Goal: Task Accomplishment & Management: Complete application form

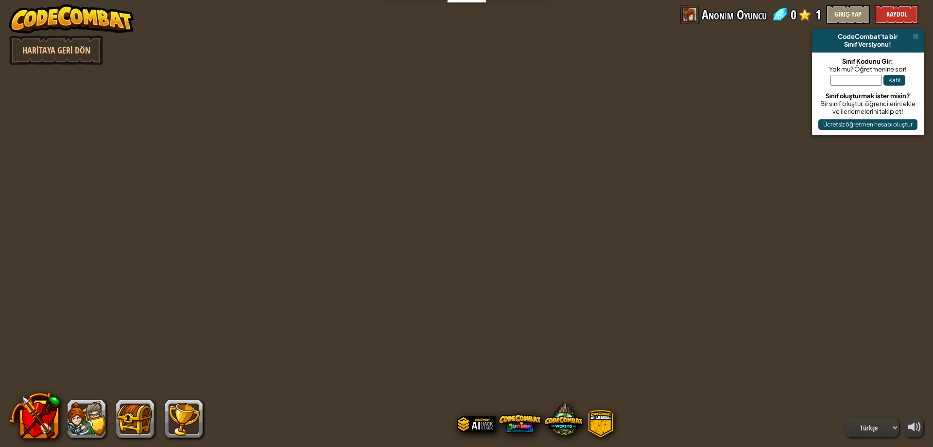
select select "tr"
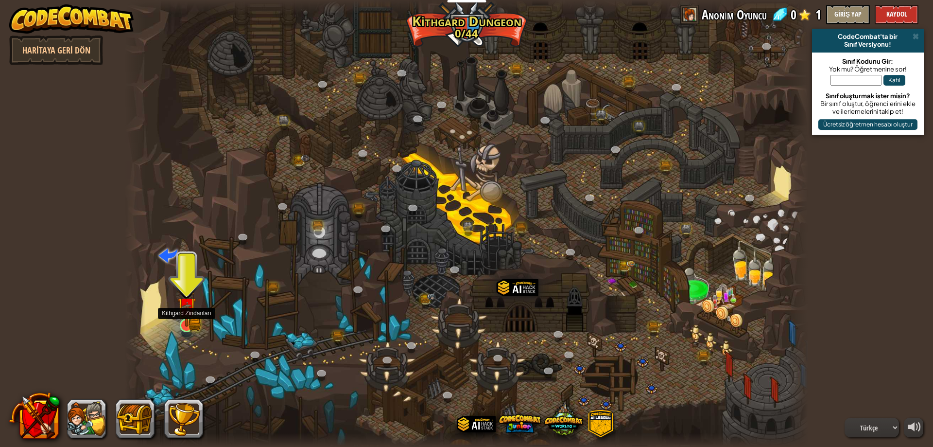
click at [188, 312] on img at bounding box center [186, 306] width 11 height 11
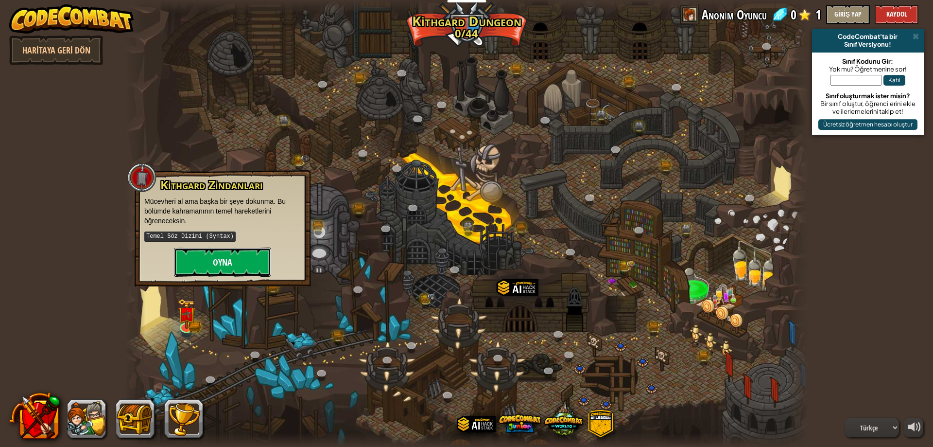
click at [230, 251] on button "Oyna" at bounding box center [222, 261] width 97 height 29
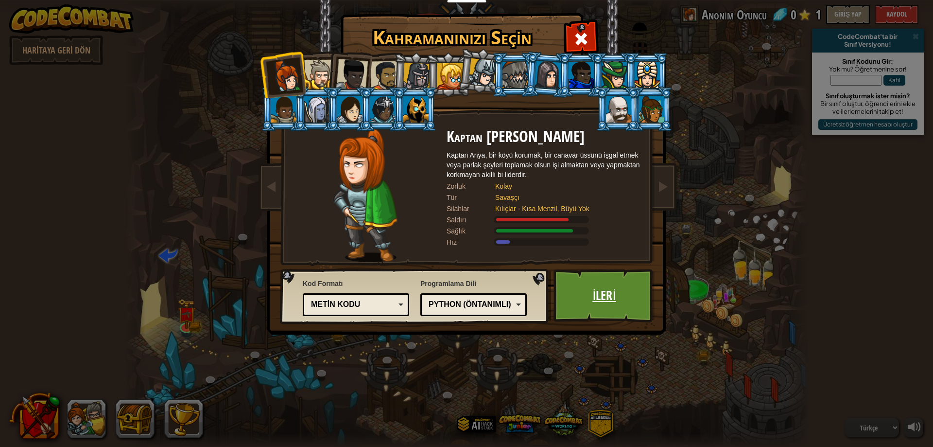
click at [584, 294] on link "İleri" at bounding box center [605, 295] width 102 height 53
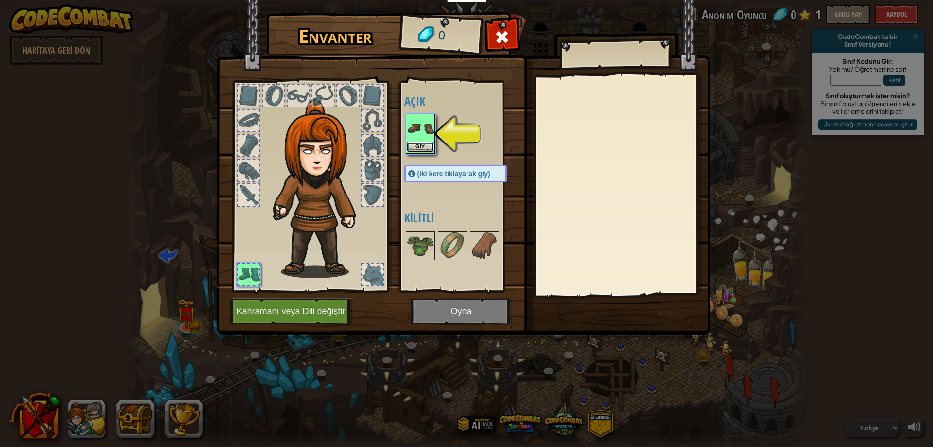
click at [413, 145] on button "Giy" at bounding box center [420, 147] width 27 height 10
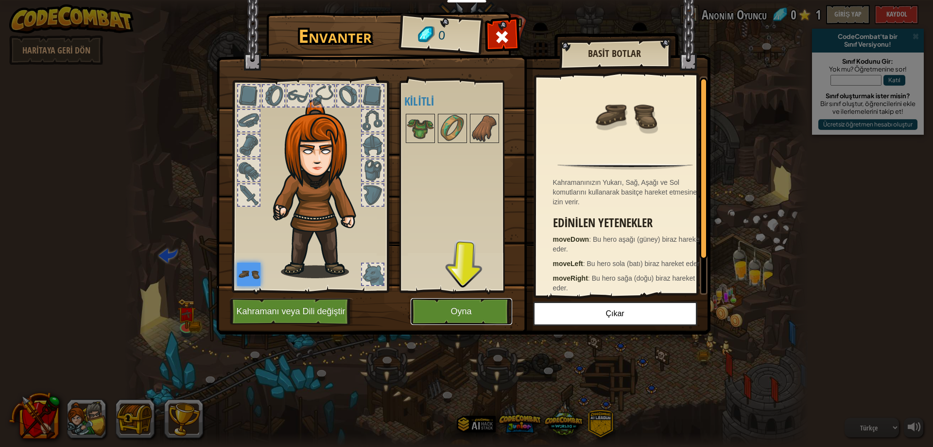
click at [450, 318] on button "Oyna" at bounding box center [462, 311] width 102 height 27
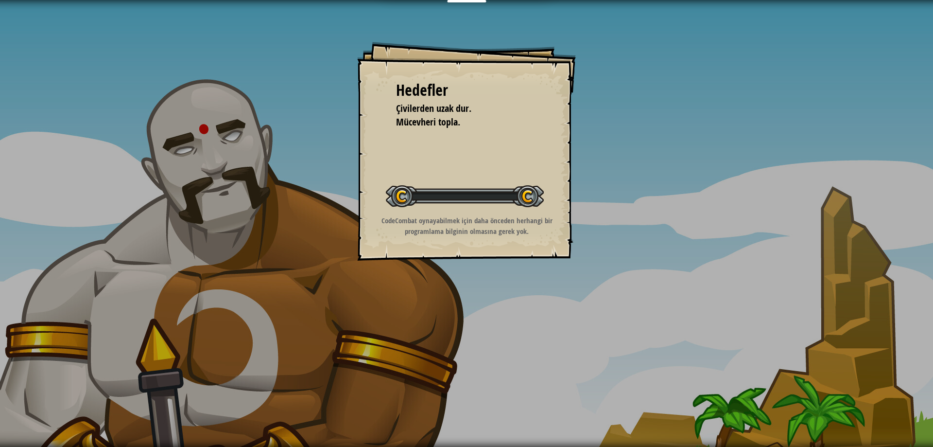
click at [443, 317] on div "Hedefler Çivilerden uzak dur. Mücevheri topla. Seviyeyi Başlat Yüklenemiyor Bu …" at bounding box center [466, 223] width 933 height 447
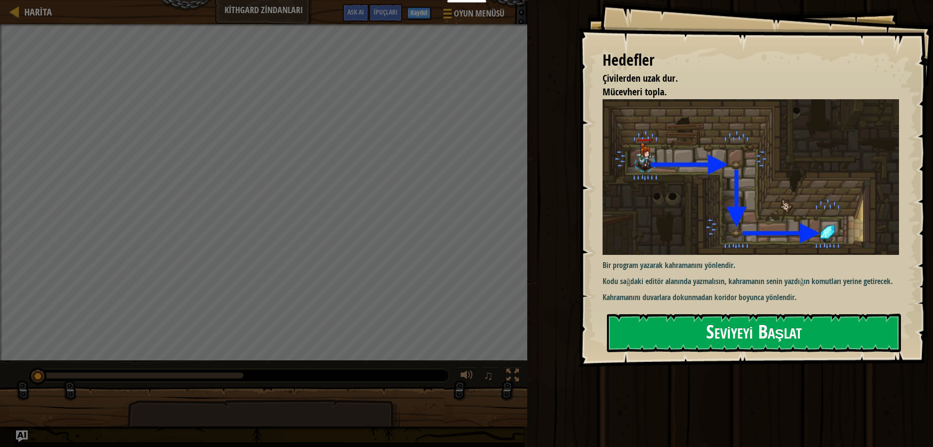
click at [710, 335] on button "Seviyeyi Başlat" at bounding box center [754, 332] width 294 height 38
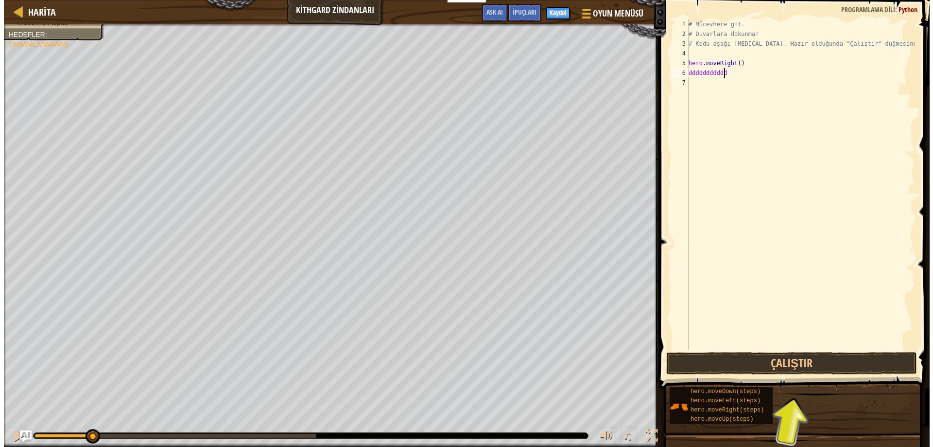
scroll to position [4, 3]
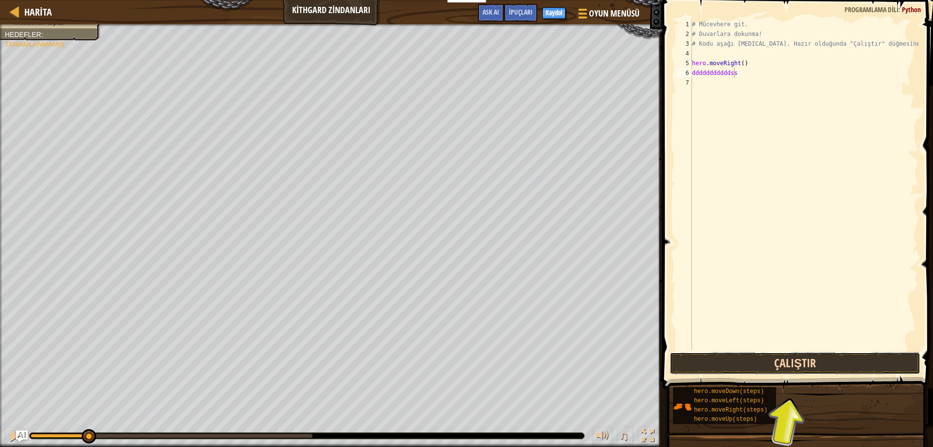
click at [800, 369] on button "Çalıştır" at bounding box center [795, 363] width 251 height 22
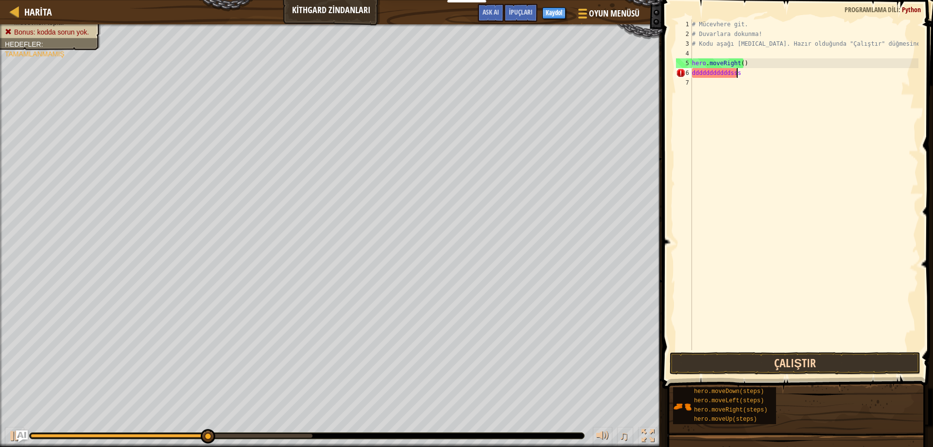
scroll to position [4, 3]
click at [798, 369] on button "Çalıştır" at bounding box center [795, 363] width 251 height 22
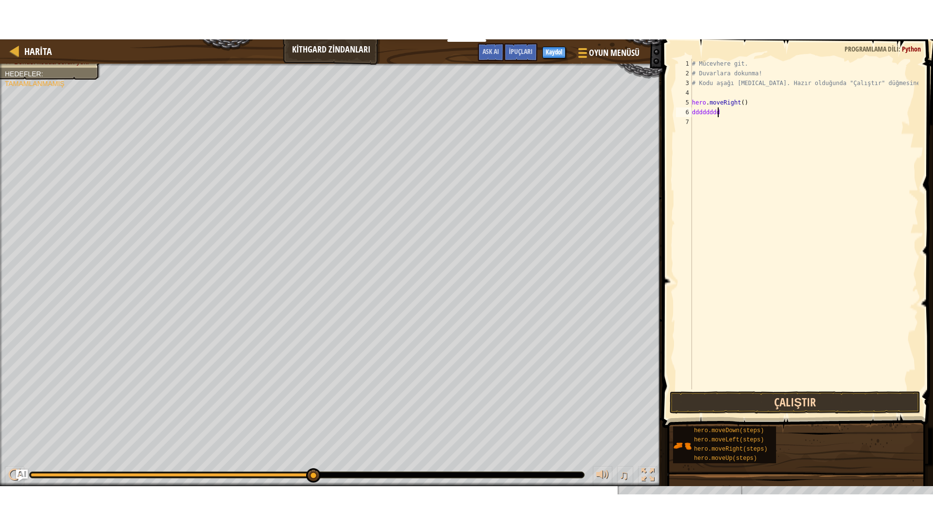
scroll to position [4, 0]
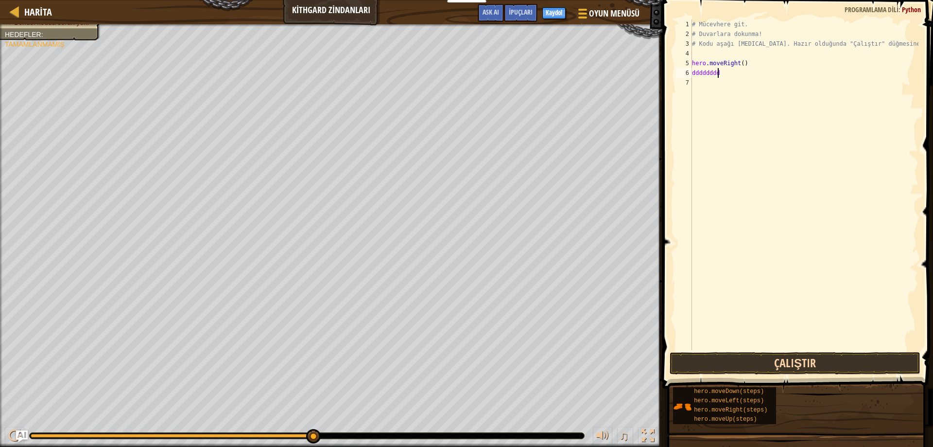
type textarea "d"
click at [798, 369] on button "Çalıştır" at bounding box center [795, 363] width 251 height 22
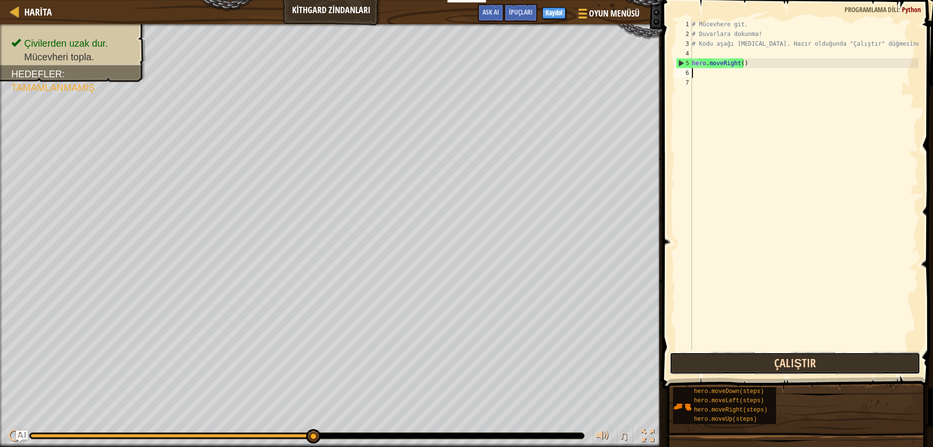
click at [798, 369] on button "Çalıştır" at bounding box center [795, 363] width 251 height 22
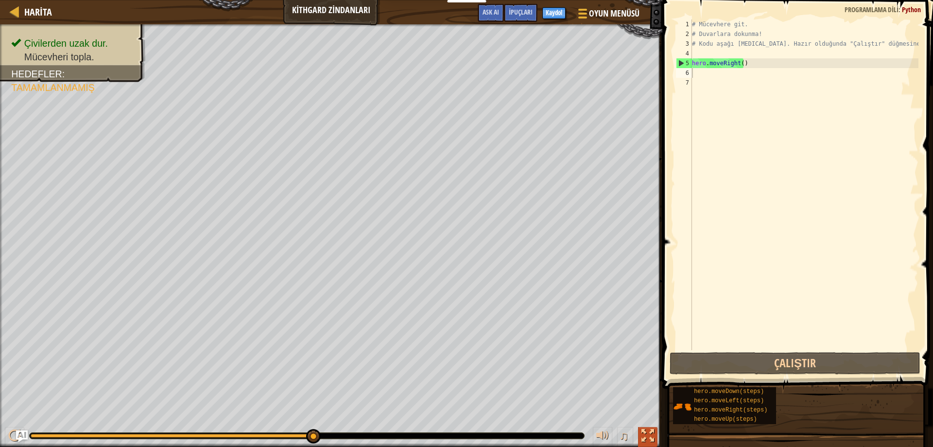
click at [648, 438] on div at bounding box center [647, 435] width 13 height 13
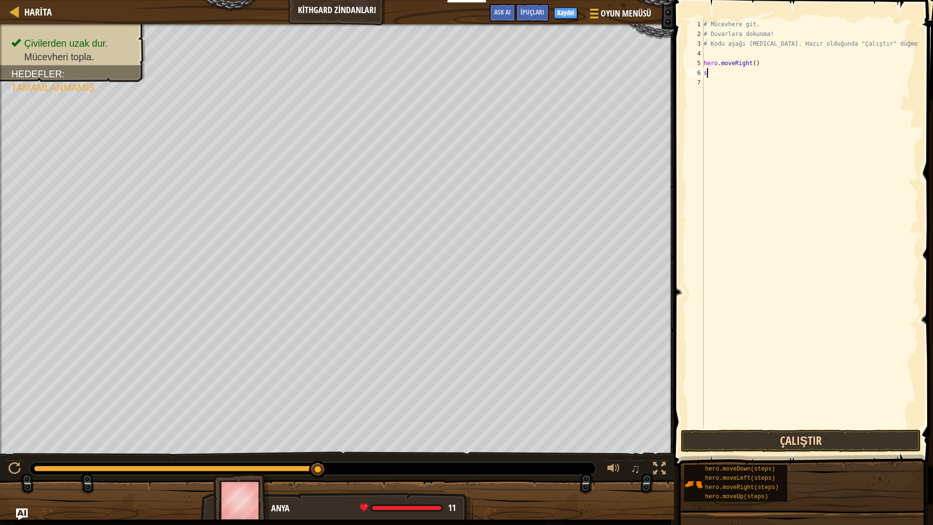
type textarea "s"
click at [738, 439] on button "Çalıştır" at bounding box center [801, 441] width 240 height 22
click at [755, 64] on div "# Mücevhere git. # Duvarlara dokunma! # Kodu aşağı [MEDICAL_DATA]. Hazır olduğu…" at bounding box center [810, 233] width 217 height 428
type textarea "hero.moveRight()"
click at [728, 74] on div "# Mücevhere git. # Duvarlara dokunma! # Kodu aşağı [MEDICAL_DATA]. Hazır olduğu…" at bounding box center [810, 233] width 217 height 428
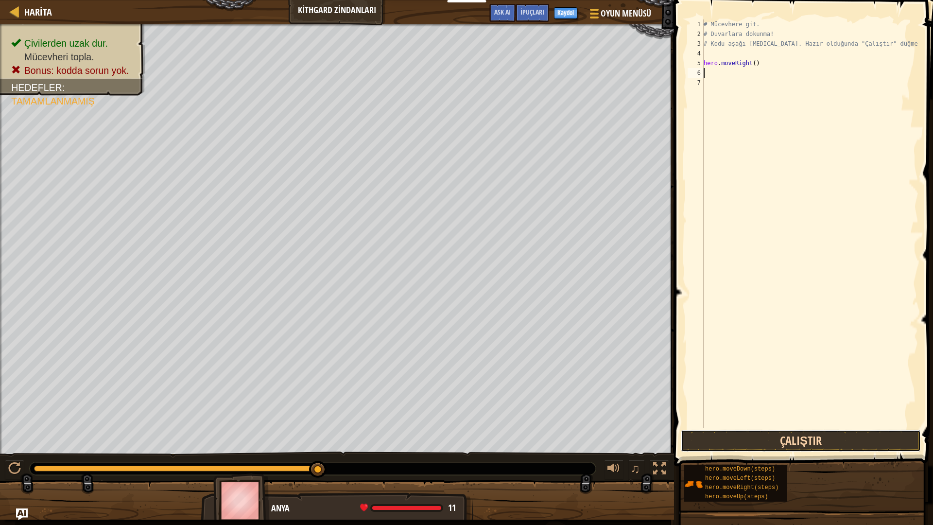
click at [751, 446] on button "Çalıştır" at bounding box center [801, 441] width 240 height 22
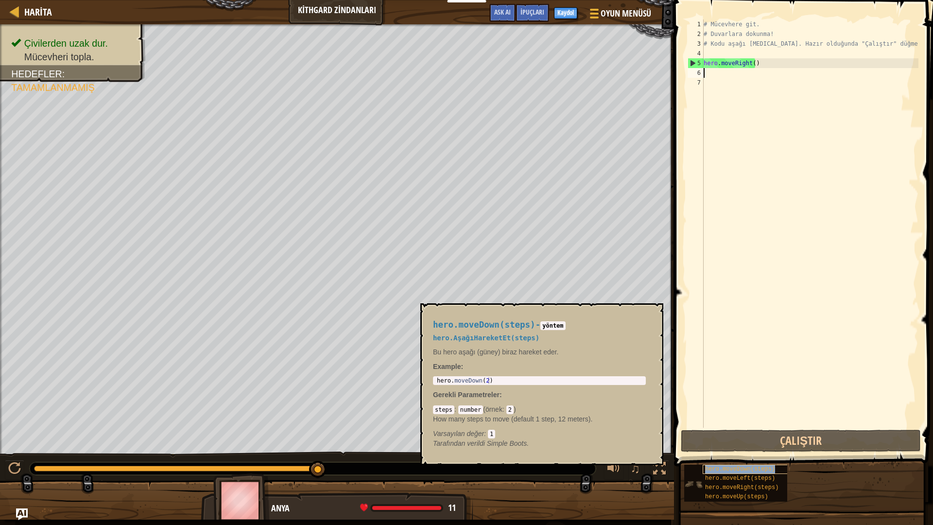
click at [725, 446] on span "hero.moveDown(steps)" at bounding box center [740, 469] width 70 height 7
type textarea "hero.moveDown(2)"
click at [493, 380] on div "hero . moveDown ( 2 )" at bounding box center [539, 387] width 209 height 20
click at [711, 72] on div "# Mücevhere git. # Duvarlara dokunma! # Kodu aşağı [MEDICAL_DATA]. Hazır olduğu…" at bounding box center [810, 233] width 217 height 428
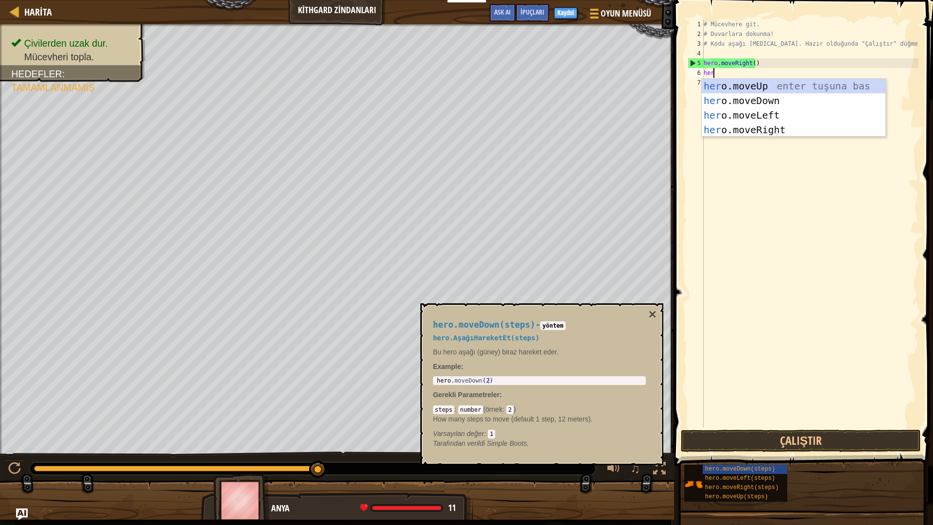
type textarea "hero"
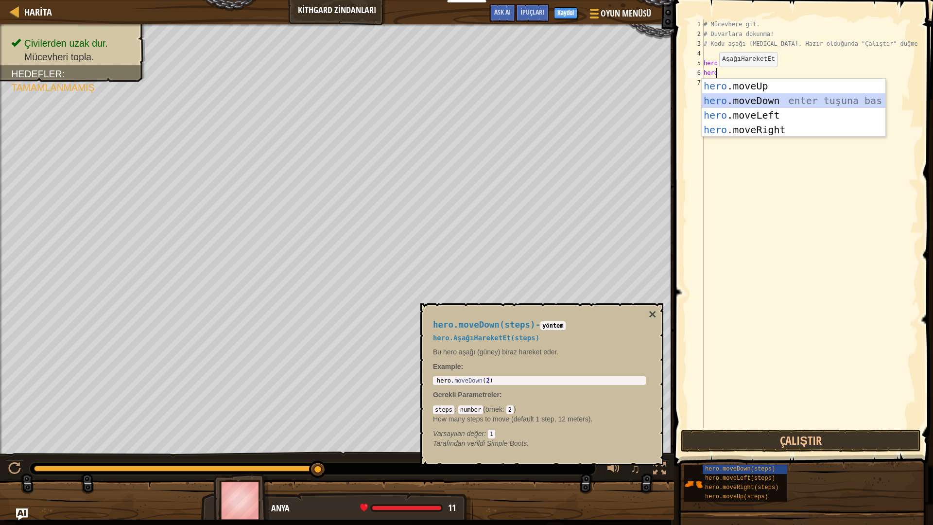
click at [726, 101] on div "hero .moveUp enter tuşuna bas hero .moveDown enter tuşuna bas hero .moveLeft en…" at bounding box center [794, 122] width 184 height 87
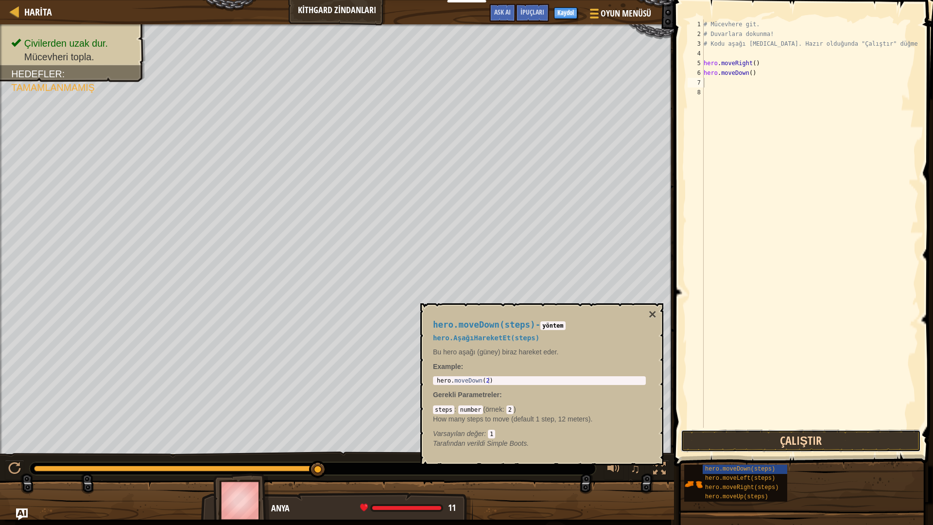
click at [791, 433] on button "Çalıştır" at bounding box center [801, 441] width 240 height 22
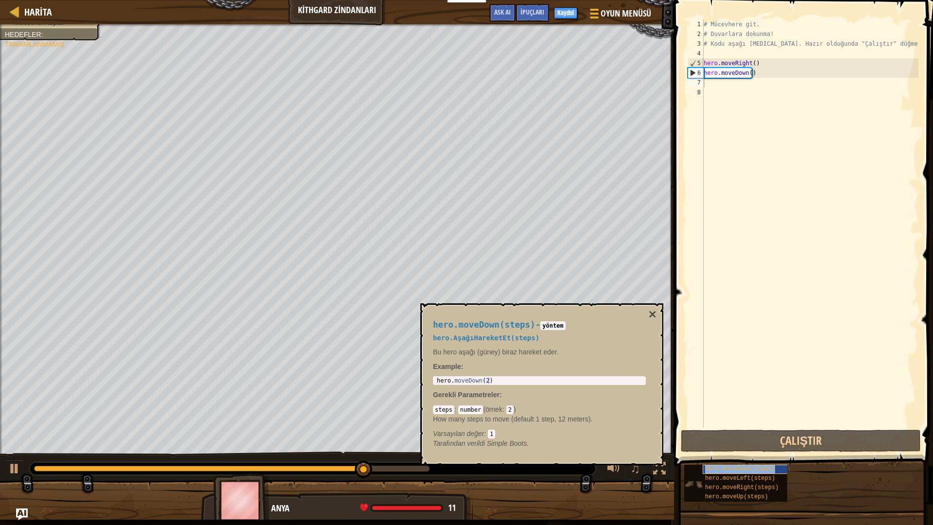
click at [727, 446] on span "hero.moveDown(steps)" at bounding box center [740, 469] width 70 height 7
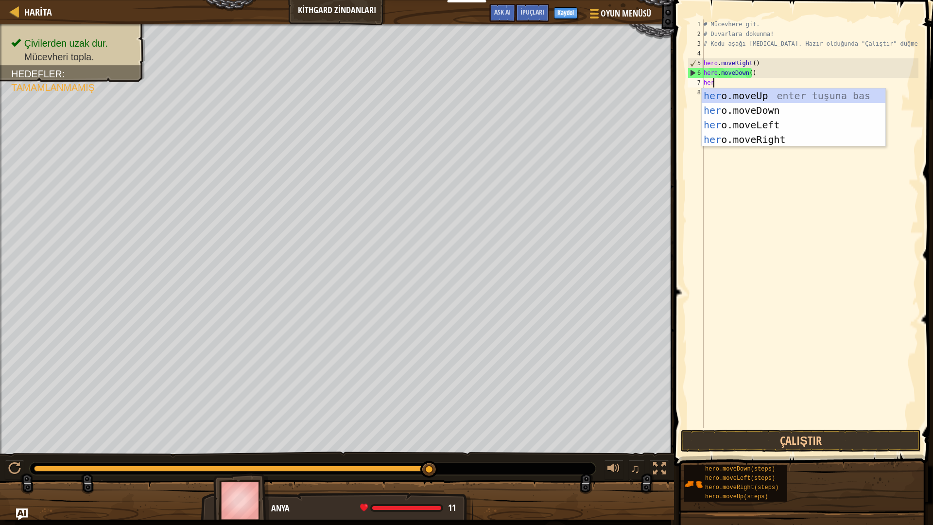
type textarea "hero"
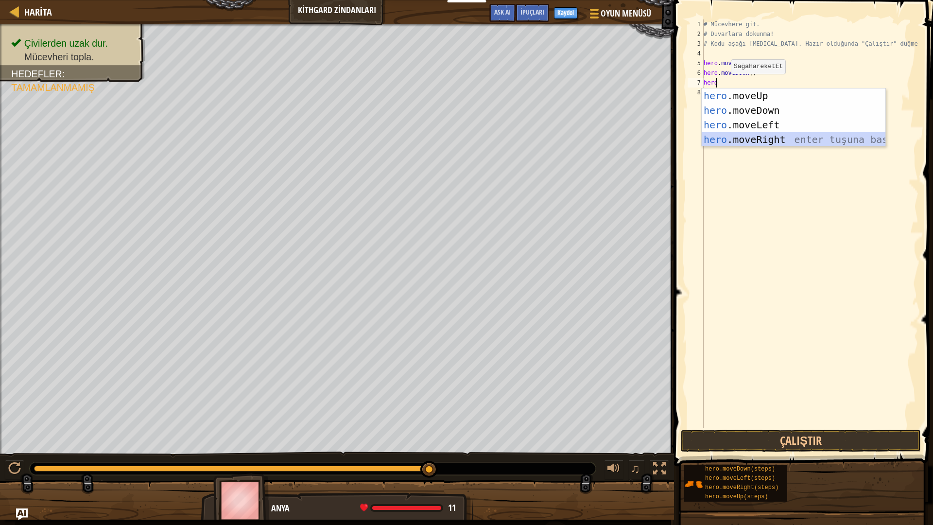
click at [770, 137] on div "hero .moveUp enter tuşuna bas hero .moveDown enter tuşuna bas hero .moveLeft en…" at bounding box center [794, 131] width 184 height 87
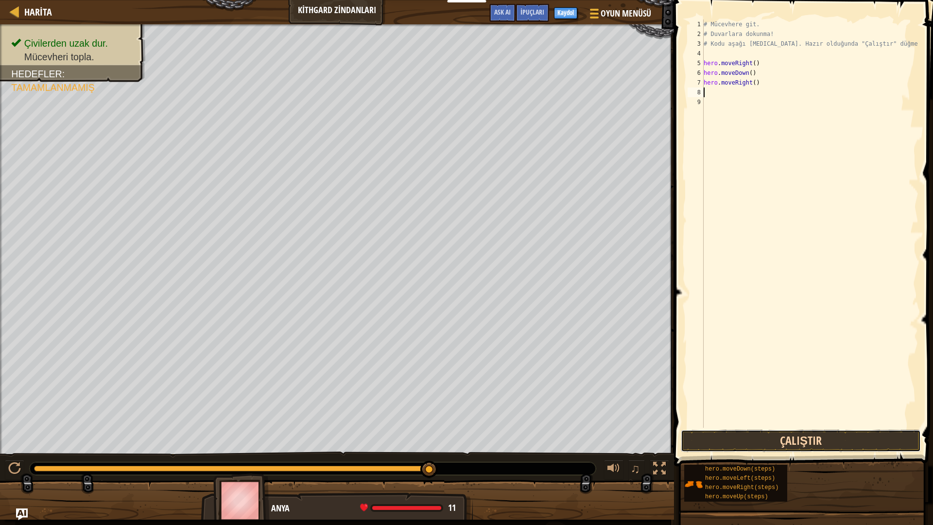
click at [781, 440] on button "Çalıştır" at bounding box center [801, 441] width 240 height 22
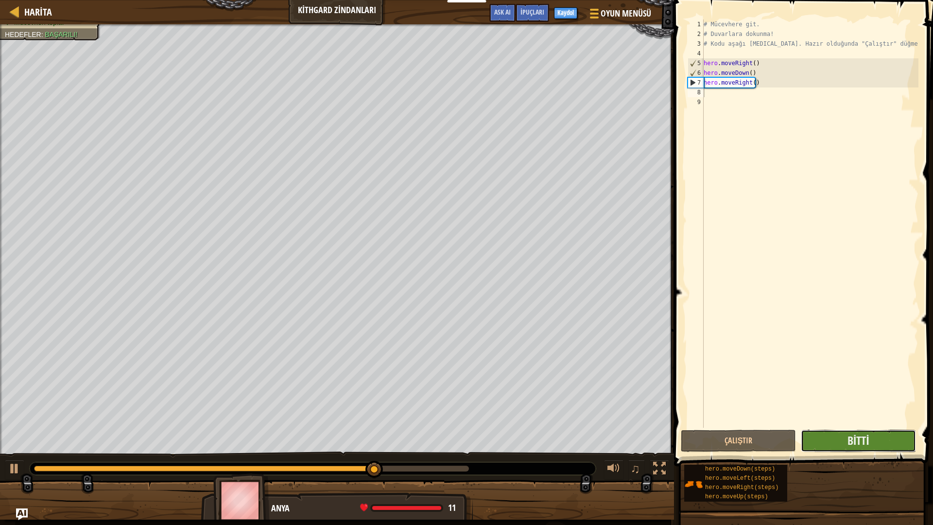
click at [843, 446] on button "Bitti" at bounding box center [858, 441] width 115 height 22
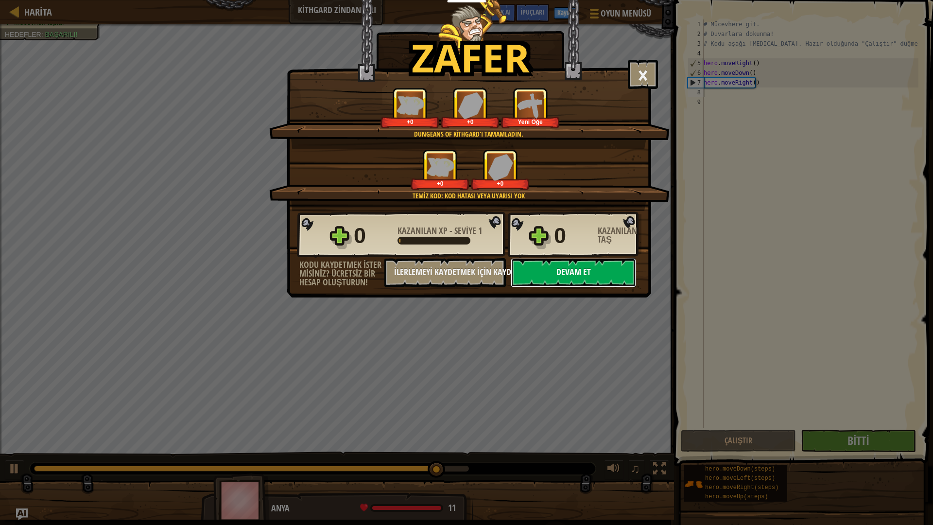
click at [567, 267] on button "Devam et" at bounding box center [573, 272] width 125 height 29
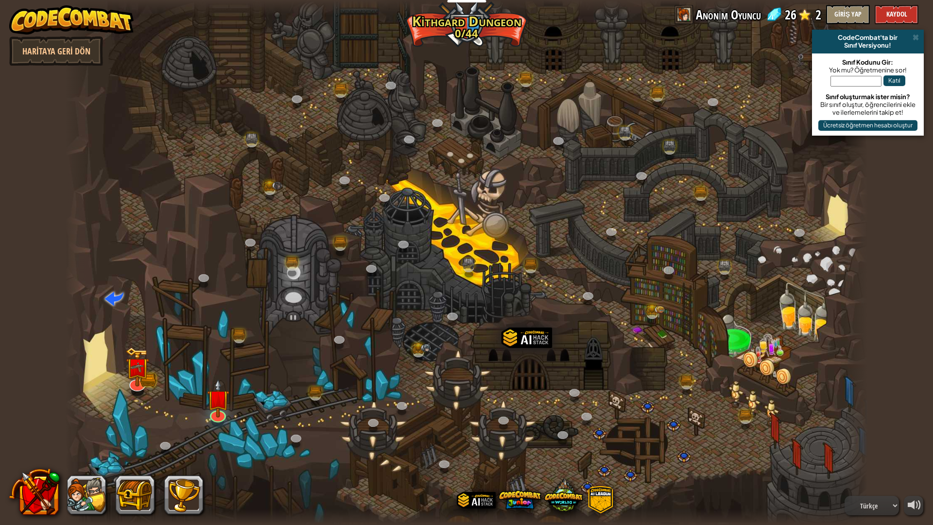
select select "tr"
click at [217, 421] on div "Twisted Canyon (Kilitli) Challenge: collect the most gold using all the program…" at bounding box center [466, 262] width 803 height 525
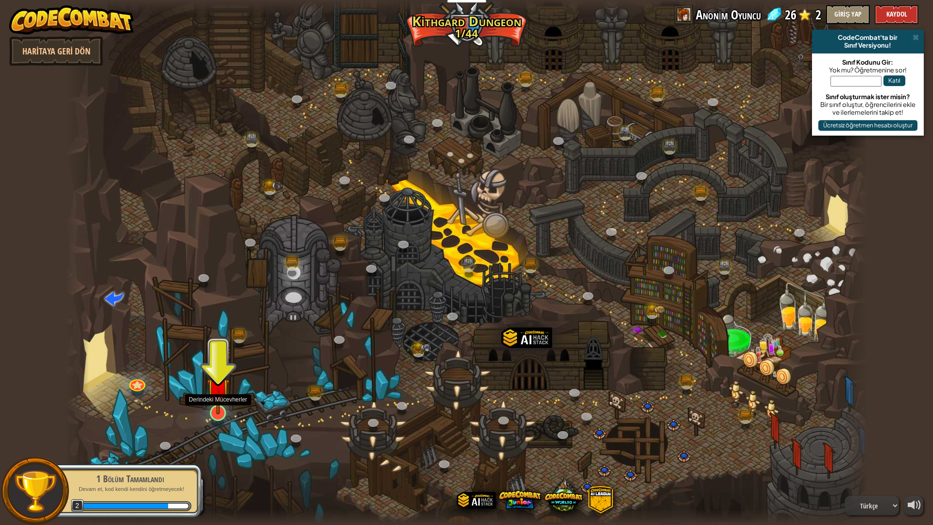
click at [218, 414] on img at bounding box center [218, 389] width 22 height 51
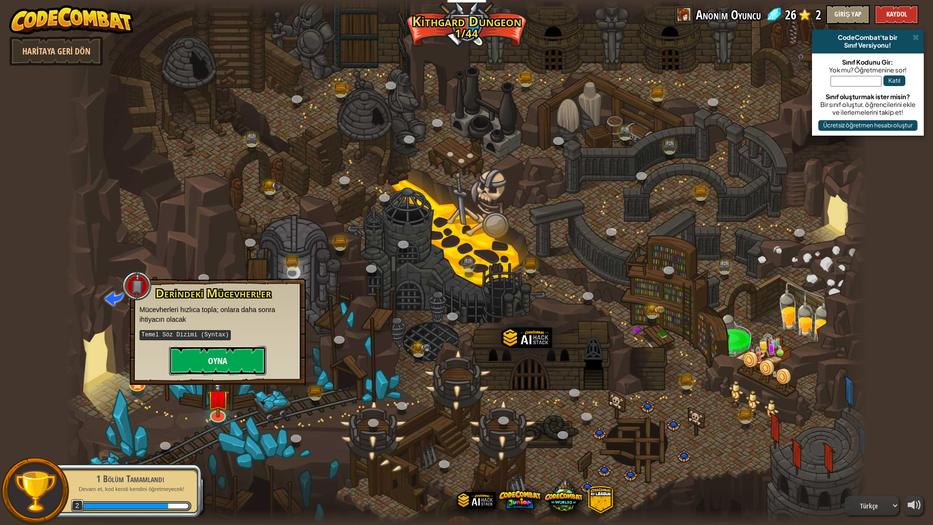
click at [229, 350] on button "Oyna" at bounding box center [217, 360] width 97 height 29
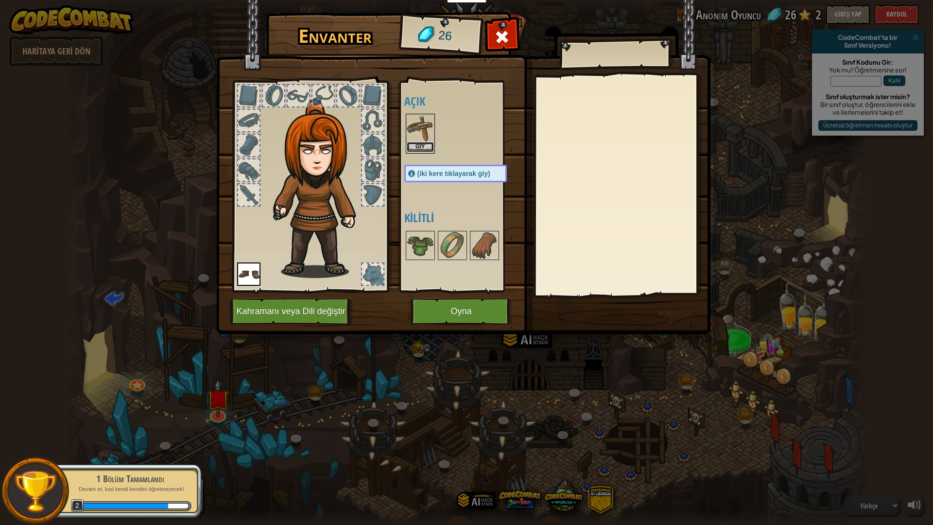
click at [420, 146] on button "Giy" at bounding box center [420, 147] width 27 height 10
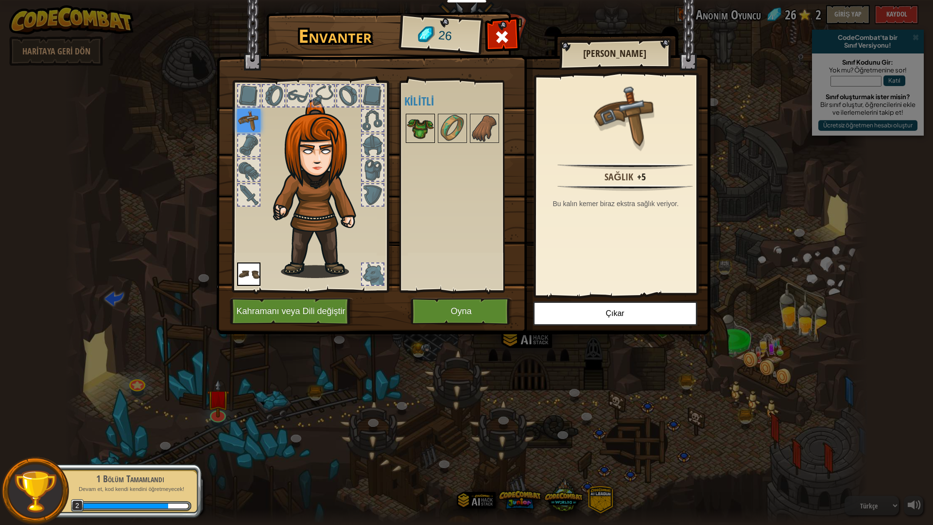
click at [414, 125] on img at bounding box center [420, 128] width 27 height 27
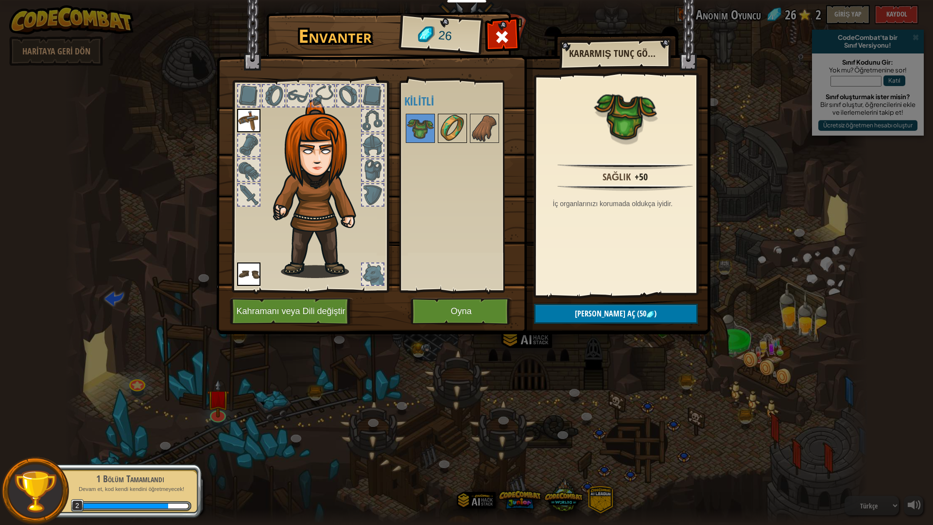
click at [455, 118] on img at bounding box center [452, 128] width 27 height 27
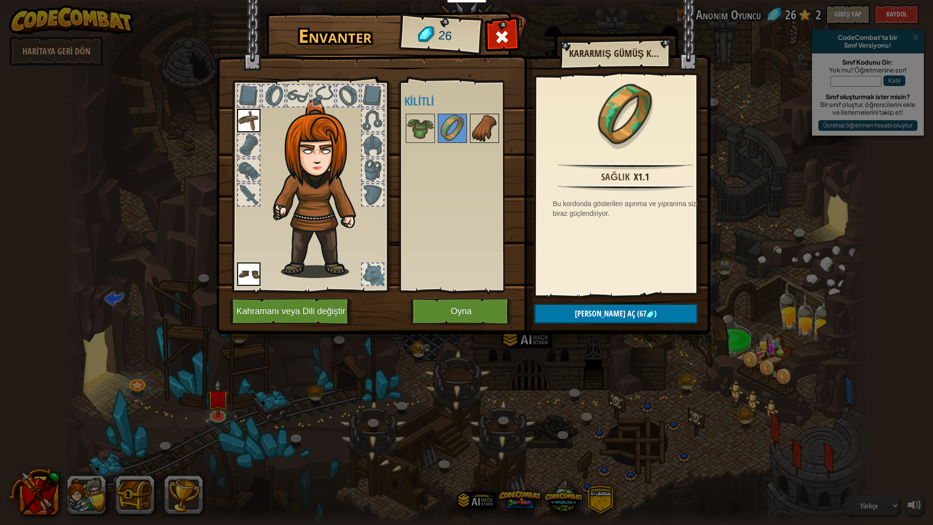
click at [484, 125] on img at bounding box center [484, 128] width 27 height 27
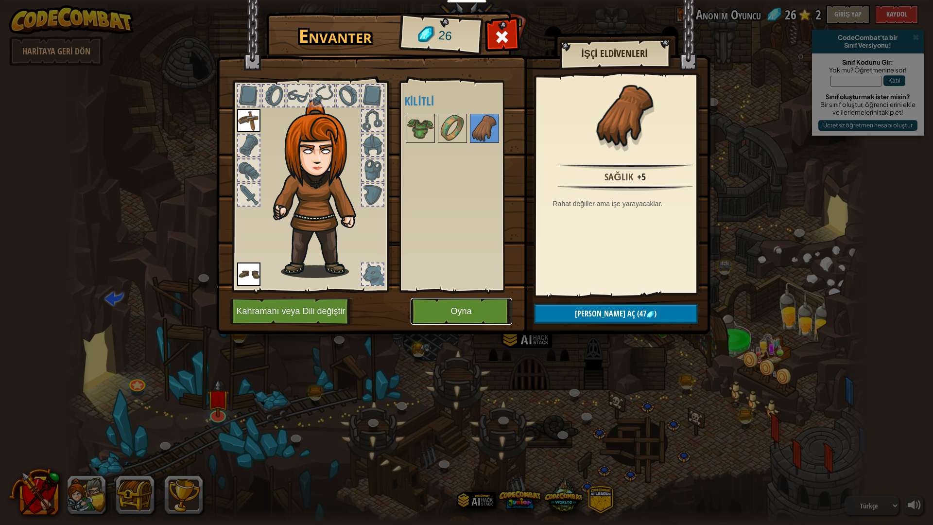
click at [479, 310] on button "Oyna" at bounding box center [462, 311] width 102 height 27
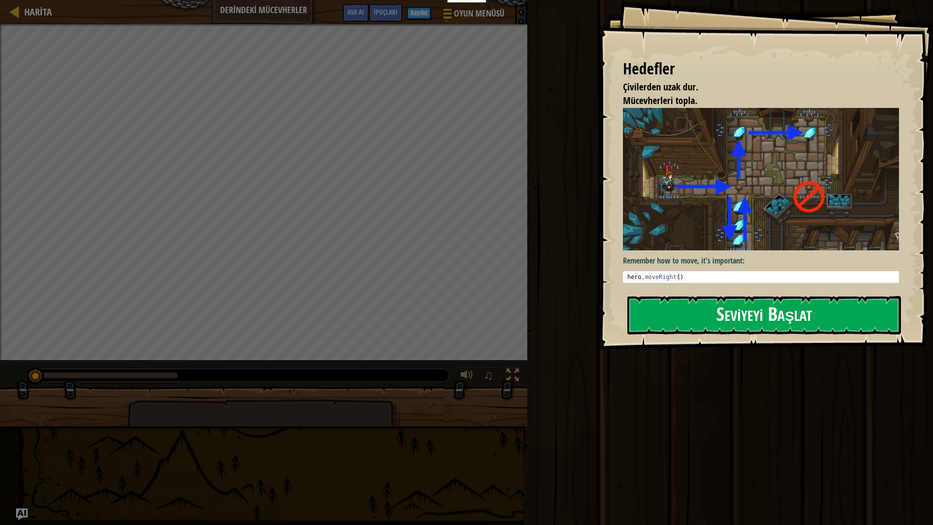
click at [727, 309] on button "Seviyeyi Başlat" at bounding box center [764, 315] width 274 height 38
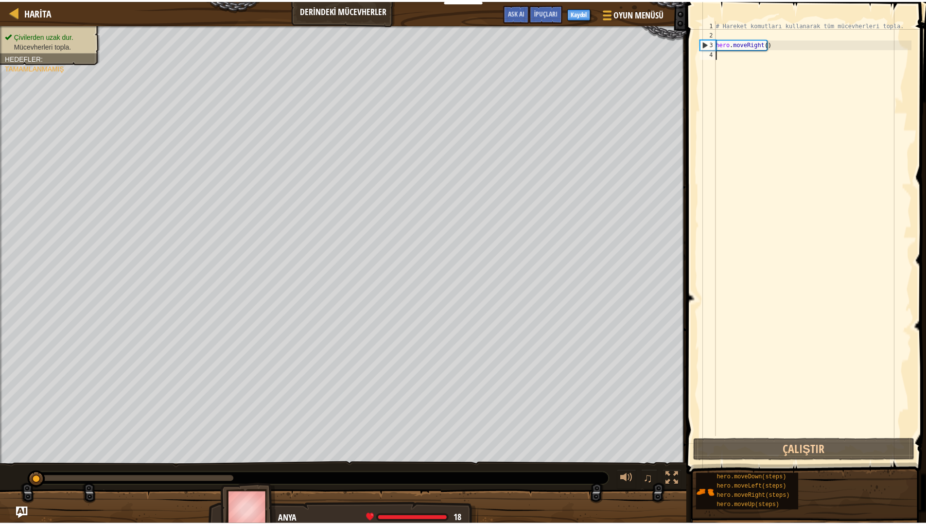
scroll to position [4, 0]
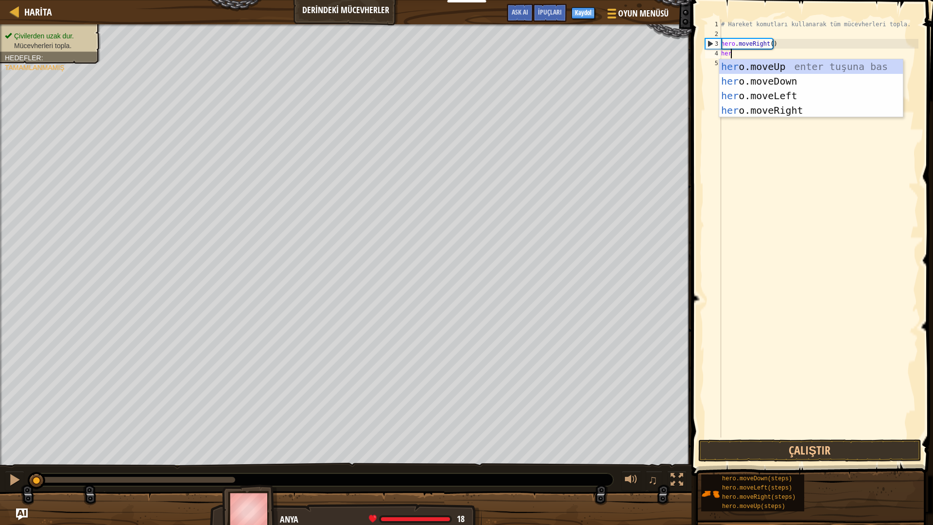
type textarea "her"
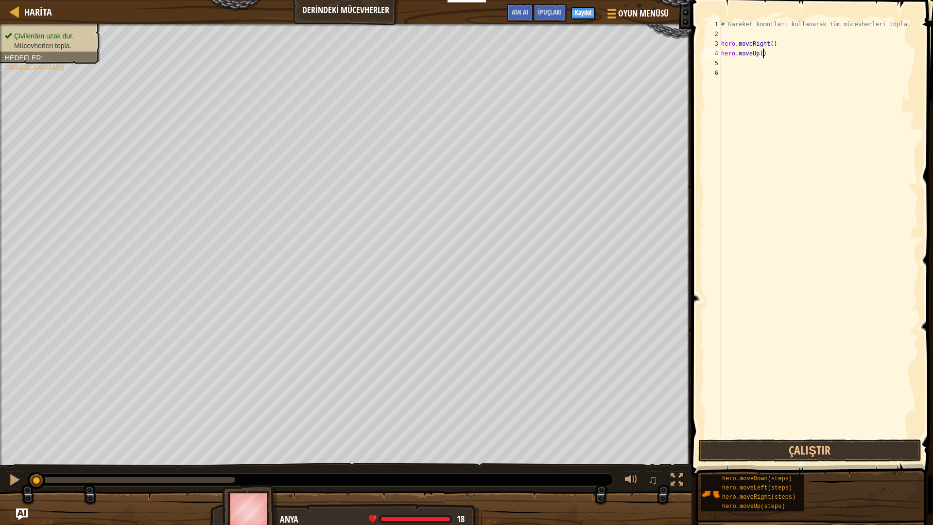
click at [769, 56] on div "# Hareket komutları kullanarak tüm mücevherleri topla. hero . moveRight ( ) her…" at bounding box center [818, 237] width 199 height 437
type textarea "h"
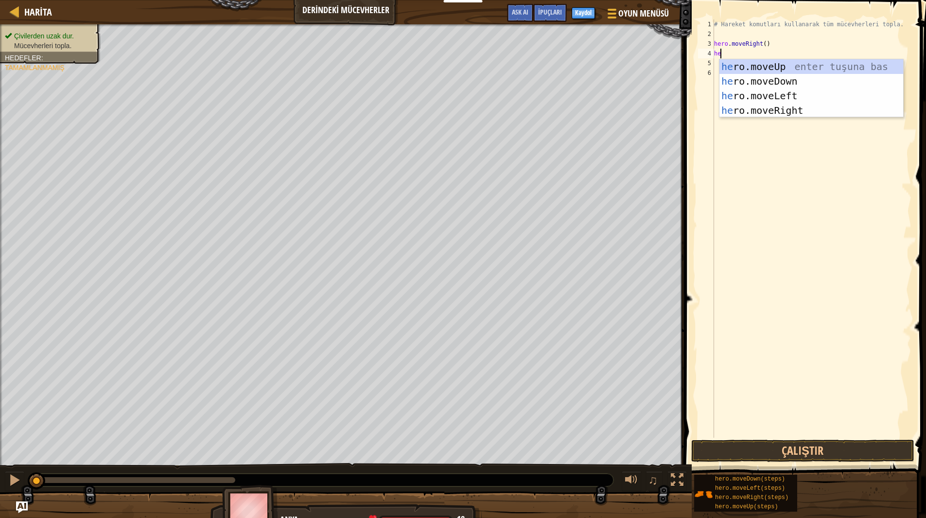
type textarea "her"
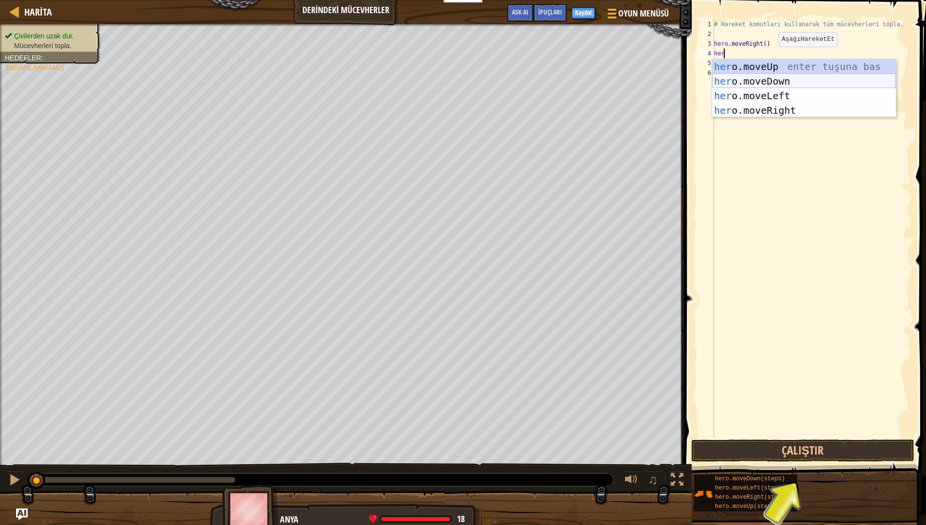
click at [771, 83] on div "her o.moveUp enter tuşuna bas her o.moveDown enter tuşuna bas her o.moveLeft en…" at bounding box center [804, 102] width 184 height 87
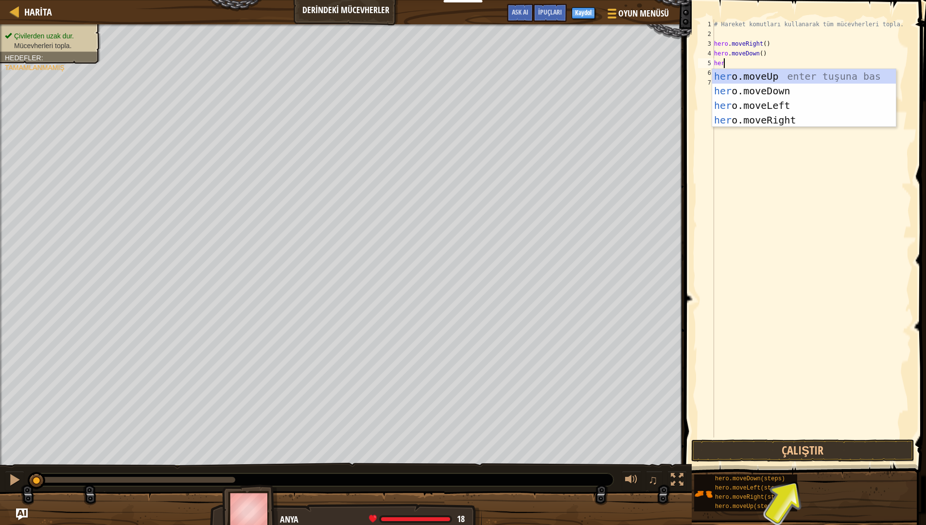
type textarea "hero"
click at [789, 74] on div "hero .moveUp enter tuşuna bas hero .moveDown enter tuşuna bas hero .moveLeft en…" at bounding box center [804, 112] width 184 height 87
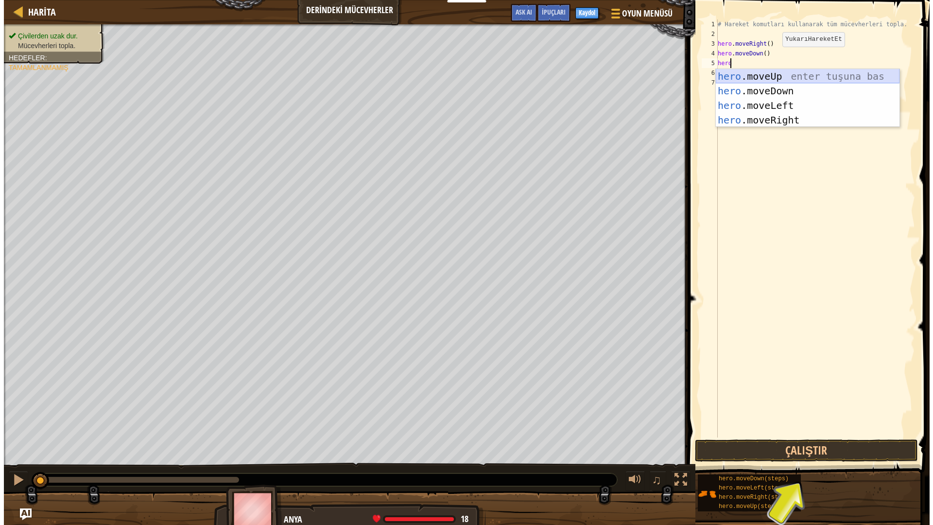
scroll to position [4, 0]
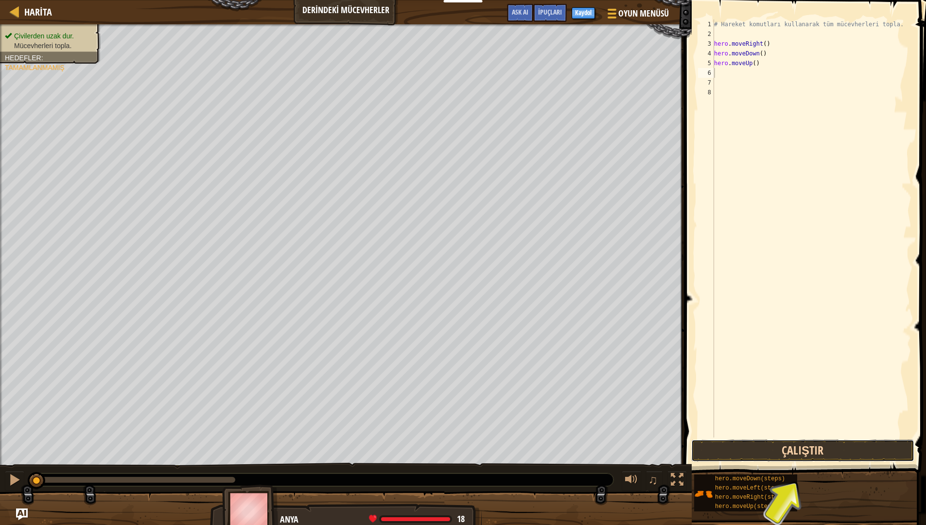
click at [752, 446] on button "Çalıştır" at bounding box center [802, 450] width 223 height 22
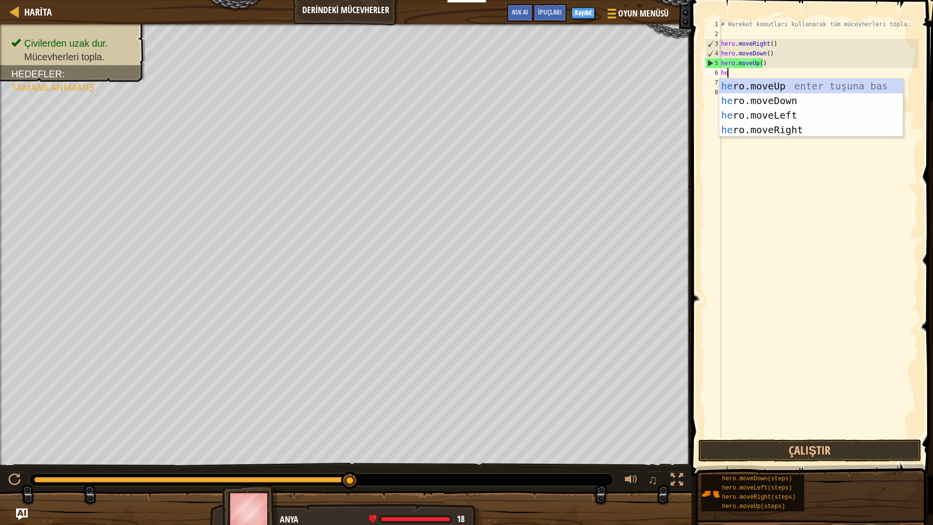
type textarea "her"
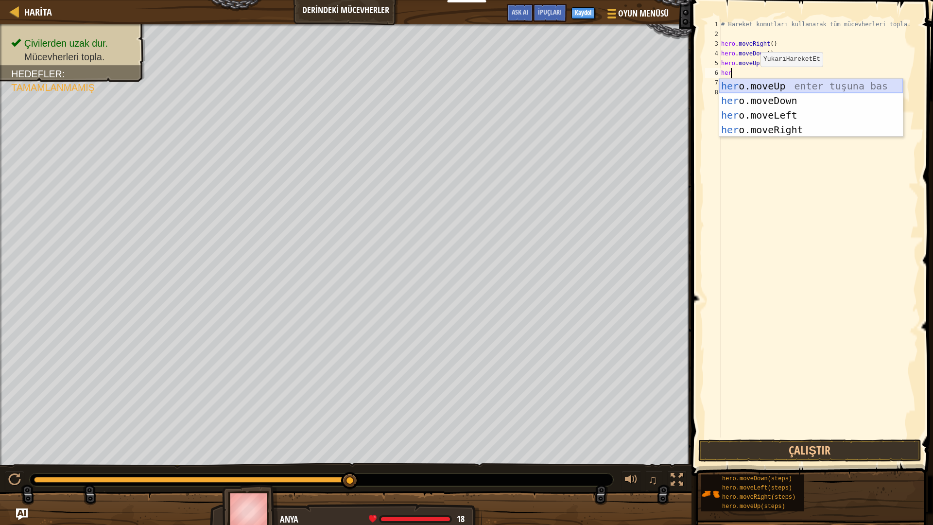
click at [751, 87] on div "her o.moveUp enter tuşuna bas her o.moveDown enter tuşuna bas her o.moveLeft en…" at bounding box center [811, 122] width 184 height 87
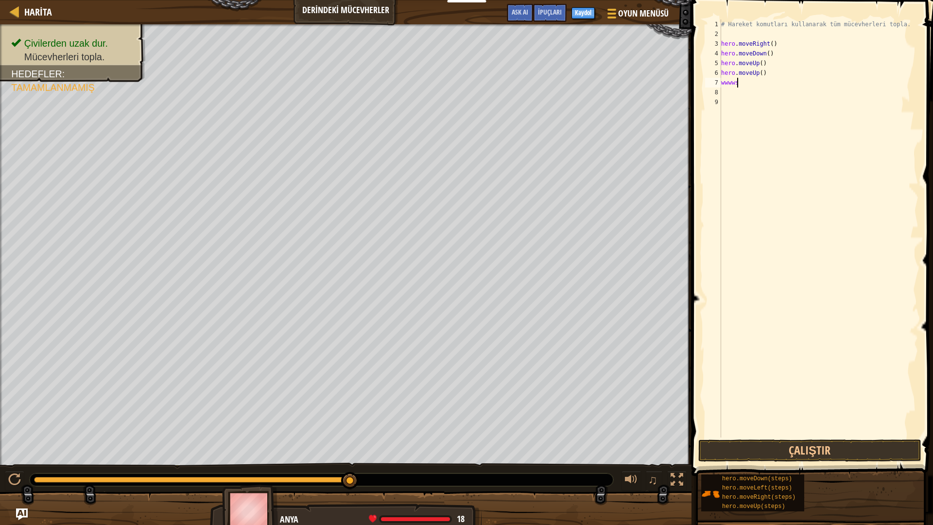
scroll to position [4, 1]
type textarea "w"
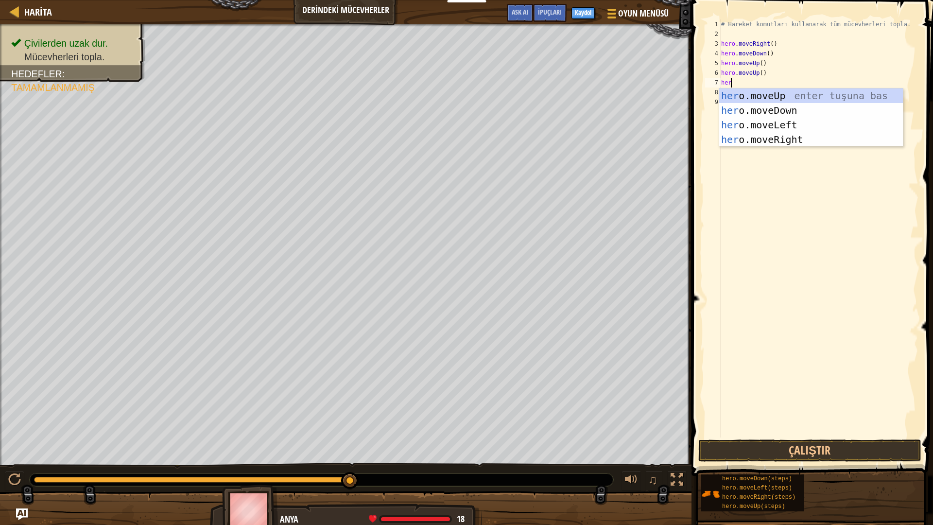
type textarea "hero"
click at [773, 136] on div "hero .moveUp enter tuşuna bas hero .moveDown enter tuşuna bas hero .moveLeft en…" at bounding box center [811, 131] width 184 height 87
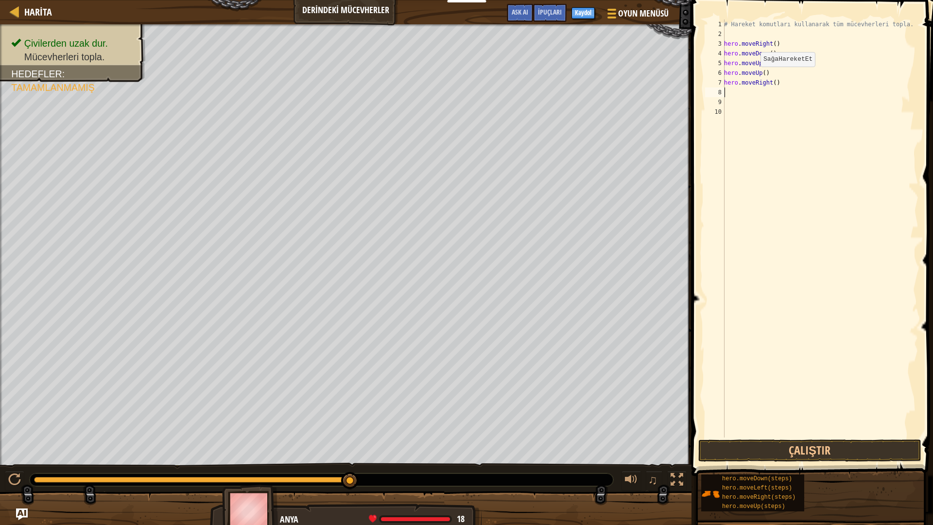
scroll to position [4, 0]
type textarea "m"
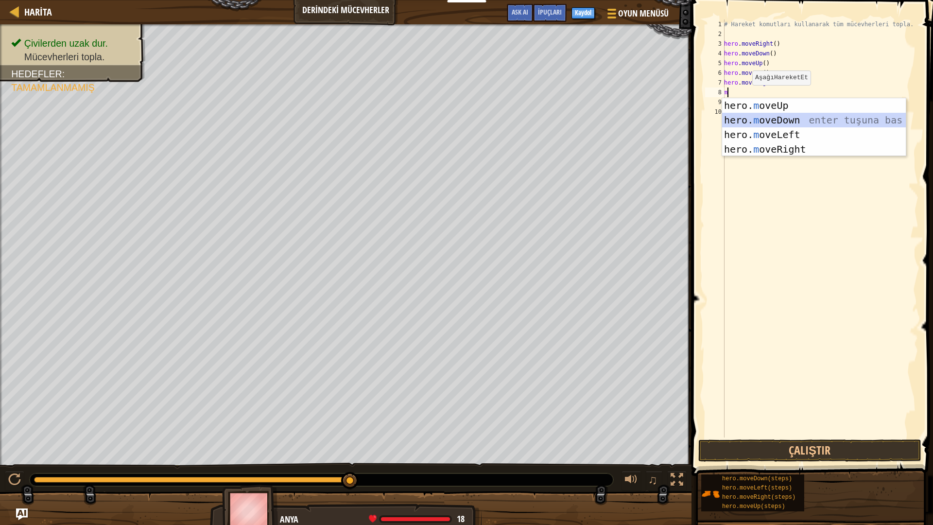
click at [753, 124] on div "hero. m oveUp enter tuşuna bas hero. m oveDown enter tuşuna bas hero. [PERSON_N…" at bounding box center [814, 141] width 184 height 87
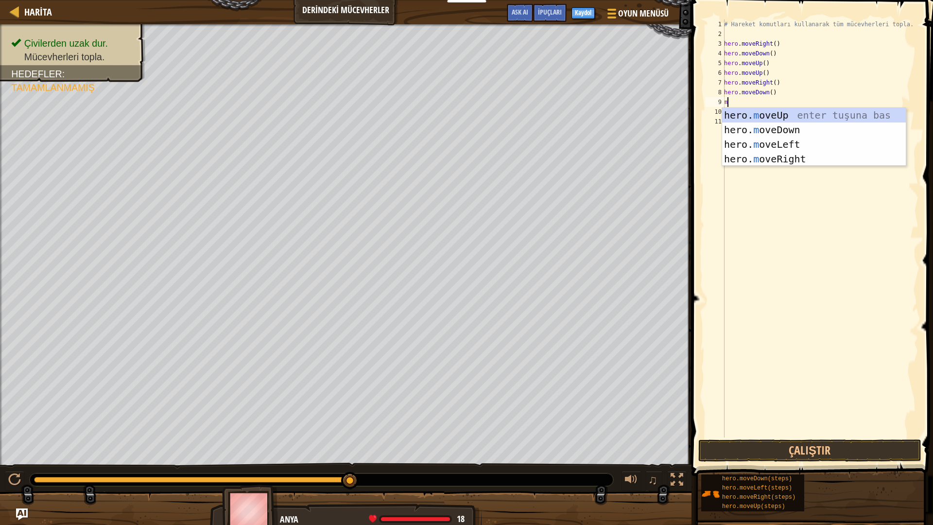
type textarea "mo"
click at [759, 111] on div "hero. mo veUp enter tuşuna bas hero. mo veDown enter tuşuna bas hero. mo veLeft…" at bounding box center [814, 151] width 184 height 87
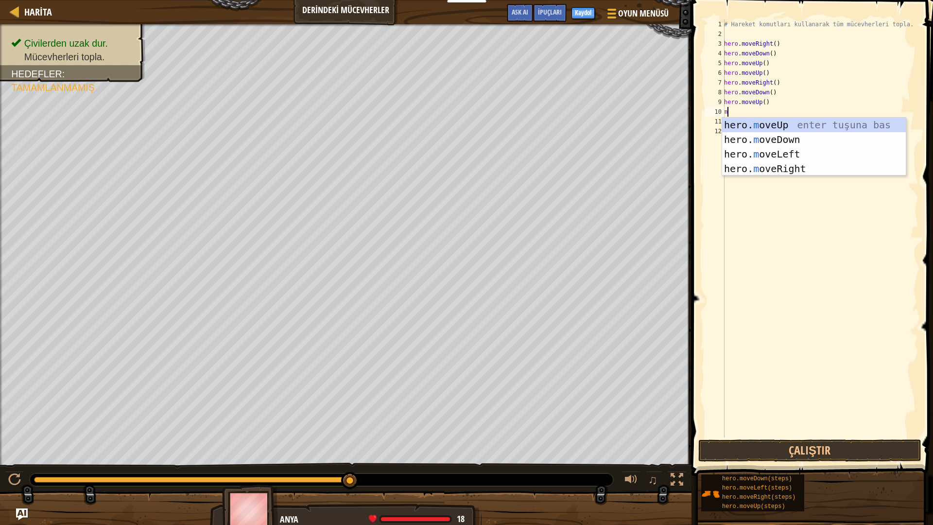
type textarea "mo"
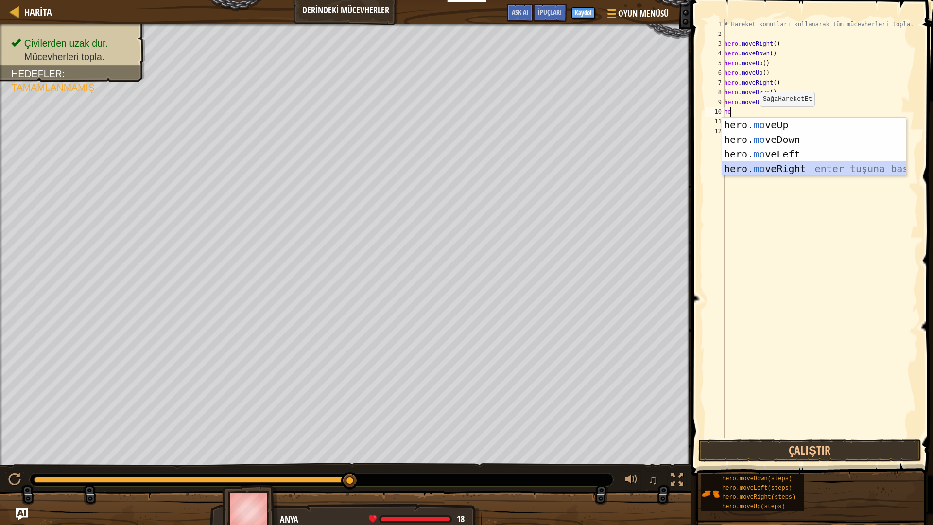
click at [779, 169] on div "hero. mo veUp enter tuşuna bas hero. mo veDown enter tuşuna bas hero. mo veLeft…" at bounding box center [814, 161] width 184 height 87
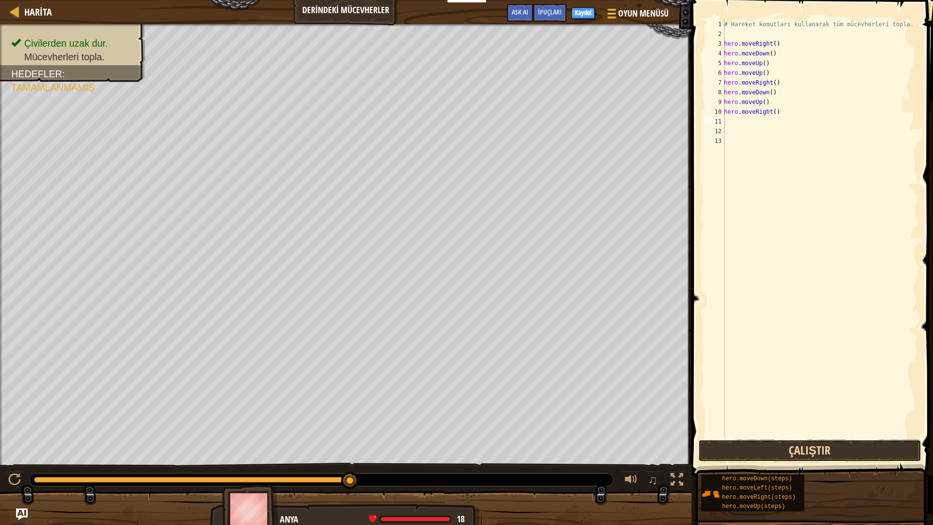
click at [771, 446] on button "Çalıştır" at bounding box center [809, 450] width 223 height 22
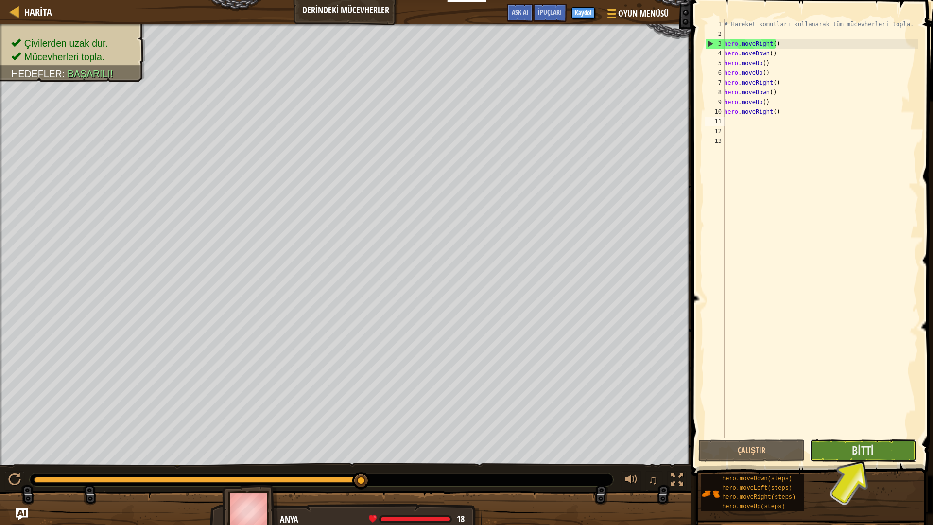
click at [833, 446] on button "Bitti" at bounding box center [863, 450] width 106 height 22
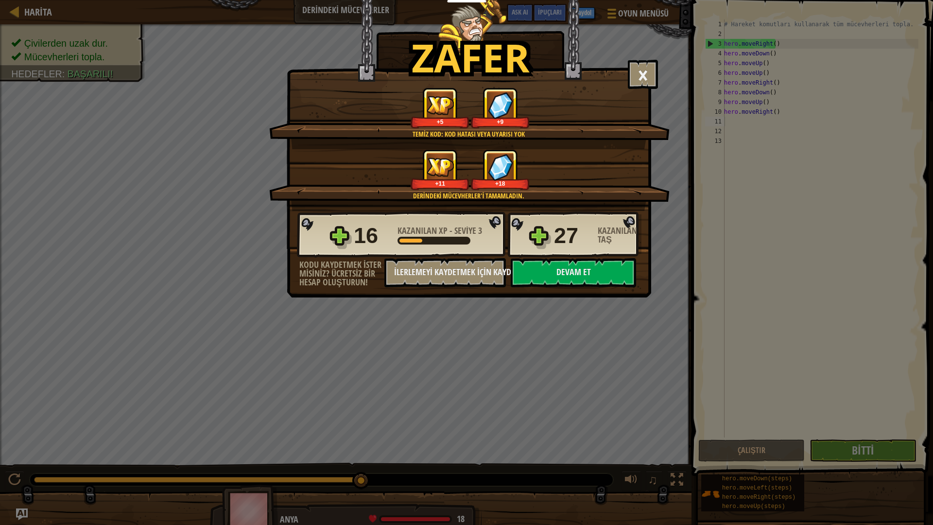
click at [550, 250] on div "16 Kazanılan XP - Seviye 3 27 Kazanılan Taş" at bounding box center [469, 234] width 345 height 47
click at [560, 284] on button "Devam et" at bounding box center [573, 272] width 125 height 29
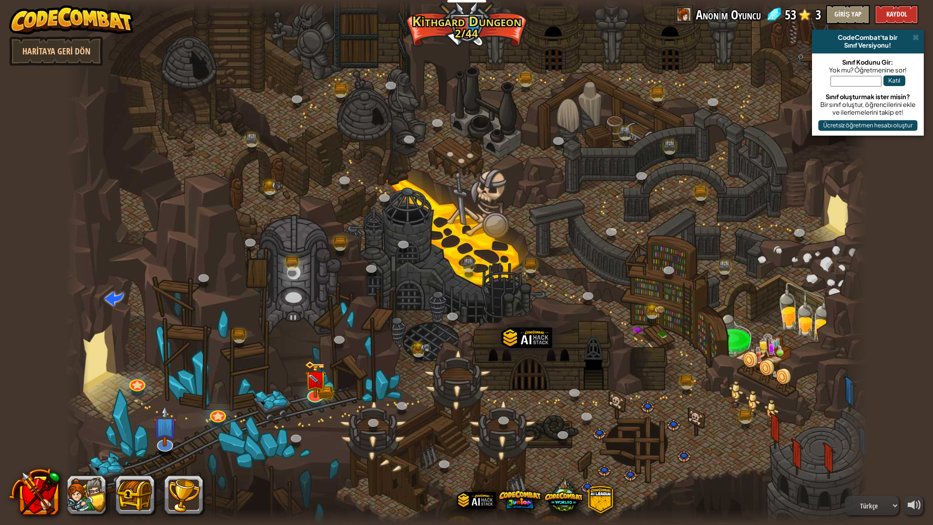
select select "tr"
click at [309, 391] on img at bounding box center [315, 370] width 22 height 49
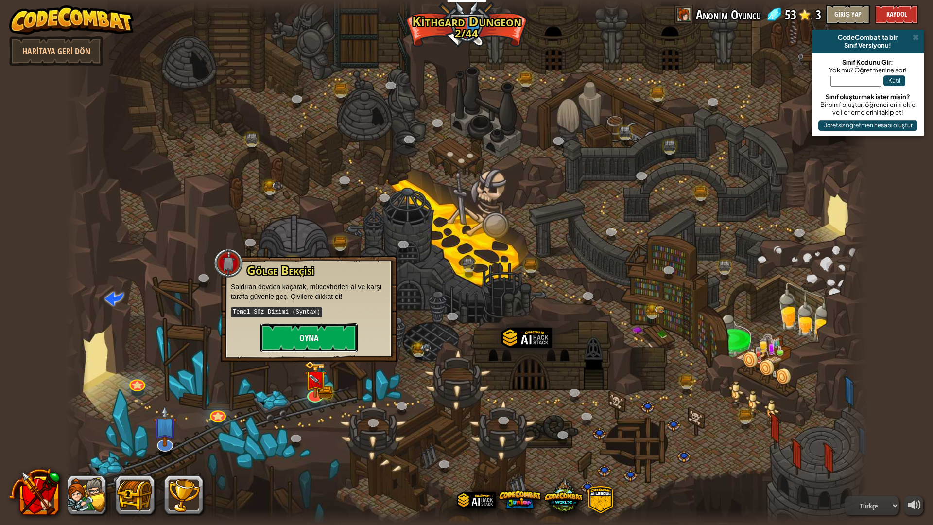
click at [281, 343] on button "Oyna" at bounding box center [308, 337] width 97 height 29
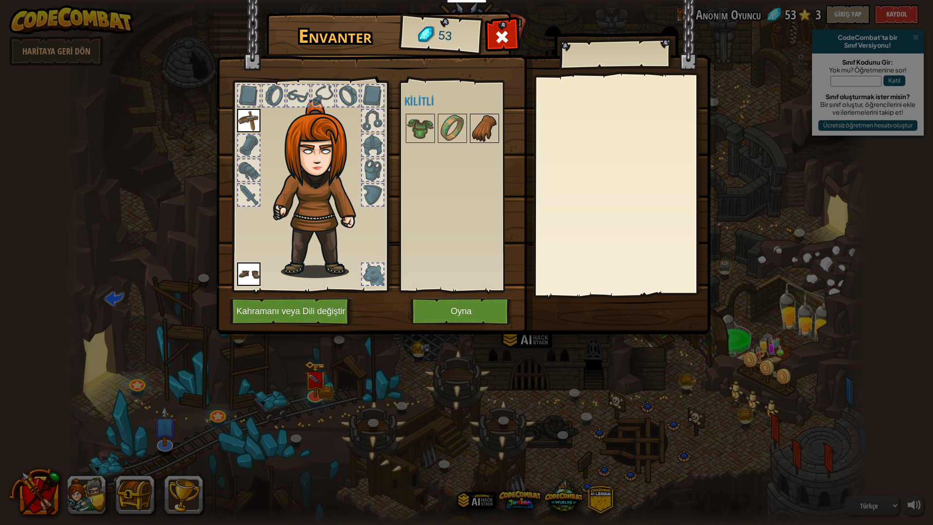
click at [482, 141] on img at bounding box center [484, 128] width 27 height 27
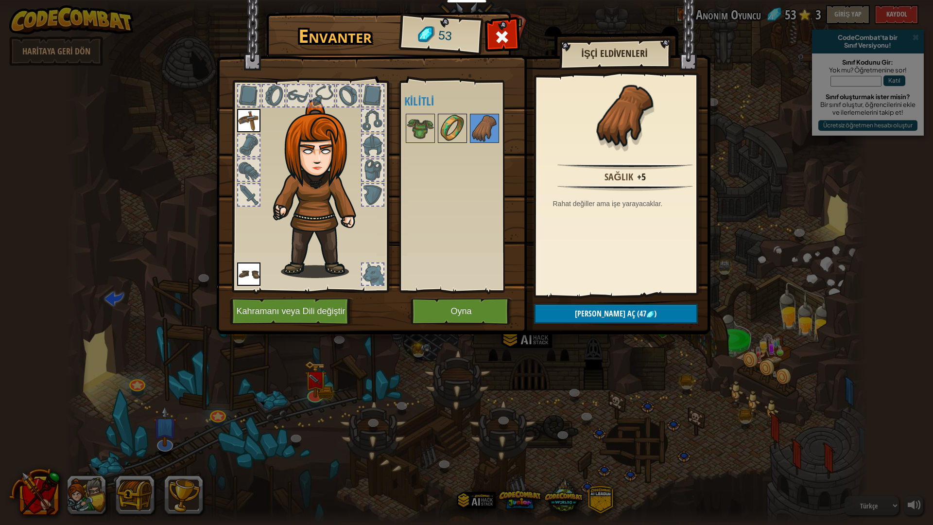
click at [448, 124] on img at bounding box center [452, 128] width 27 height 27
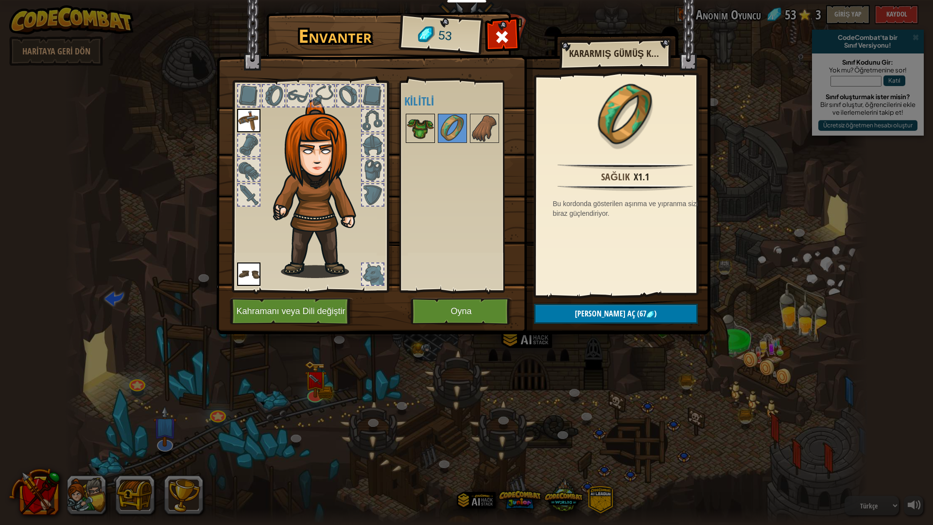
click at [425, 128] on img at bounding box center [420, 128] width 27 height 27
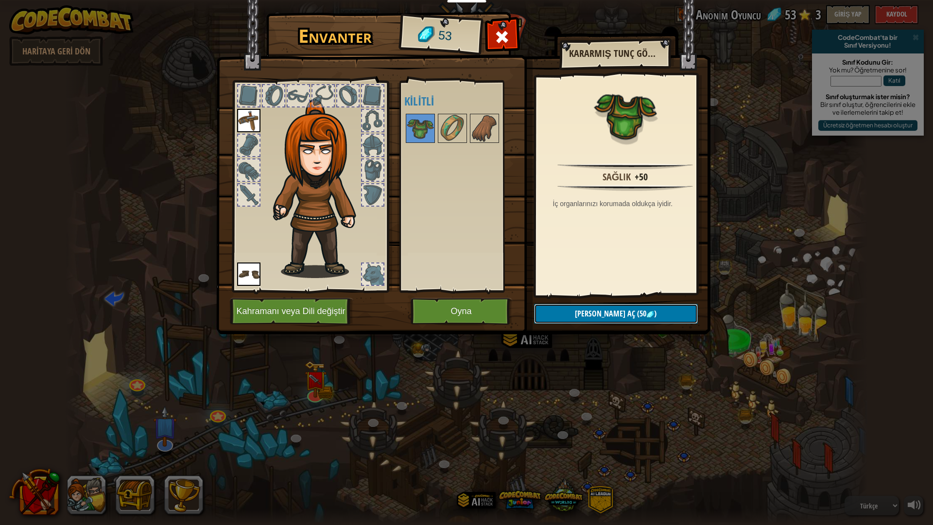
click at [596, 316] on span "[PERSON_NAME] aç" at bounding box center [605, 313] width 60 height 11
click at [575, 311] on button "Devam et" at bounding box center [616, 314] width 164 height 20
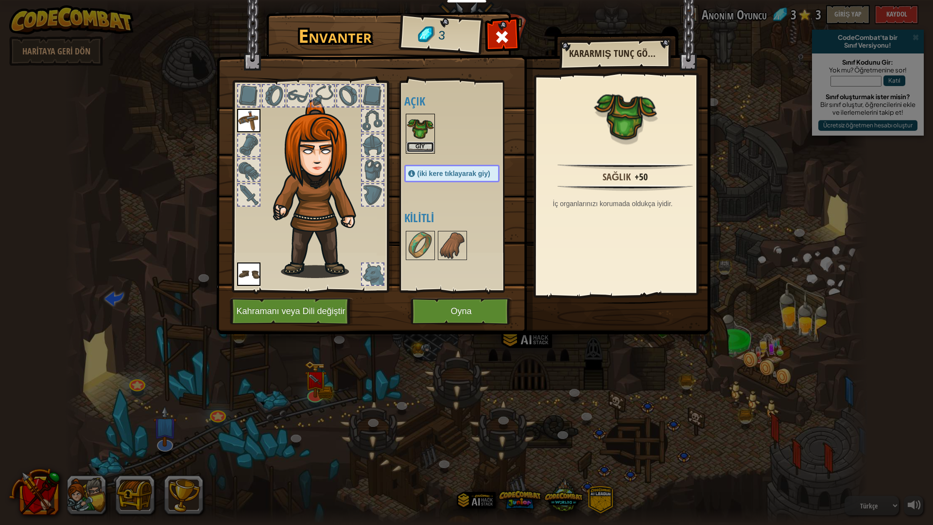
click at [427, 146] on button "Giy" at bounding box center [420, 147] width 27 height 10
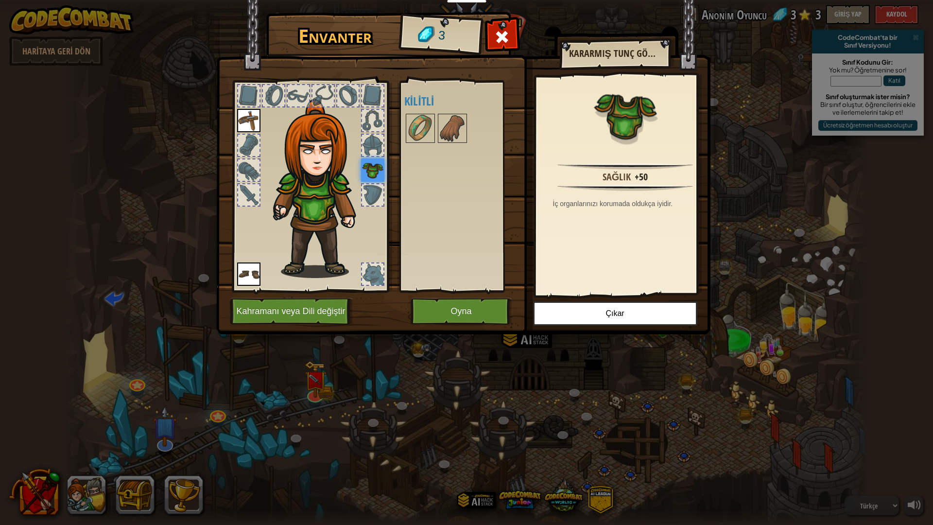
click at [370, 186] on div at bounding box center [372, 194] width 21 height 21
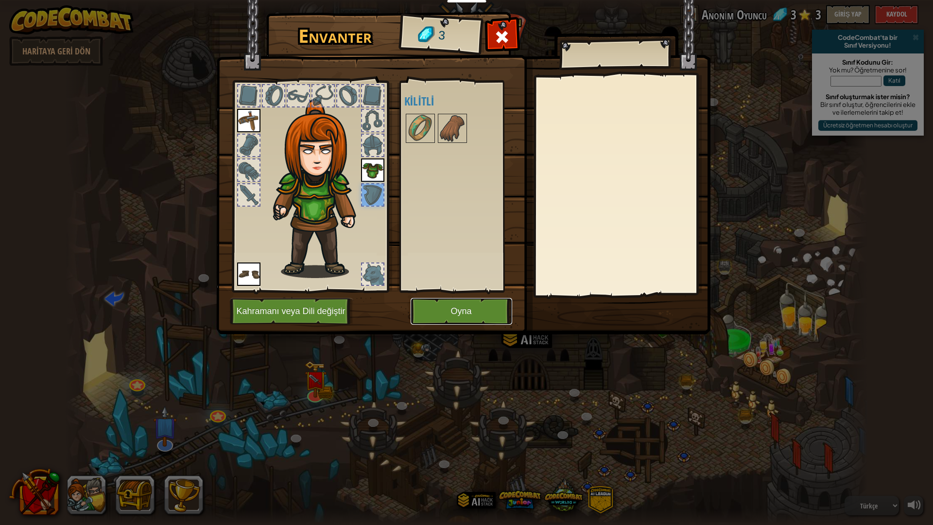
click at [435, 316] on button "Oyna" at bounding box center [462, 311] width 102 height 27
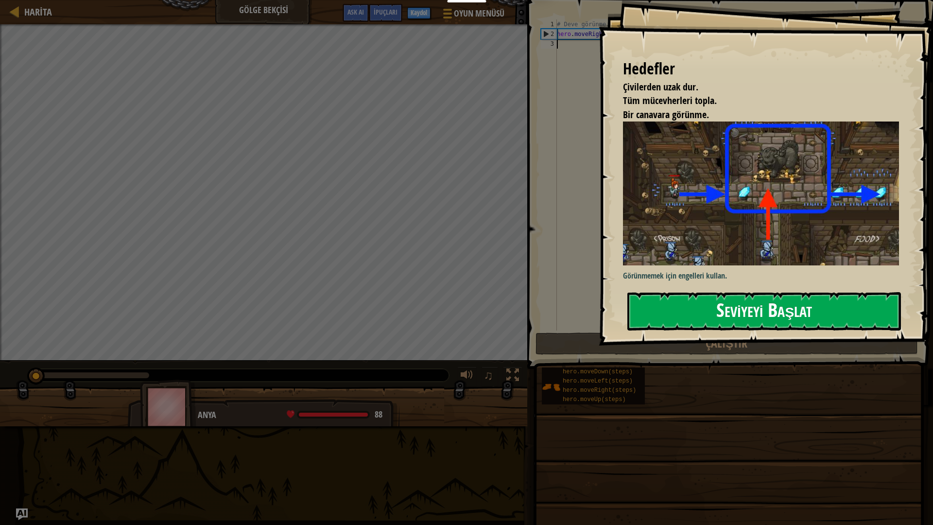
click at [806, 292] on button "Seviyeyi Başlat" at bounding box center [764, 311] width 274 height 38
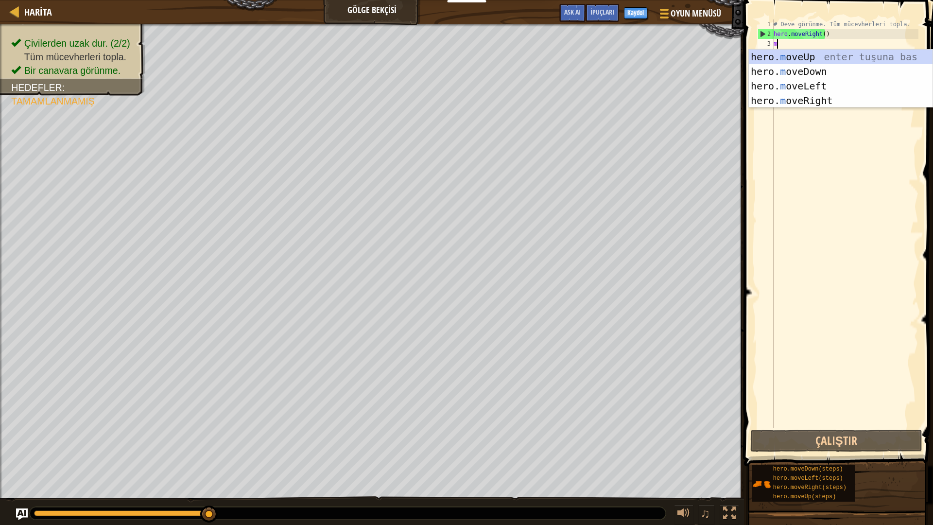
scroll to position [4, 0]
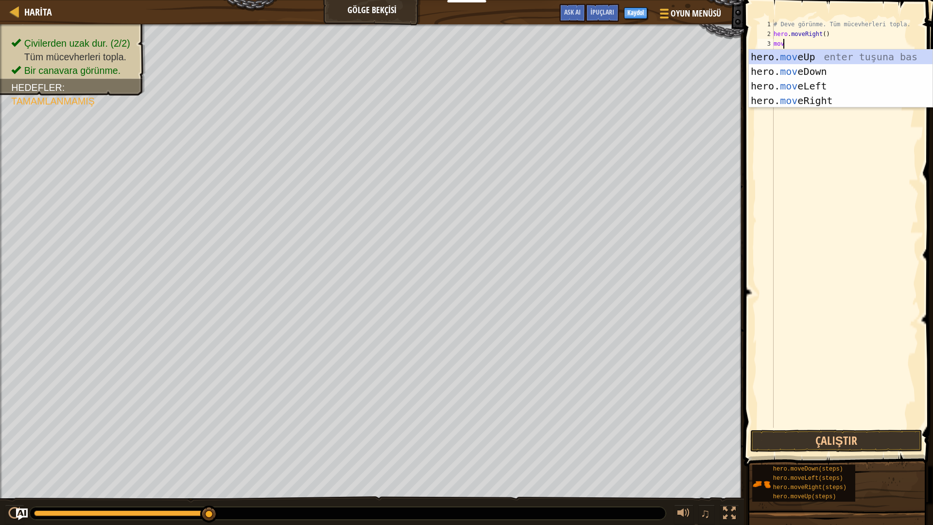
type textarea "move"
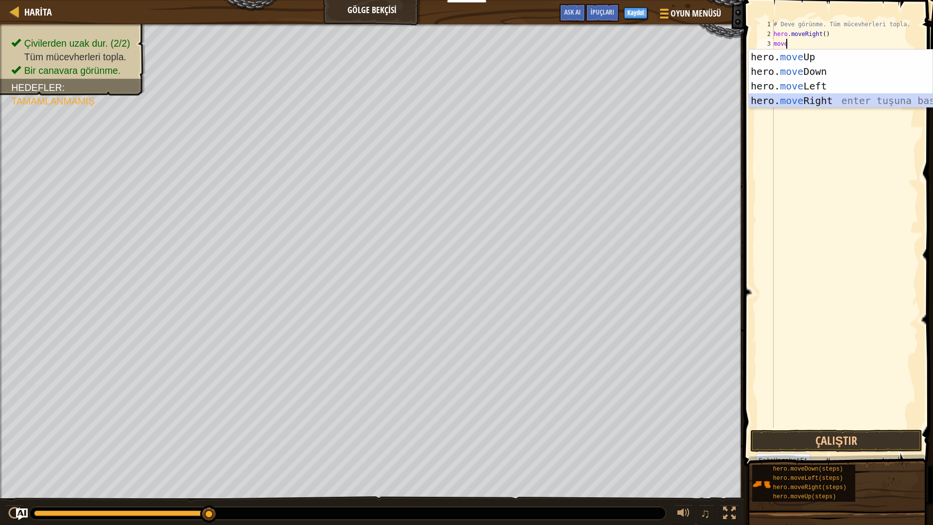
click at [791, 98] on div "hero. move Up enter tuşuna bas hero. move Down enter tuşuna bas hero. move Left…" at bounding box center [841, 93] width 184 height 87
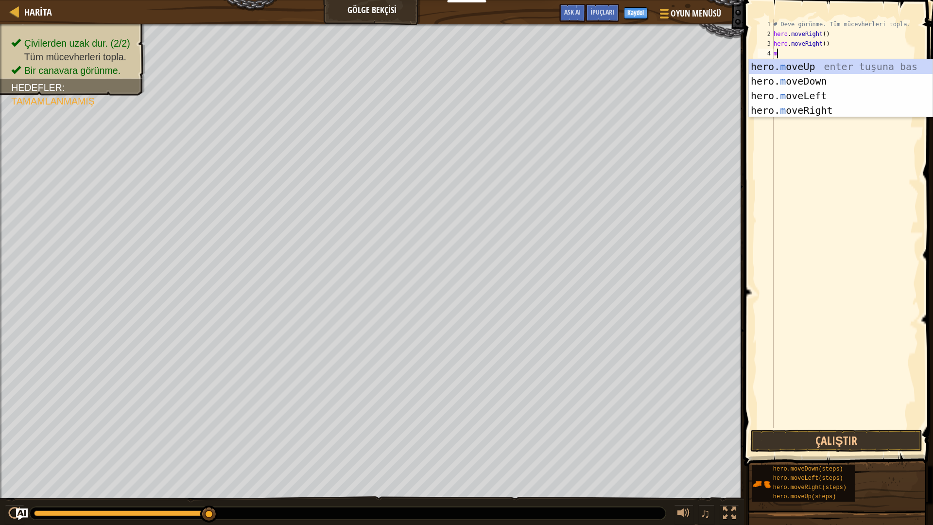
type textarea "mo"
click at [800, 106] on div "hero. mo veUp enter tuşuna bas hero. mo veDown enter tuşuna bas hero. mo veLeft…" at bounding box center [841, 102] width 184 height 87
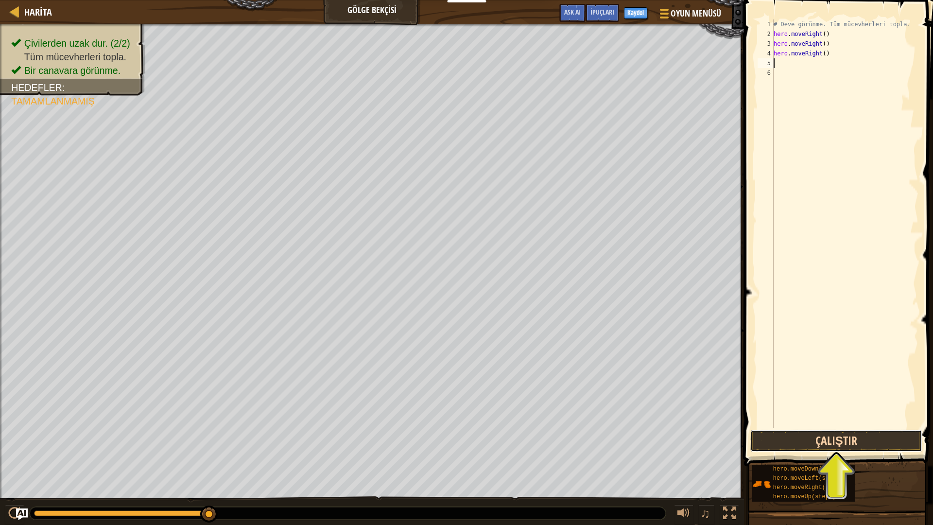
click at [809, 446] on button "Çalıştır" at bounding box center [836, 441] width 172 height 22
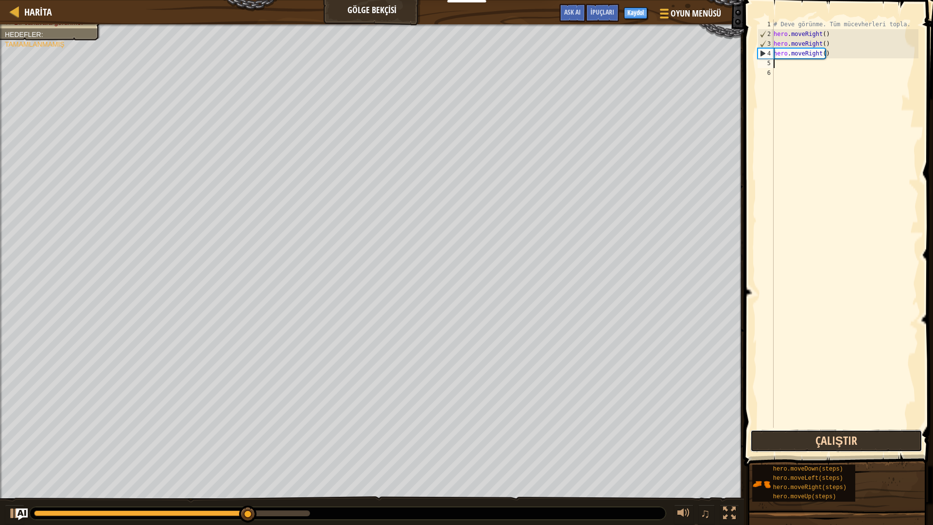
click at [806, 446] on button "Çalıştır" at bounding box center [836, 441] width 172 height 22
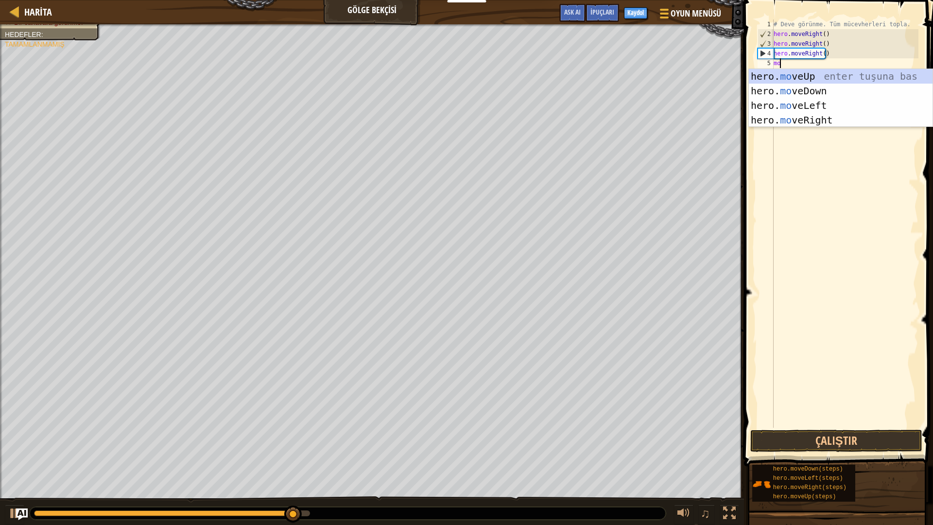
type textarea "mo"
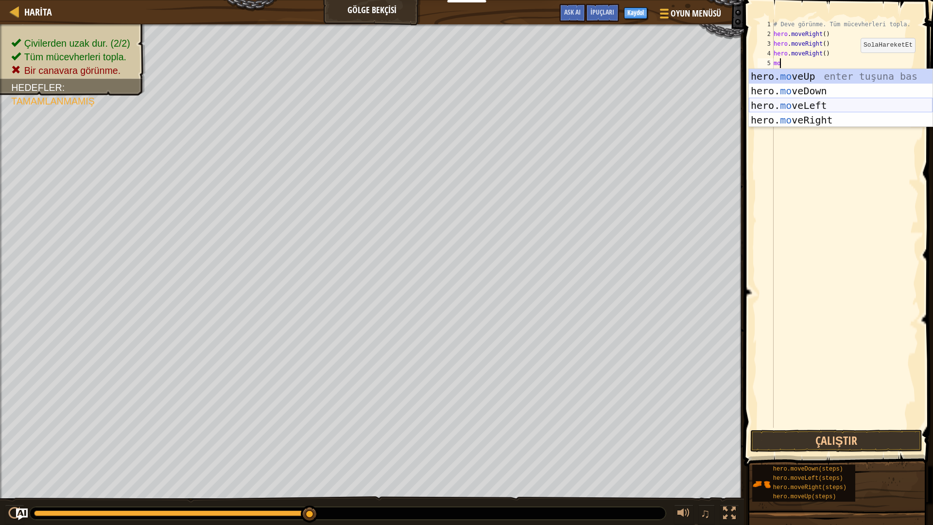
drag, startPoint x: 811, startPoint y: 111, endPoint x: 815, endPoint y: 115, distance: 6.2
click at [812, 114] on div "hero. mo veUp enter tuşuna bas hero. mo veDown enter tuşuna bas hero. mo veLeft…" at bounding box center [841, 112] width 184 height 87
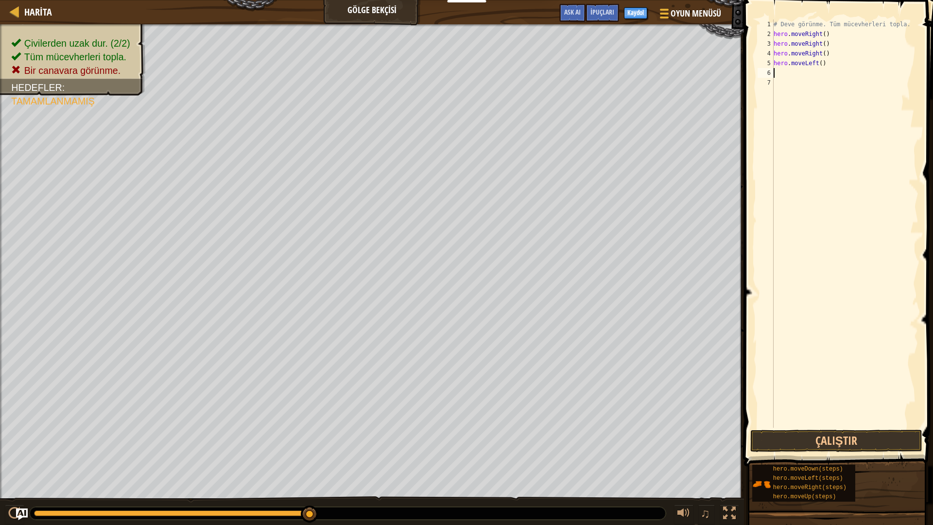
click at [824, 66] on div "# Deve görünme. Tüm mücevherleri topla. hero . moveRight ( ) hero . moveRight (…" at bounding box center [845, 233] width 147 height 428
type textarea "h"
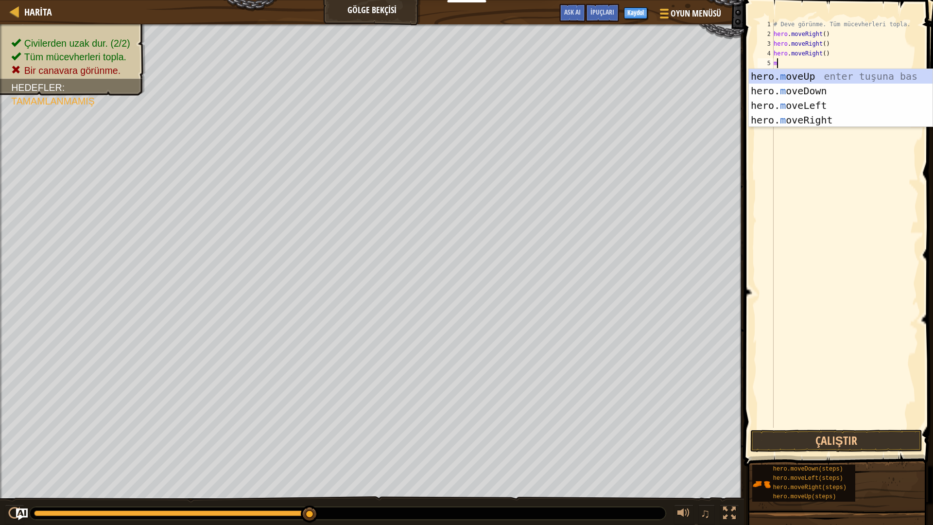
type textarea "mo"
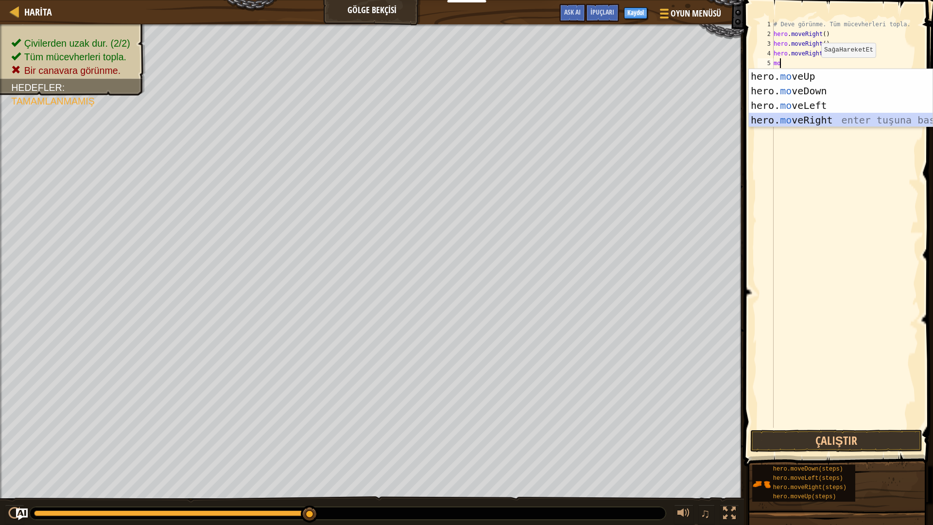
click at [799, 121] on div "hero. mo veUp enter tuşuna bas hero. mo veDown enter tuşuna bas hero. mo veLeft…" at bounding box center [841, 112] width 184 height 87
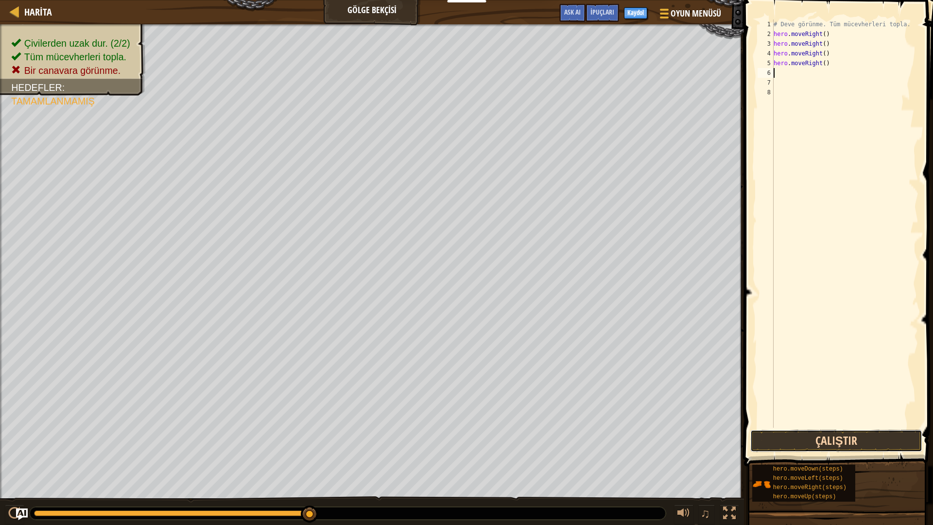
click at [801, 442] on button "Çalıştır" at bounding box center [836, 441] width 172 height 22
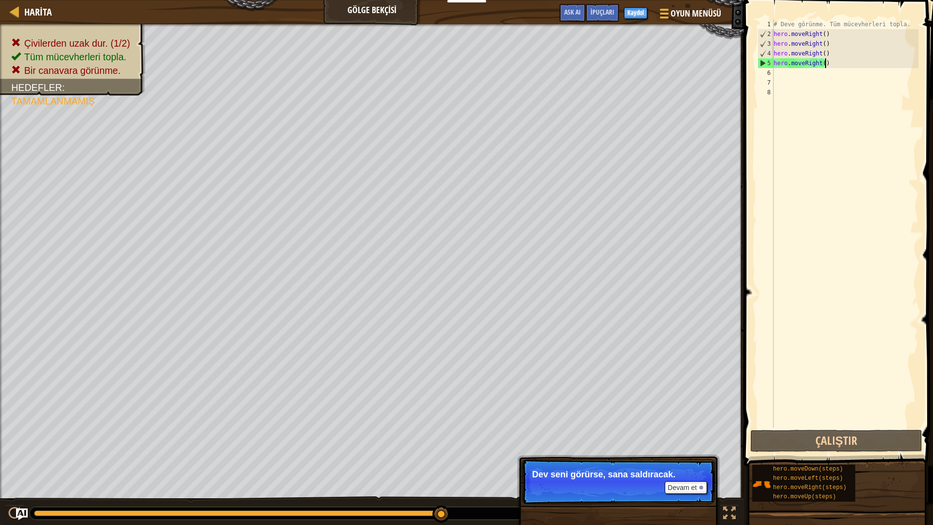
click at [851, 61] on div "# Deve görünme. Tüm mücevherleri topla. hero . moveRight ( ) hero . moveRight (…" at bounding box center [845, 233] width 147 height 428
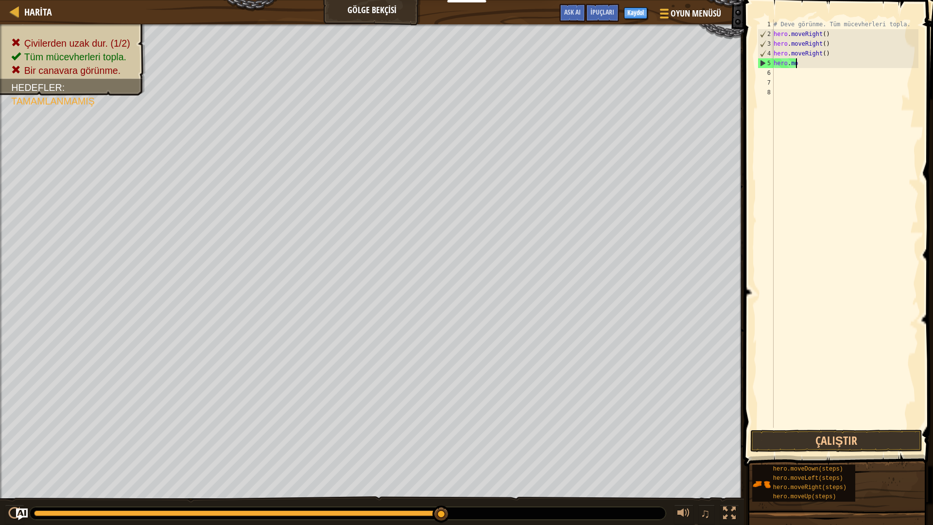
type textarea "h"
click at [830, 49] on div "# Deve görünme. Tüm mücevherleri topla. hero . moveRight ( ) hero . moveRight (…" at bounding box center [845, 233] width 147 height 428
click at [831, 45] on div "# Deve görünme. Tüm mücevherleri topla. hero . moveRight ( ) hero . moveRight (…" at bounding box center [845, 233] width 147 height 428
type textarea "h"
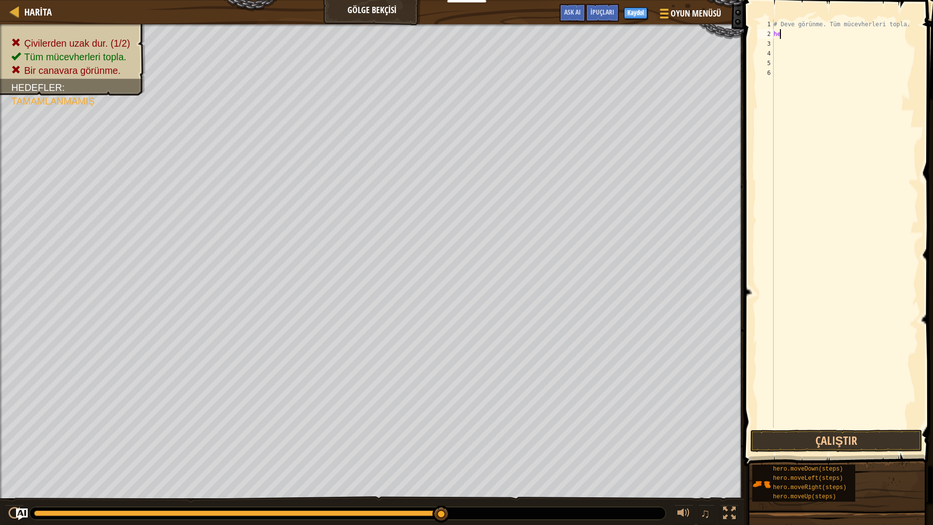
type textarea "h"
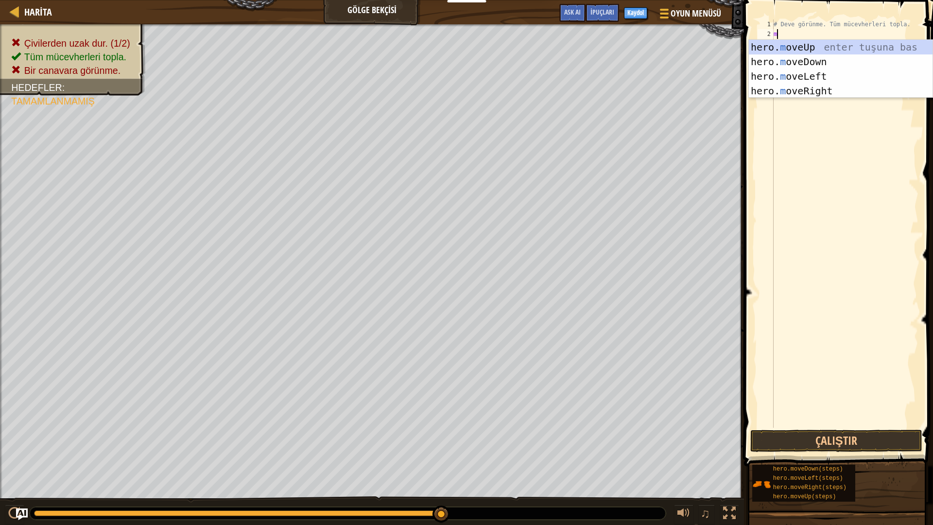
type textarea "mo"
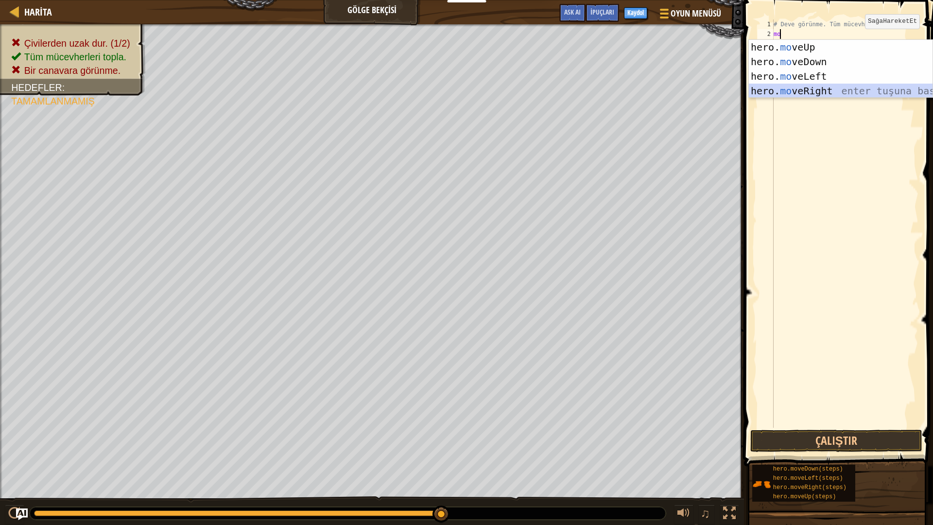
click at [820, 89] on div "hero. mo veUp enter tuşuna bas hero. mo veDown enter tuşuna bas hero. mo veLeft…" at bounding box center [841, 83] width 184 height 87
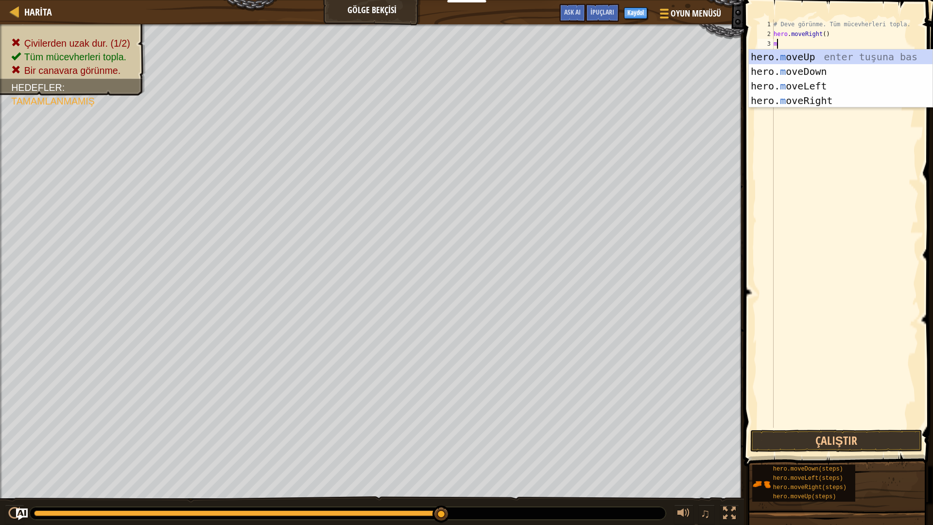
type textarea "mo"
click at [810, 54] on div "hero. mo veUp enter tuşuna bas hero. mo veDown enter tuşuna bas hero. mo veLeft…" at bounding box center [841, 93] width 184 height 87
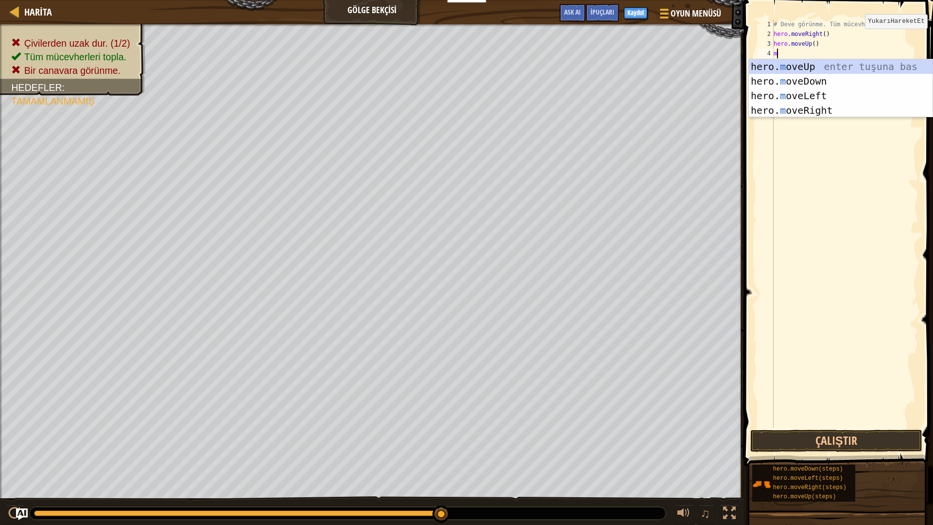
type textarea "mo"
click at [803, 110] on div "hero. mo veUp enter tuşuna bas hero. mo veDown enter tuşuna bas hero. mo veLeft…" at bounding box center [841, 102] width 184 height 87
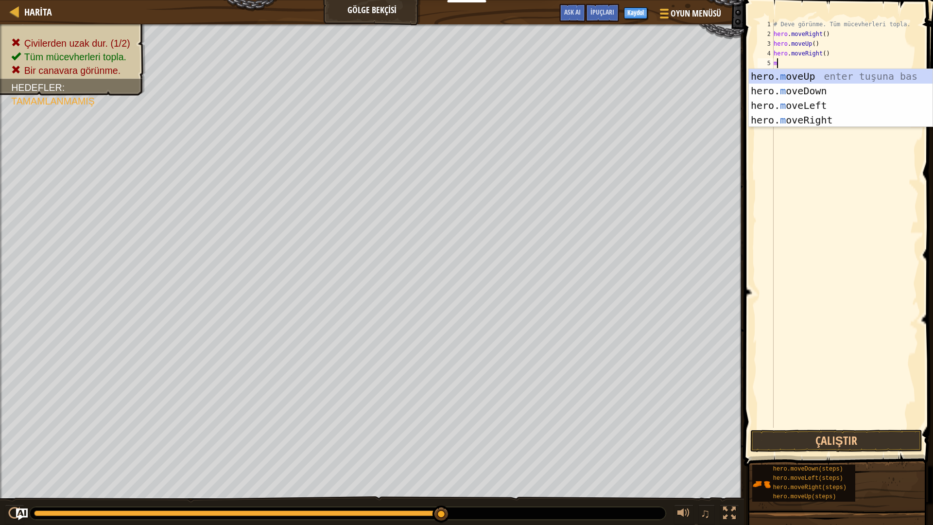
type textarea "mo"
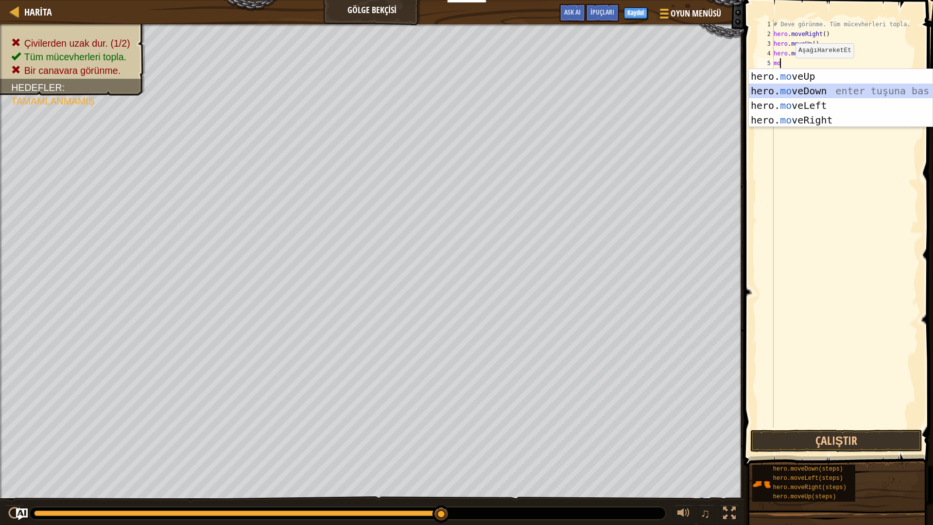
click at [797, 90] on div "hero. mo veUp enter tuşuna bas hero. mo veDown enter tuşuna bas hero. mo veLeft…" at bounding box center [841, 112] width 184 height 87
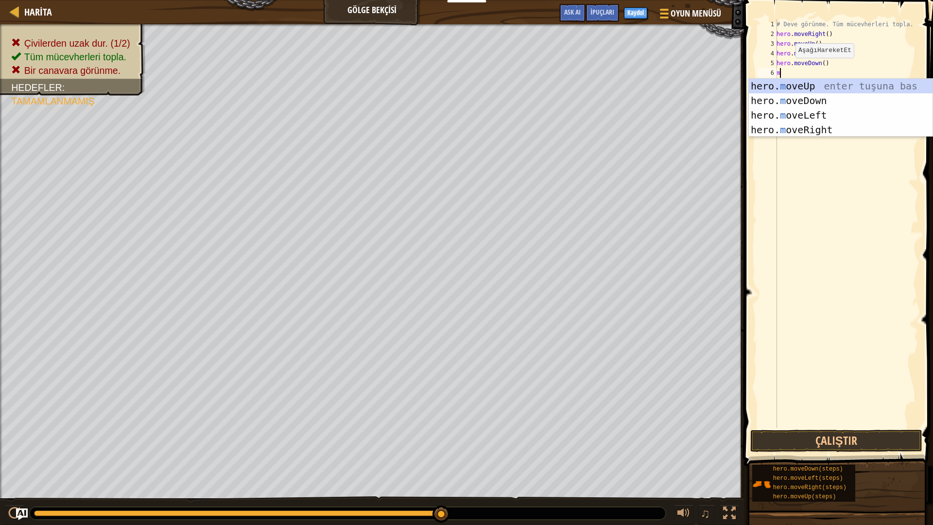
type textarea "mo"
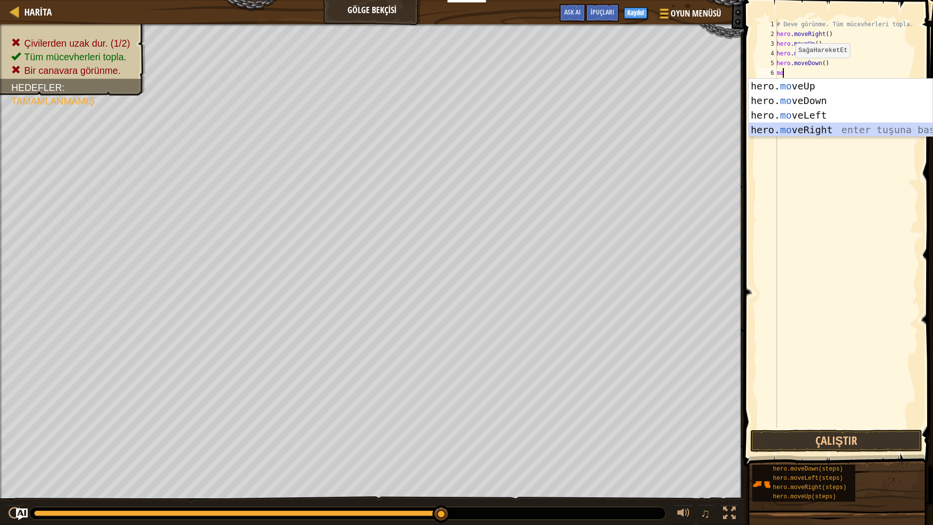
click at [808, 132] on div "hero. mo veUp enter tuşuna bas hero. mo veDown enter tuşuna bas hero. mo veLeft…" at bounding box center [841, 122] width 184 height 87
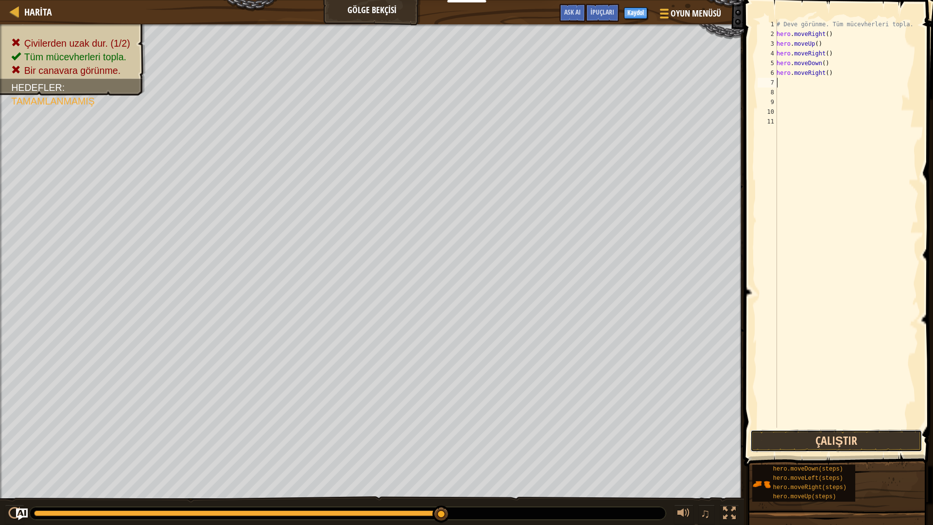
click at [797, 440] on button "Çalıştır" at bounding box center [836, 441] width 172 height 22
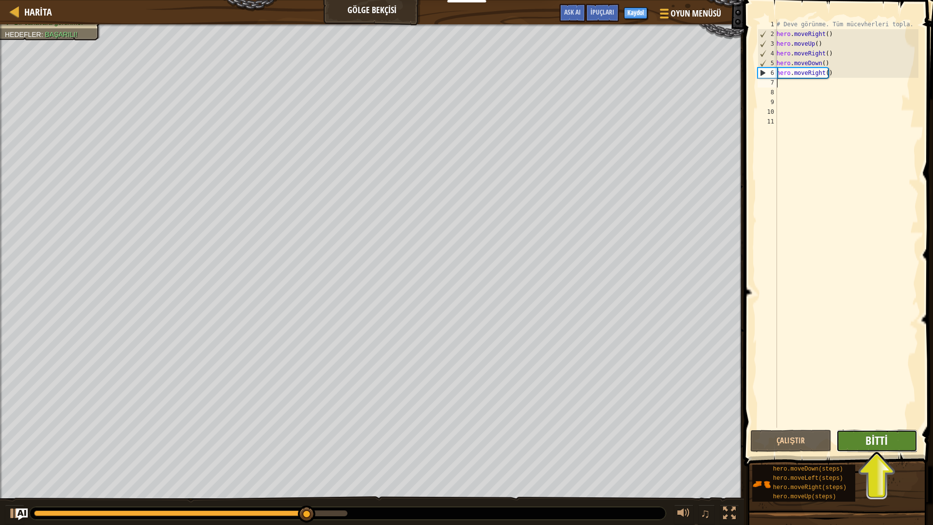
click at [884, 440] on span "Bitti" at bounding box center [877, 441] width 22 height 16
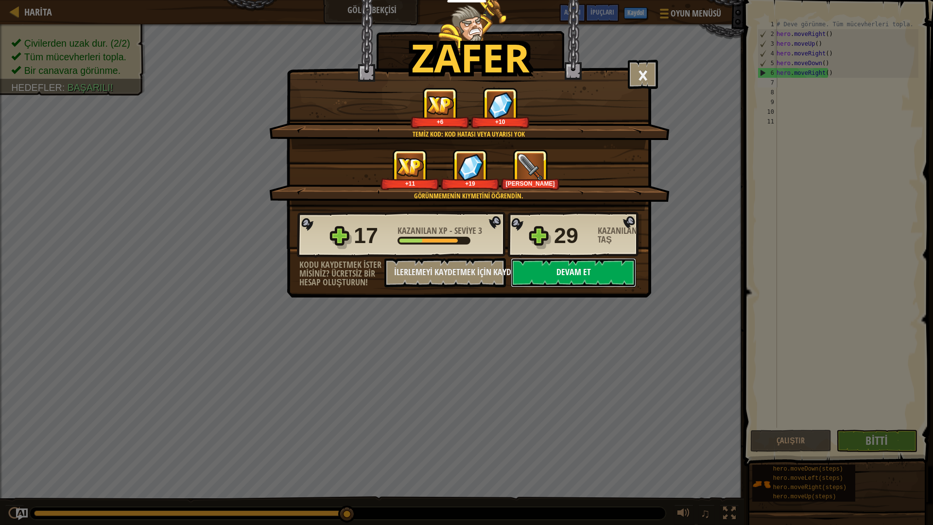
click at [566, 266] on button "Devam et" at bounding box center [573, 272] width 125 height 29
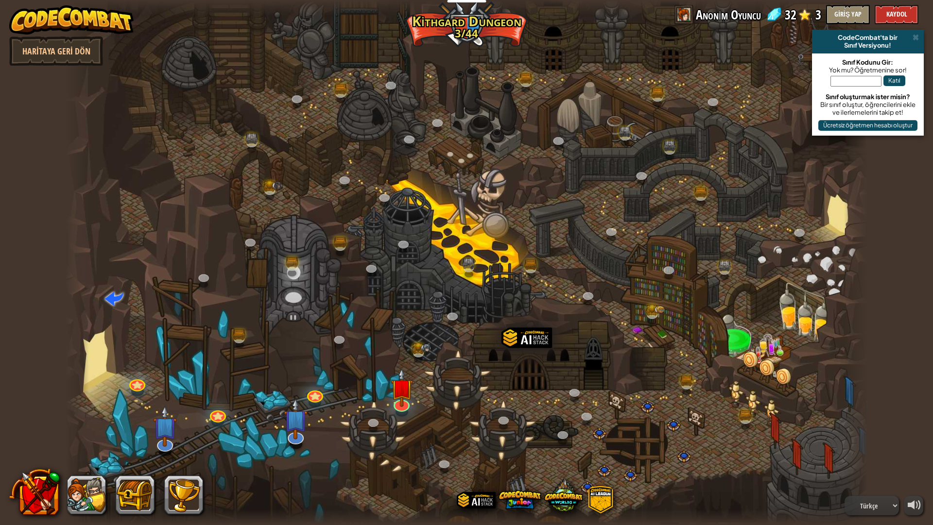
select select "tr"
click at [397, 387] on img at bounding box center [402, 378] width 22 height 51
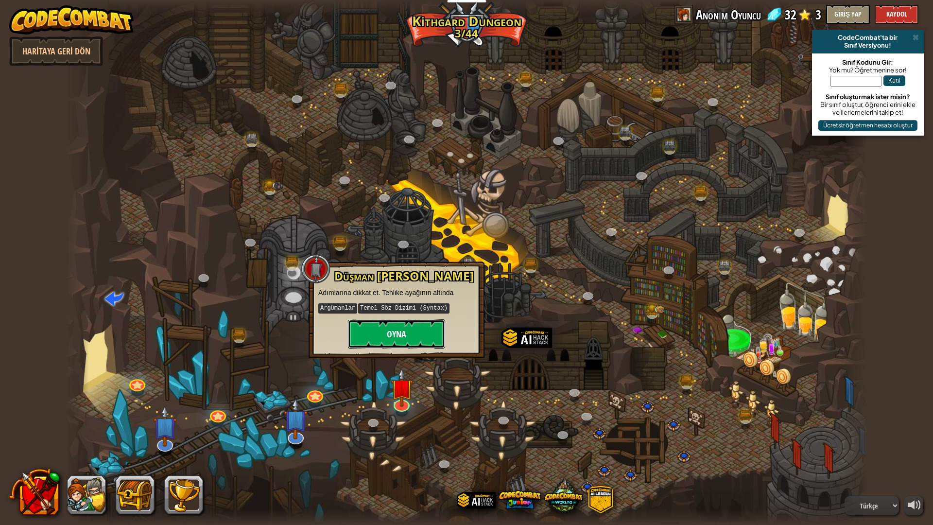
click at [389, 333] on button "Oyna" at bounding box center [396, 333] width 97 height 29
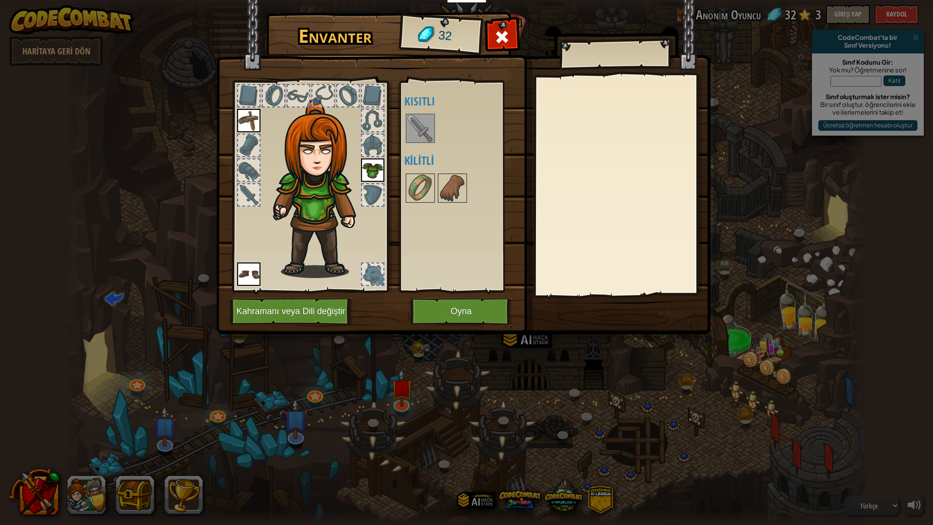
click at [418, 121] on img at bounding box center [420, 128] width 27 height 27
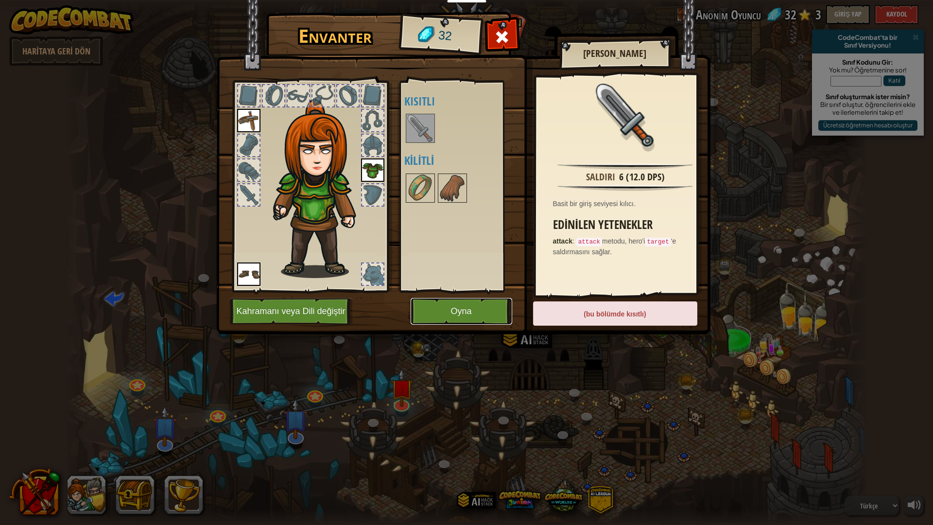
click at [469, 313] on button "Oyna" at bounding box center [462, 311] width 102 height 27
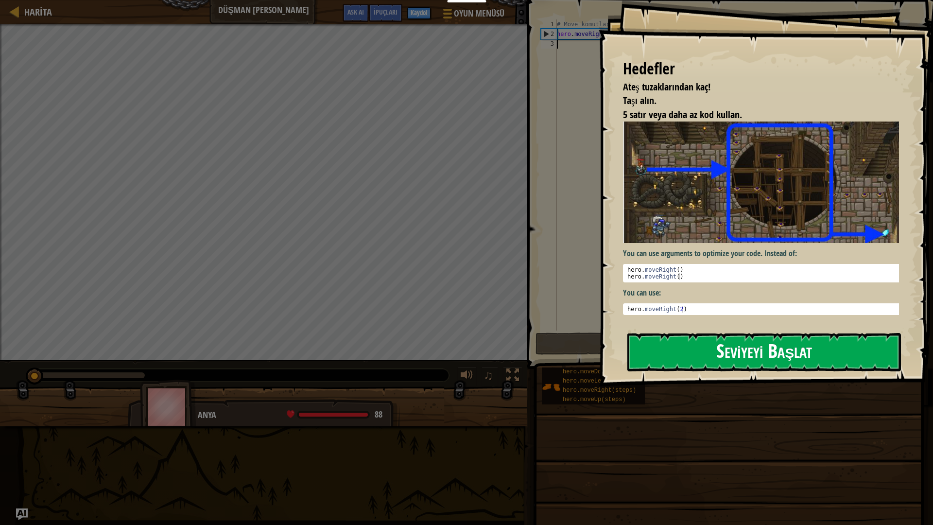
click at [664, 353] on button "Seviyeyi Başlat" at bounding box center [764, 352] width 274 height 38
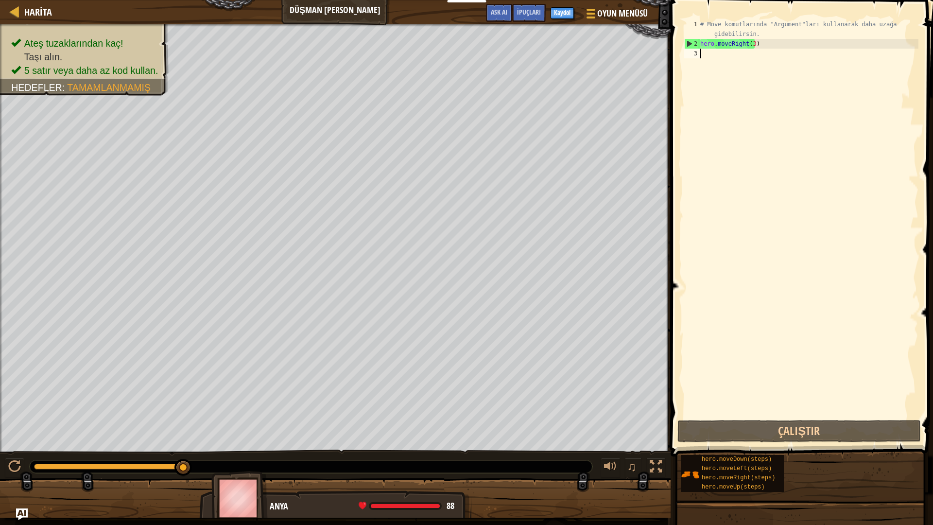
type textarea "m"
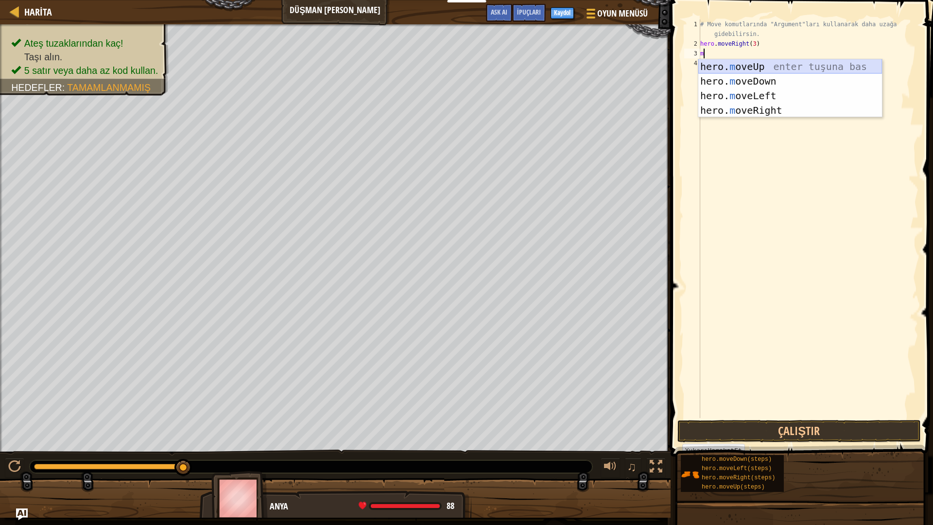
click at [733, 68] on div "hero. m oveUp enter tuşuna bas hero. m oveDown enter tuşuna bas hero. [PERSON_N…" at bounding box center [790, 102] width 184 height 87
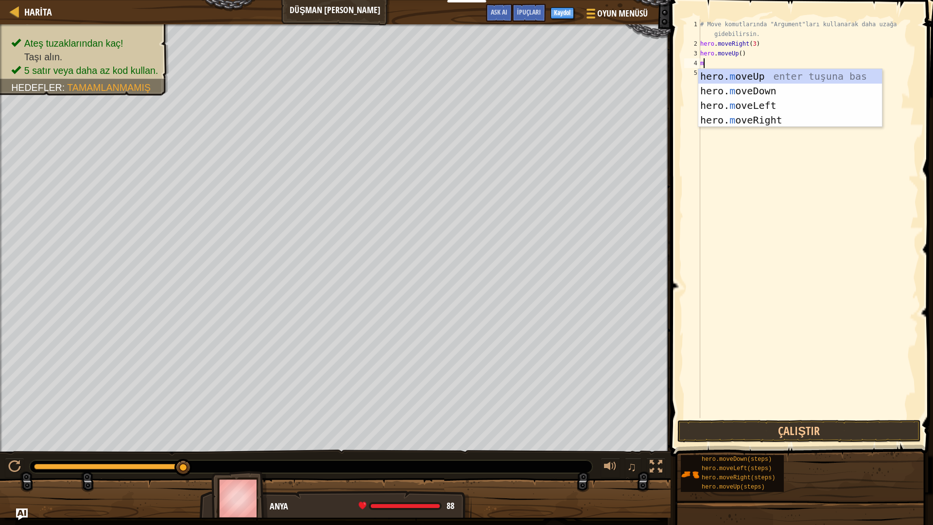
type textarea "mo"
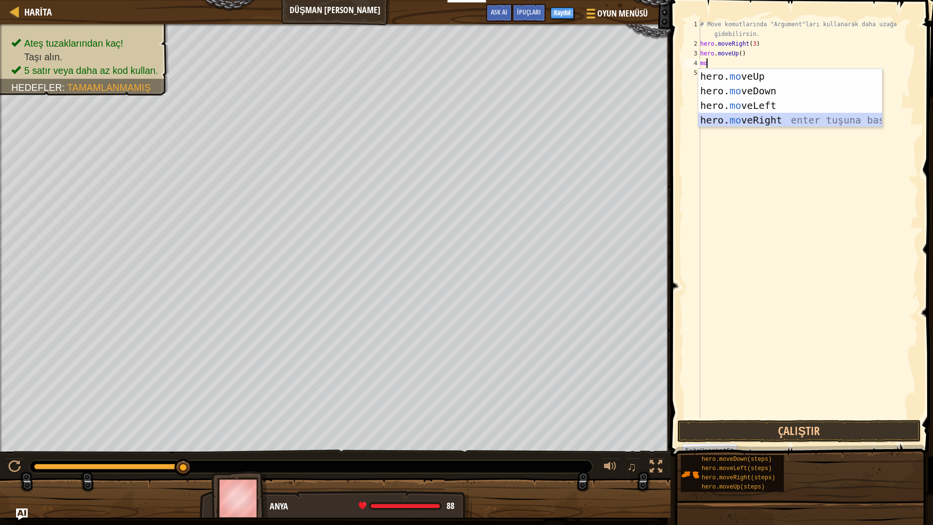
click at [754, 117] on div "hero. mo veUp enter tuşuna bas hero. mo veDown enter tuşuna bas hero. mo veLeft…" at bounding box center [790, 112] width 184 height 87
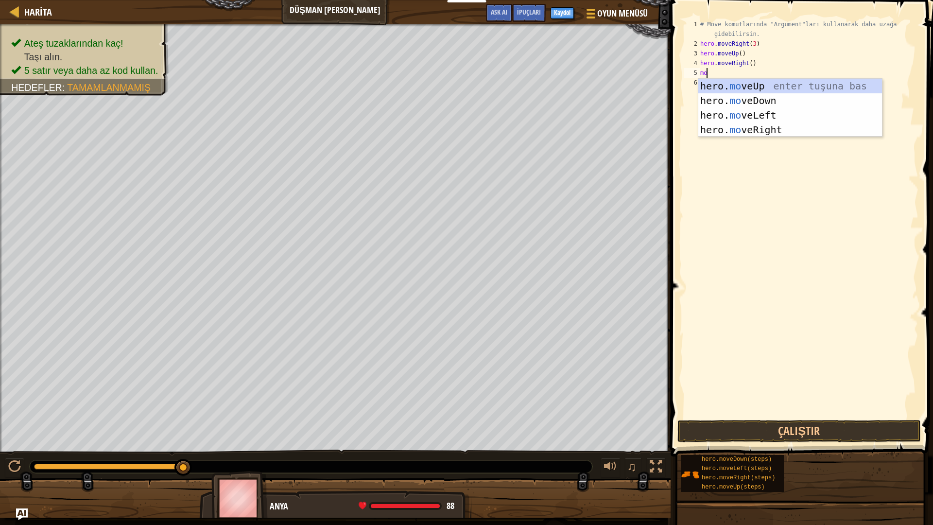
type textarea "mo"
click at [744, 96] on div "hero. mo veUp enter tuşuna bas hero. mo veDown enter tuşuna bas hero. mo veLeft…" at bounding box center [790, 122] width 184 height 87
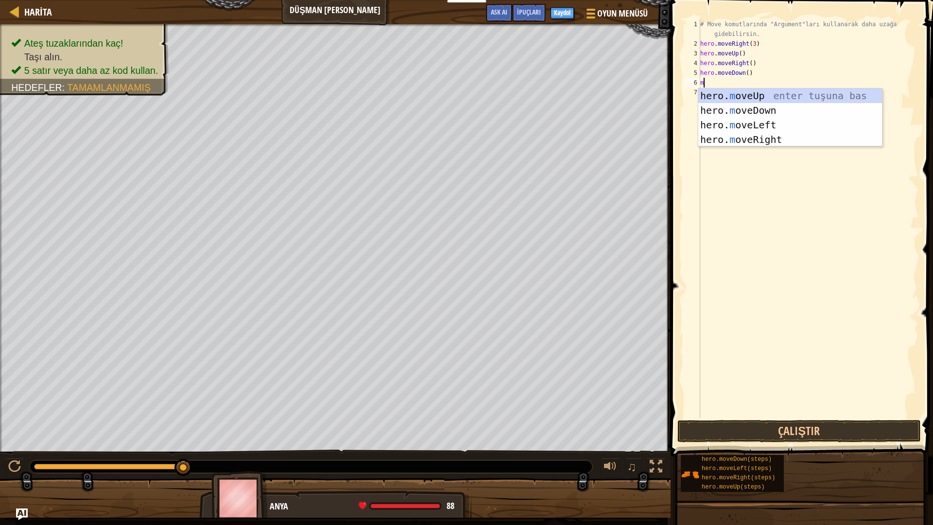
type textarea "mo"
click at [743, 96] on div "hero. mo veUp enter tuşuna bas hero. mo veDown enter tuşuna bas hero. mo veLeft…" at bounding box center [790, 131] width 184 height 87
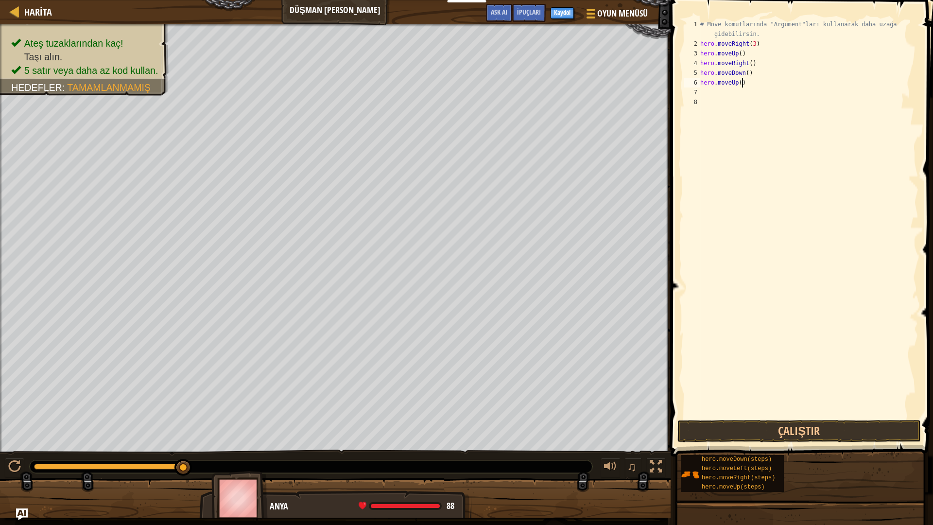
click at [745, 87] on div "# Move komutlarında "Argument"ları kullanarak daha uzağa gidebilirsin. hero . m…" at bounding box center [808, 233] width 220 height 428
type textarea "h"
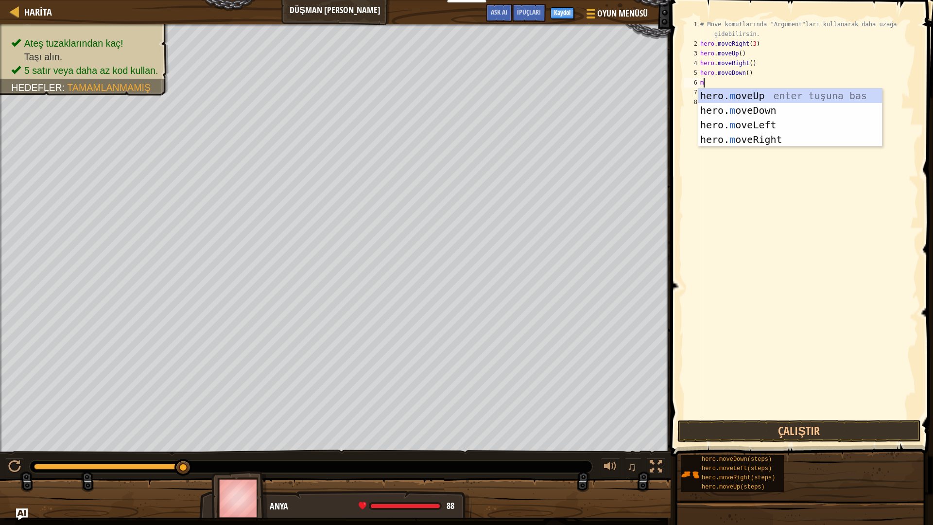
type textarea "mo"
click at [733, 104] on div "hero. mo veUp enter tuşuna bas hero. mo veDown enter tuşuna bas hero. mo veLeft…" at bounding box center [790, 131] width 184 height 87
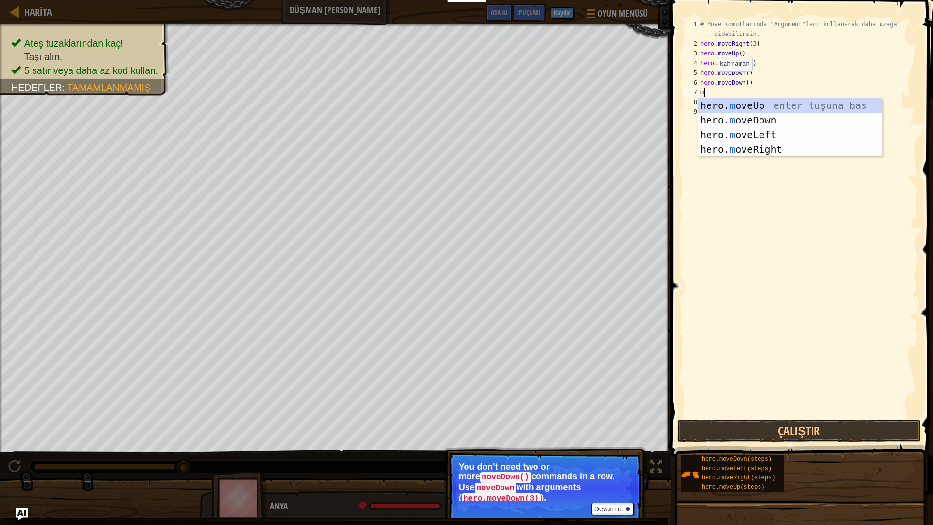
type textarea "mo"
click at [753, 117] on div "hero. mo veUp enter tuşuna bas hero. mo veDown enter tuşuna bas hero. mo veLeft…" at bounding box center [790, 141] width 184 height 87
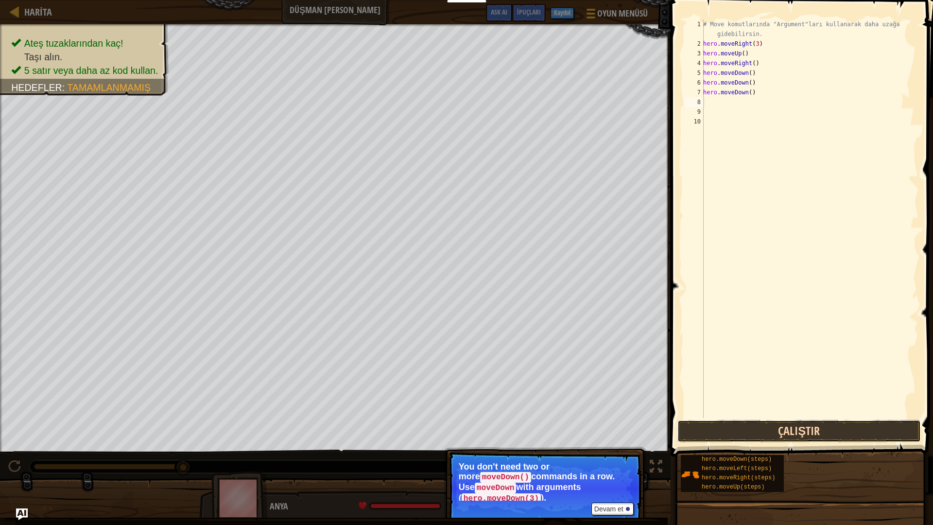
click at [730, 429] on button "Çalıştır" at bounding box center [798, 431] width 243 height 22
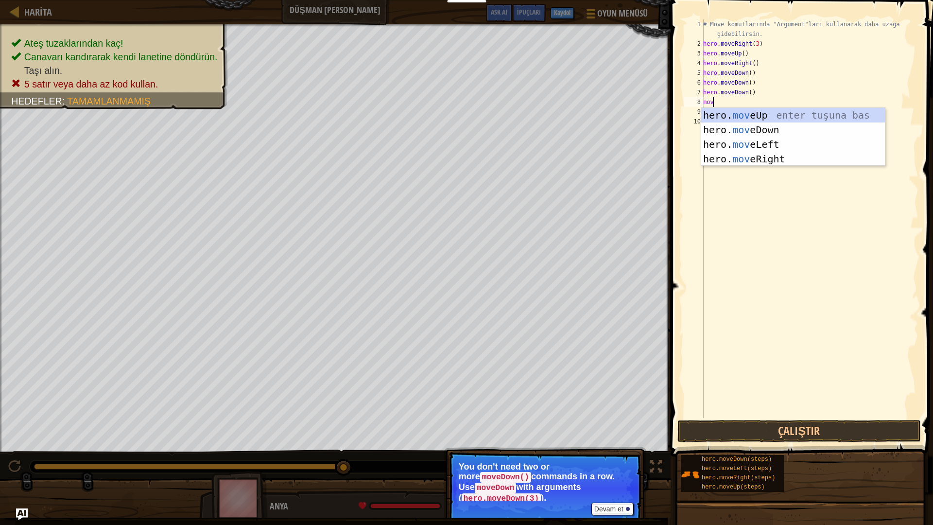
type textarea "move"
click at [751, 156] on div "hero. move Up enter tuşuna bas hero. move Down enter tuşuna bas hero. move Left…" at bounding box center [793, 151] width 184 height 87
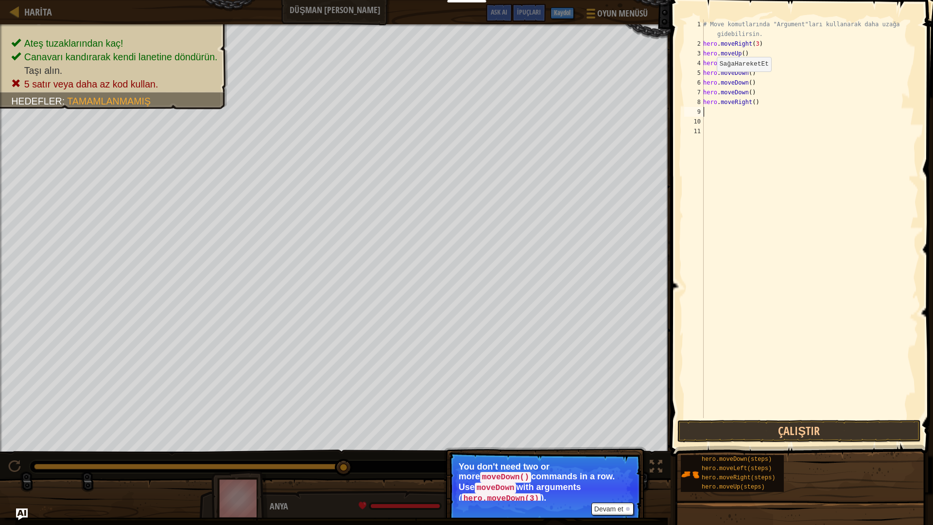
scroll to position [4, 0]
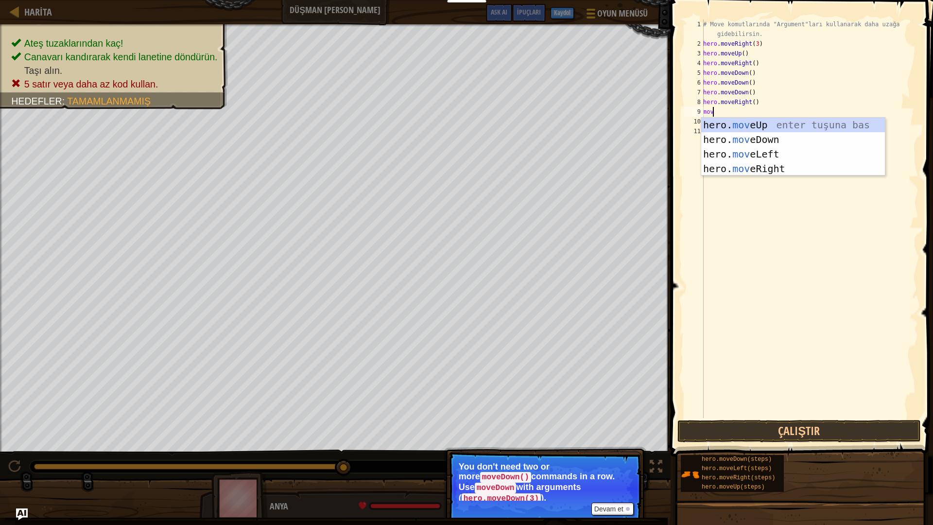
type textarea "move"
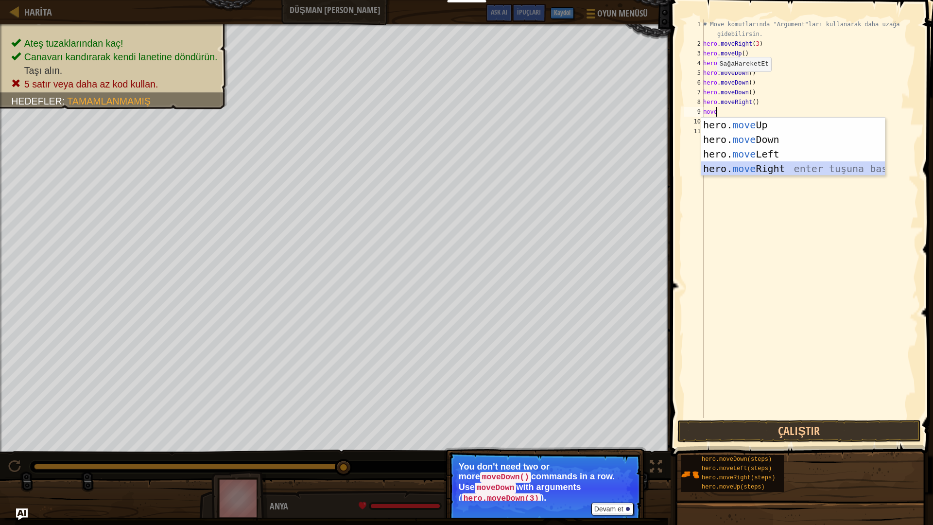
click at [762, 173] on div "hero. move Up enter tuşuna bas hero. move Down enter tuşuna bas hero. move Left…" at bounding box center [793, 161] width 184 height 87
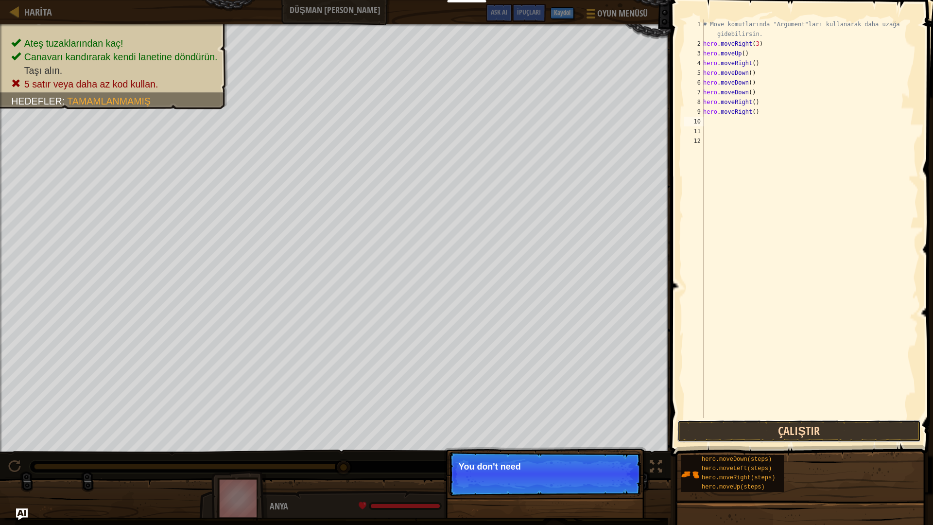
click at [725, 429] on button "Çalıştır" at bounding box center [798, 431] width 243 height 22
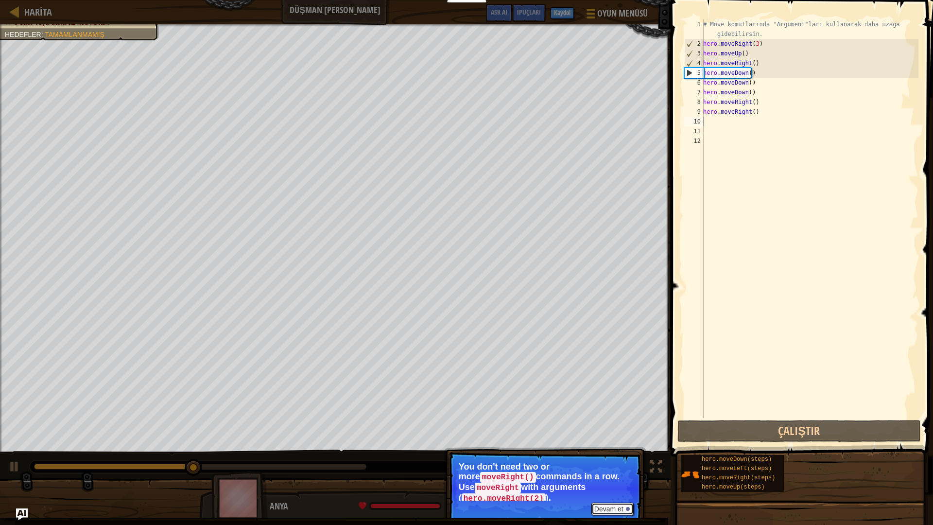
click at [615, 446] on button "Devam et" at bounding box center [612, 508] width 42 height 13
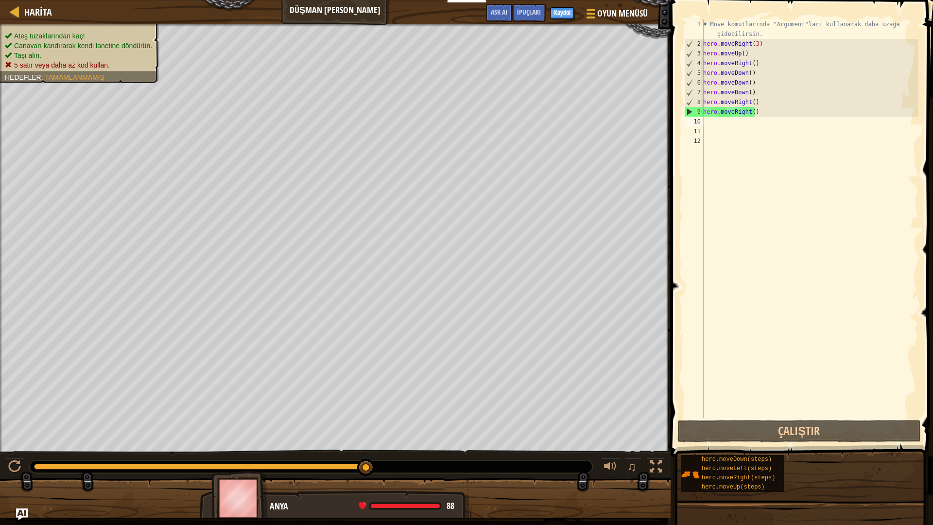
click at [52, 31] on ul "Ateş tuzaklarından kaç! Canavarı kandırarak kendi lanetine döndürün. Taşı alın.…" at bounding box center [80, 50] width 150 height 39
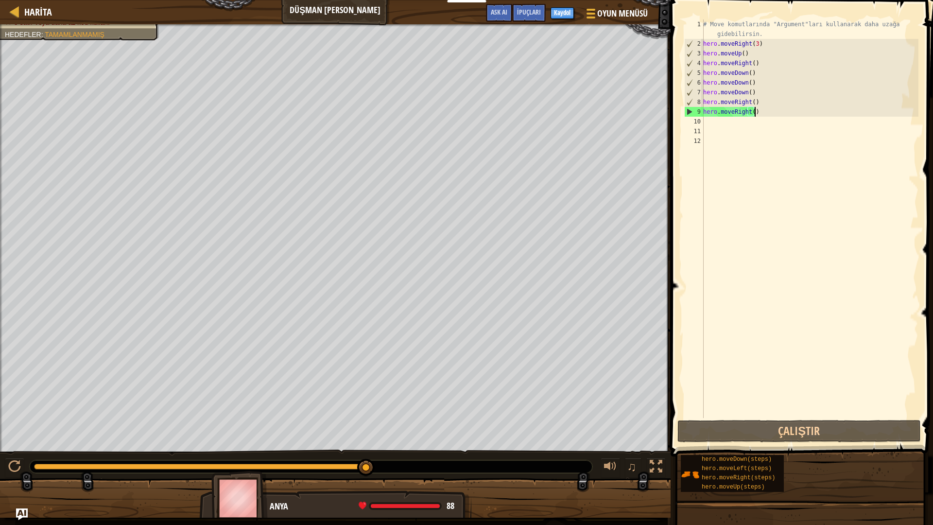
click at [769, 115] on div "# Move komutlarında "Argument"ları kullanarak daha uzağa gidebilirsin. hero . m…" at bounding box center [809, 233] width 217 height 428
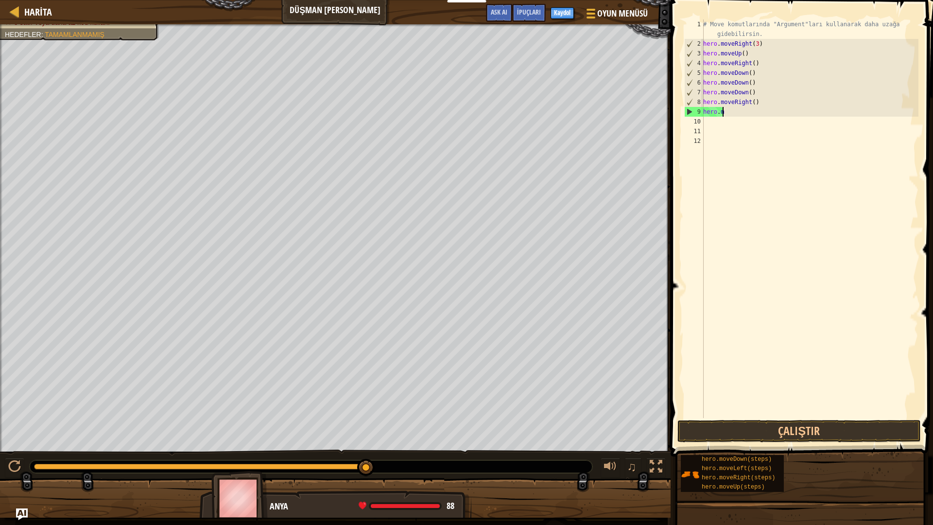
type textarea "h"
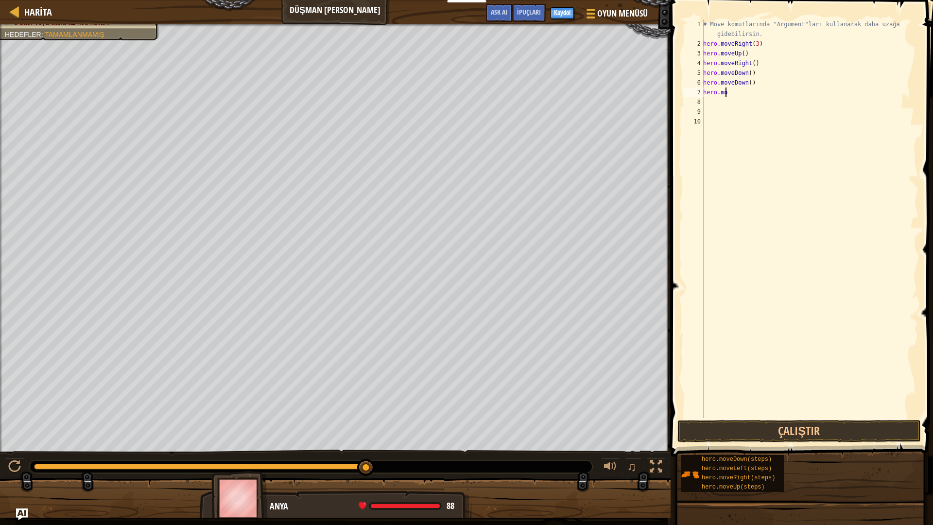
type textarea "h"
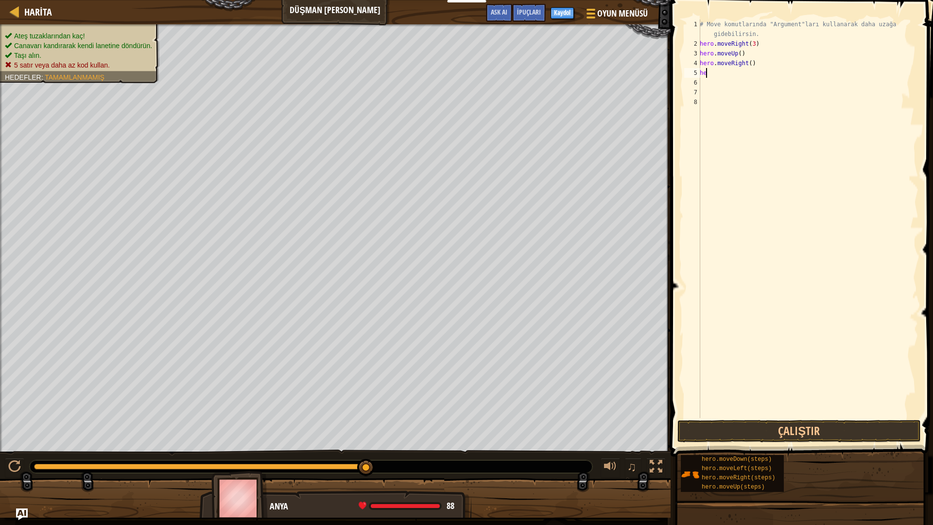
type textarea "h"
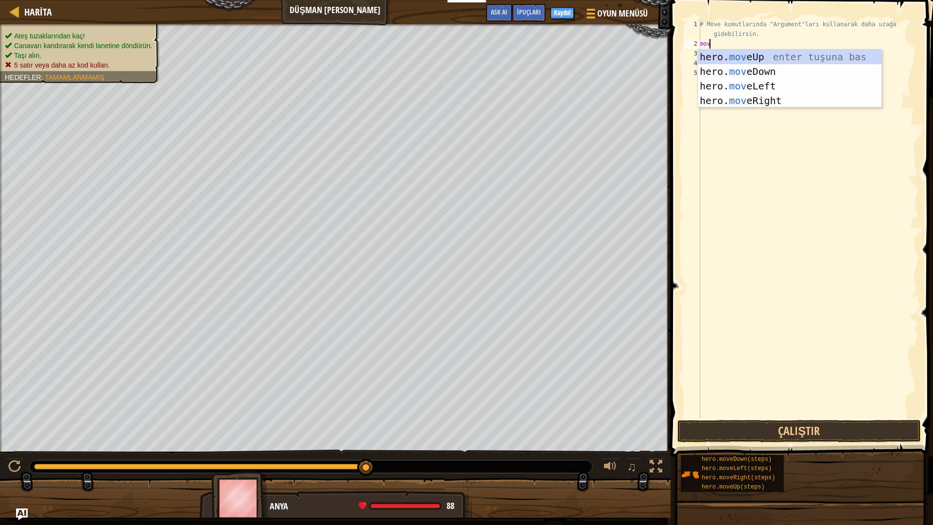
type textarea "move"
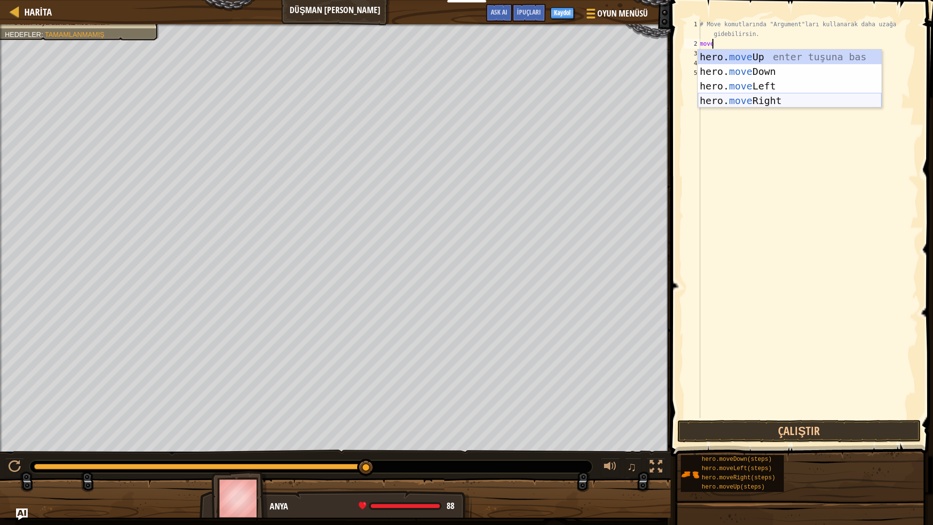
click at [738, 104] on div "hero. move Up enter tuşuna bas hero. move Down enter tuşuna bas hero. move Left…" at bounding box center [790, 93] width 184 height 87
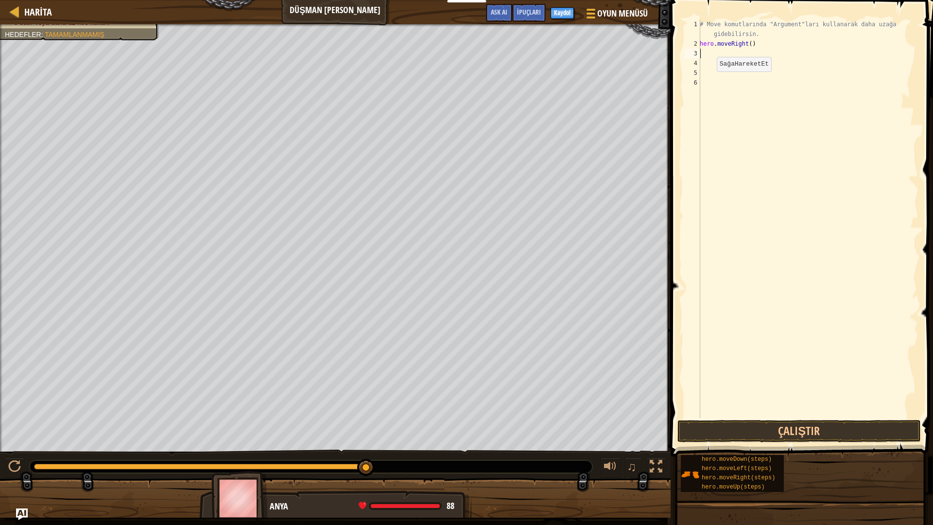
scroll to position [4, 0]
click at [753, 49] on div "# Move komutlarında "Argument"ları kullanarak daha uzağa gidebilirsin. hero . m…" at bounding box center [808, 233] width 221 height 428
click at [753, 44] on div "# Move komutlarında "Argument"ları kullanarak daha uzağa gidebilirsin. hero . m…" at bounding box center [808, 233] width 221 height 428
type textarea "hero.moveRight(2)"
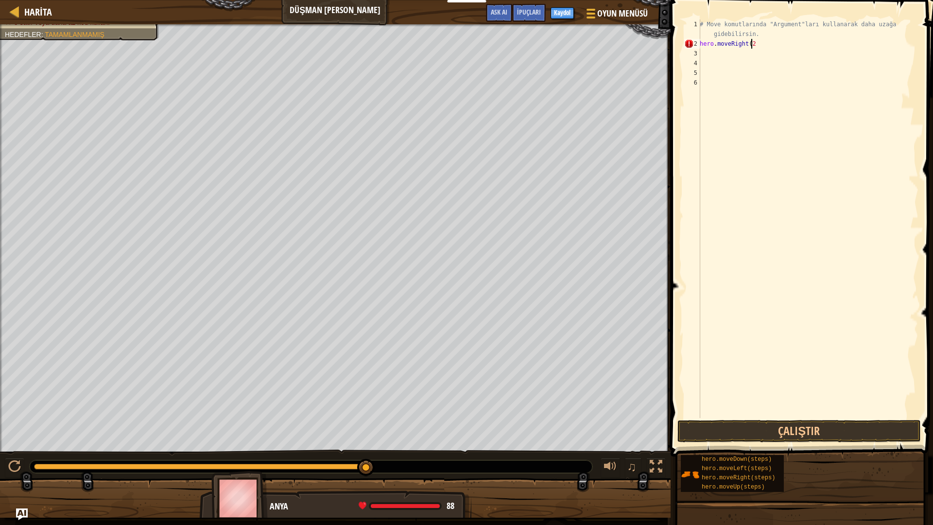
scroll to position [4, 4]
click at [703, 54] on div "# Move komutlarında "Argument"ları kullanarak daha uzağa gidebilirsin. hero . m…" at bounding box center [808, 233] width 221 height 428
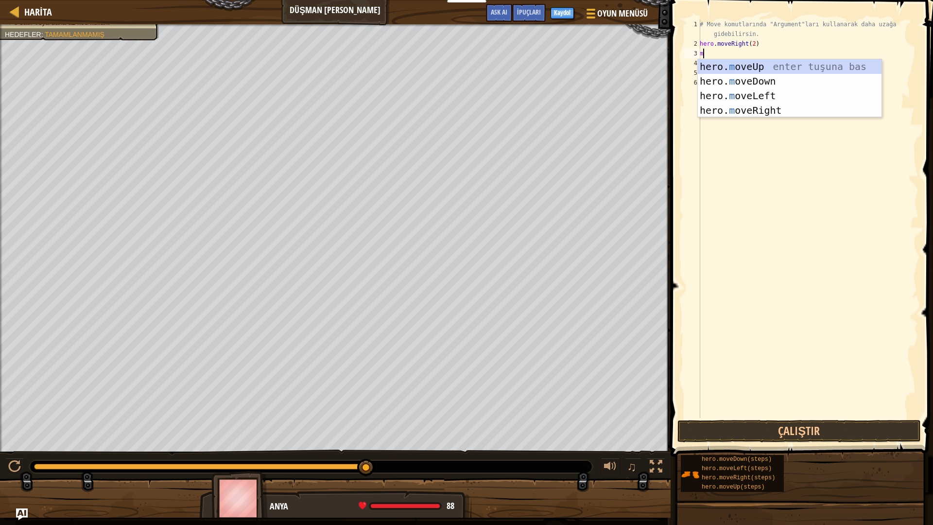
type textarea "mo"
click at [740, 65] on div "hero. mo veUp enter tuşuna bas hero. mo veDown enter tuşuna bas hero. mo veLeft…" at bounding box center [790, 102] width 184 height 87
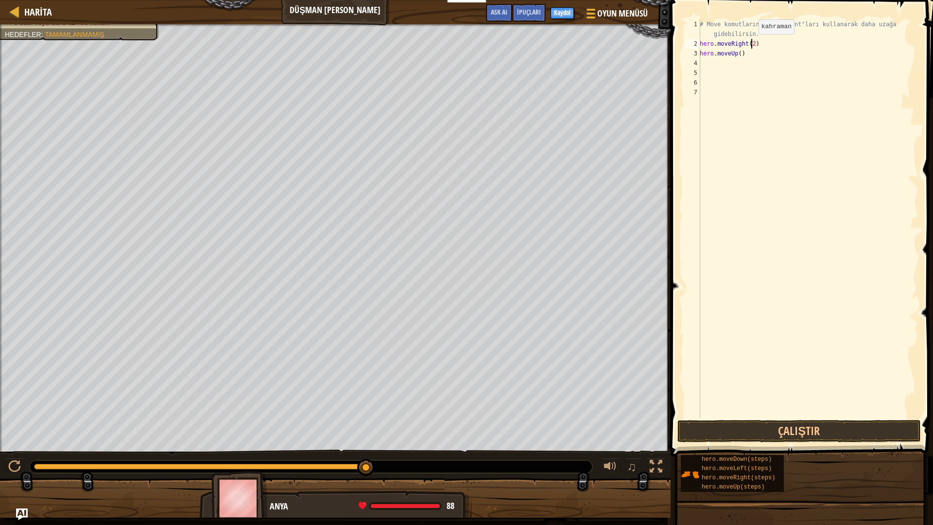
click at [750, 44] on div "# Move komutlarında "Argument"ları kullanarak daha uzağa gidebilirsin. hero . m…" at bounding box center [808, 233] width 221 height 428
type textarea "hero.moveRight(3)"
click at [763, 424] on button "Çalıştır" at bounding box center [798, 431] width 243 height 22
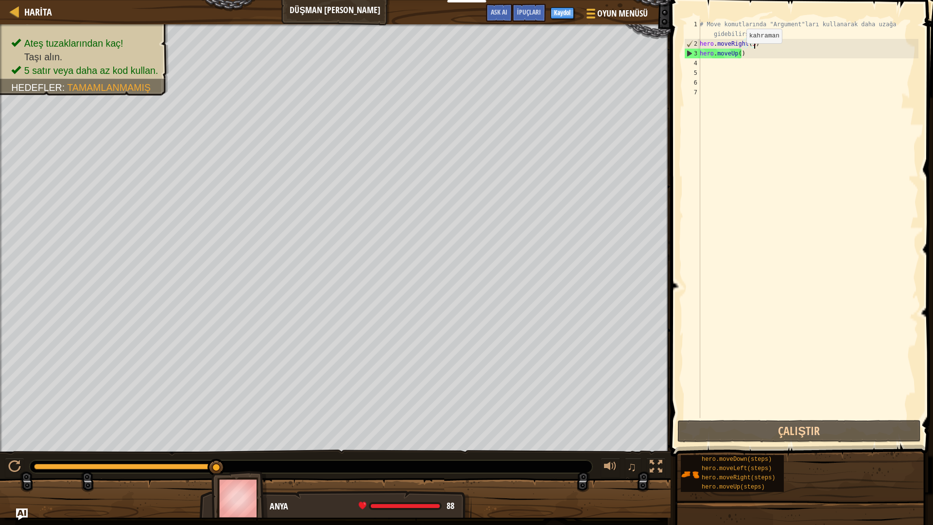
click at [738, 53] on div "# Move komutlarında "Argument"ları kullanarak daha uzağa gidebilirsin. hero . m…" at bounding box center [808, 233] width 221 height 428
type textarea "hero.moveUp()"
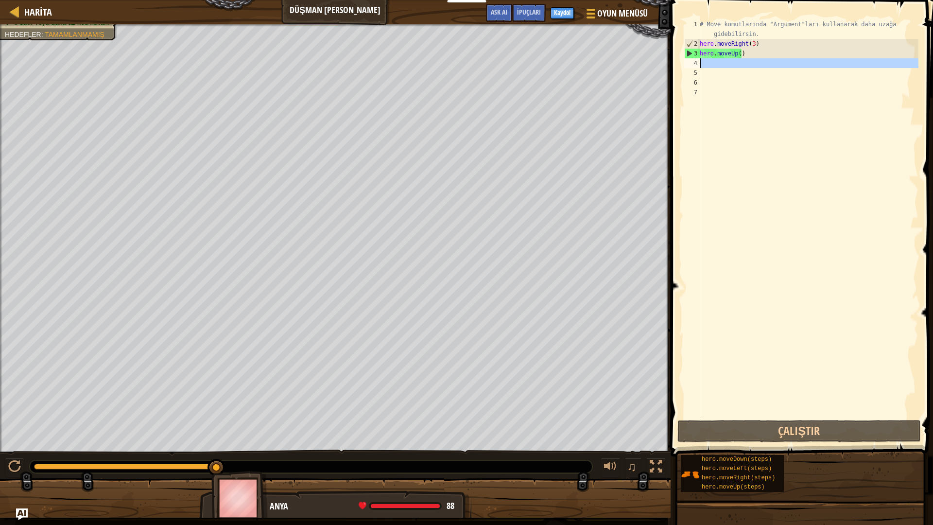
click at [697, 65] on div "4" at bounding box center [692, 63] width 16 height 10
click at [703, 65] on div "# Move komutlarında "Argument"ları kullanarak daha uzağa gidebilirsin. hero . m…" at bounding box center [808, 233] width 221 height 428
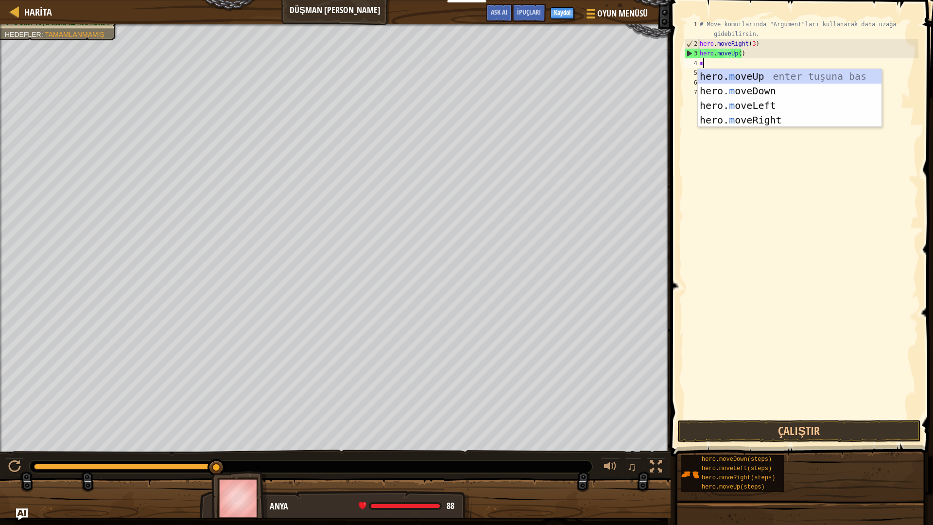
type textarea "mo"
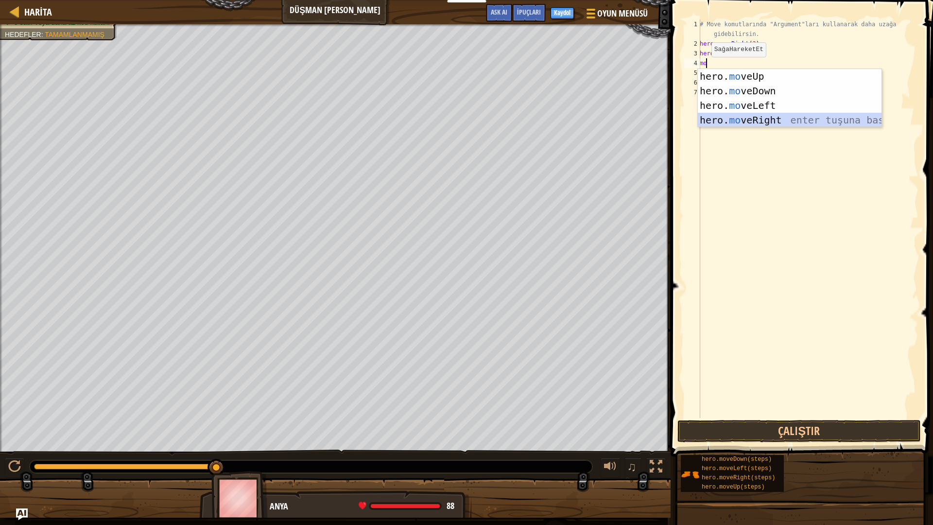
drag, startPoint x: 749, startPoint y: 113, endPoint x: 748, endPoint y: 118, distance: 5.4
click at [749, 113] on div "hero. mo veUp enter tuşuna bas hero. mo veDown enter tuşuna bas hero. mo veLeft…" at bounding box center [790, 112] width 184 height 87
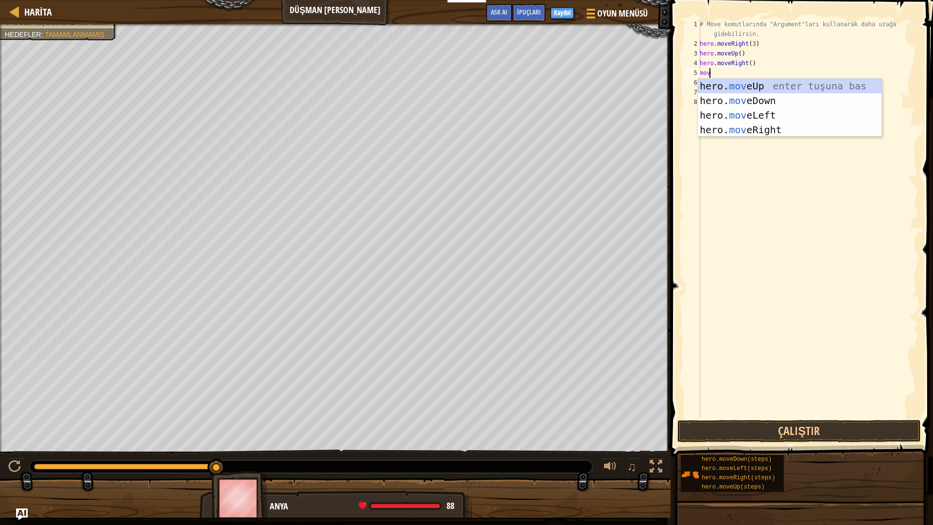
type textarea "move"
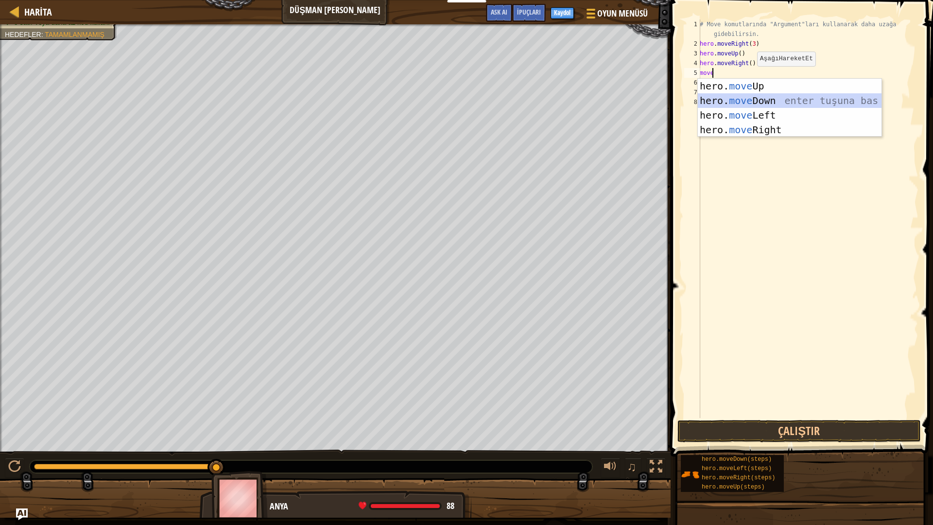
click at [745, 99] on div "hero. move Up enter tuşuna bas hero. move Down enter tuşuna bas hero. move Left…" at bounding box center [790, 122] width 184 height 87
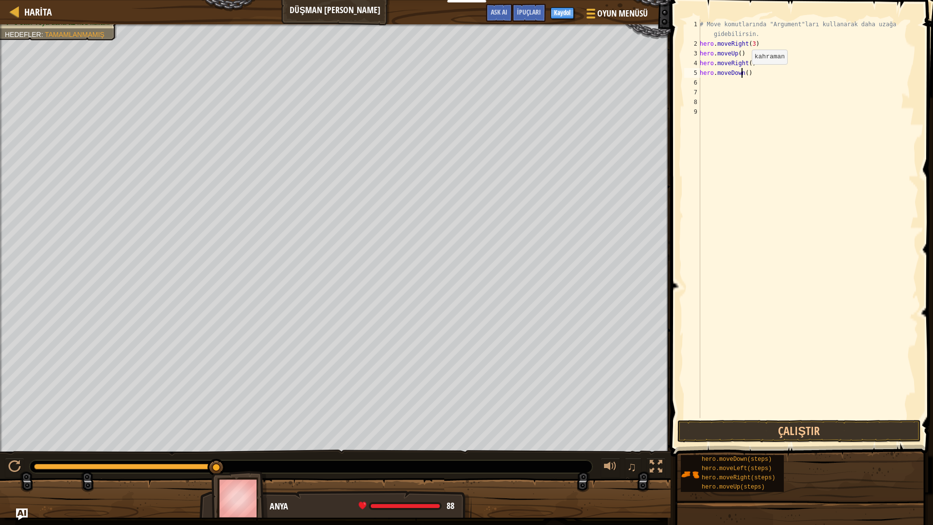
click at [743, 74] on div "# Move komutlarında "Argument"ları kullanarak daha uzağa gidebilirsin. hero . m…" at bounding box center [808, 233] width 221 height 428
click at [745, 74] on div "# Move komutlarında "Argument"ları kullanarak daha uzağa gidebilirsin. hero . m…" at bounding box center [808, 233] width 221 height 428
type textarea "hero.moveDown(3)"
click at [718, 87] on div "# Move komutlarında "Argument"ları kullanarak daha uzağa gidebilirsin. hero . m…" at bounding box center [808, 233] width 221 height 428
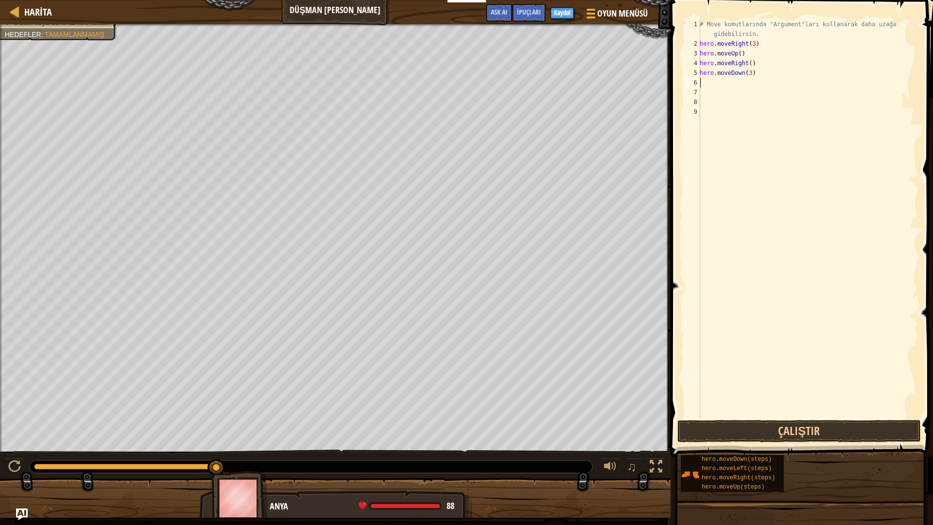
scroll to position [4, 0]
click at [759, 422] on button "Çalıştır" at bounding box center [798, 431] width 243 height 22
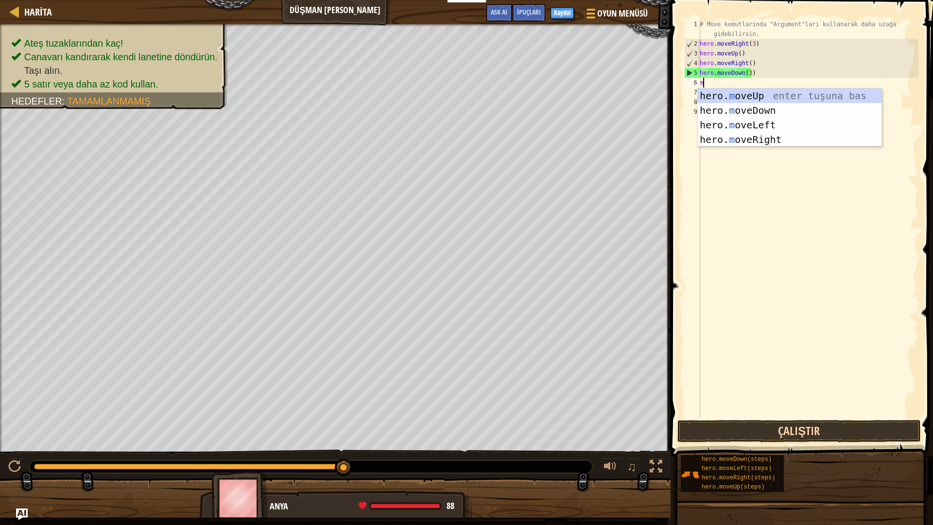
type textarea "mo"
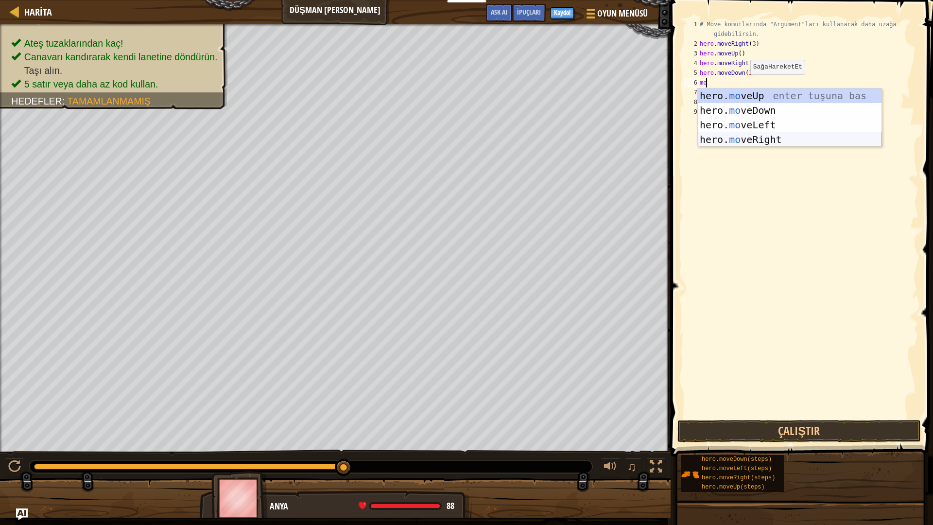
click at [740, 141] on div "hero. mo veUp enter tuşuna bas hero. mo veDown enter tuşuna bas hero. mo veLeft…" at bounding box center [790, 131] width 184 height 87
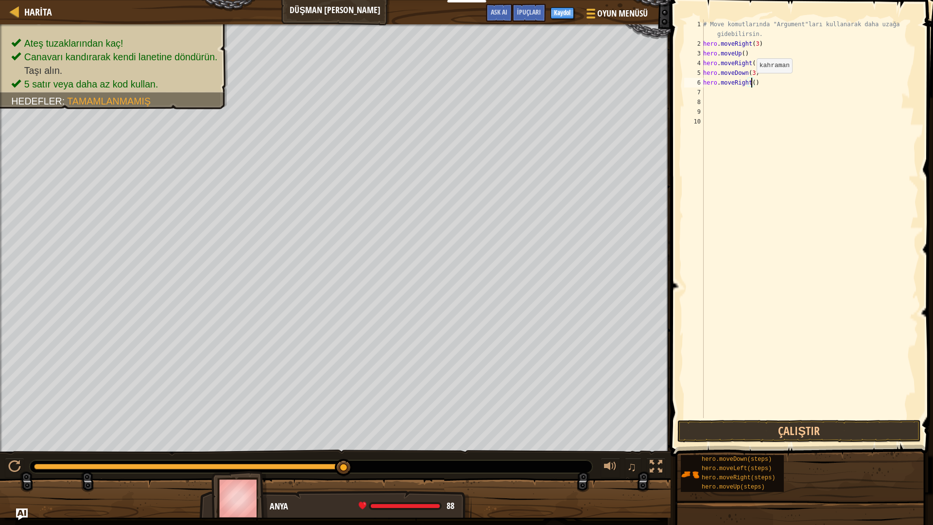
click at [751, 83] on div "# Move komutlarında "Argument"ları kullanarak daha uzağa gidebilirsin. hero . m…" at bounding box center [809, 233] width 217 height 428
type textarea "hero.moveRight(2)"
click at [773, 430] on button "Çalıştır" at bounding box center [798, 431] width 243 height 22
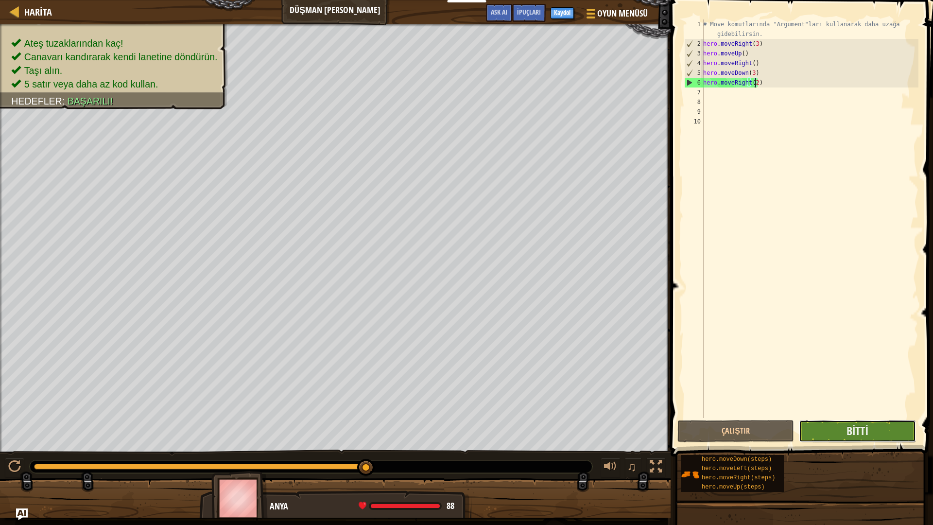
click at [828, 433] on button "Bitti" at bounding box center [857, 431] width 117 height 22
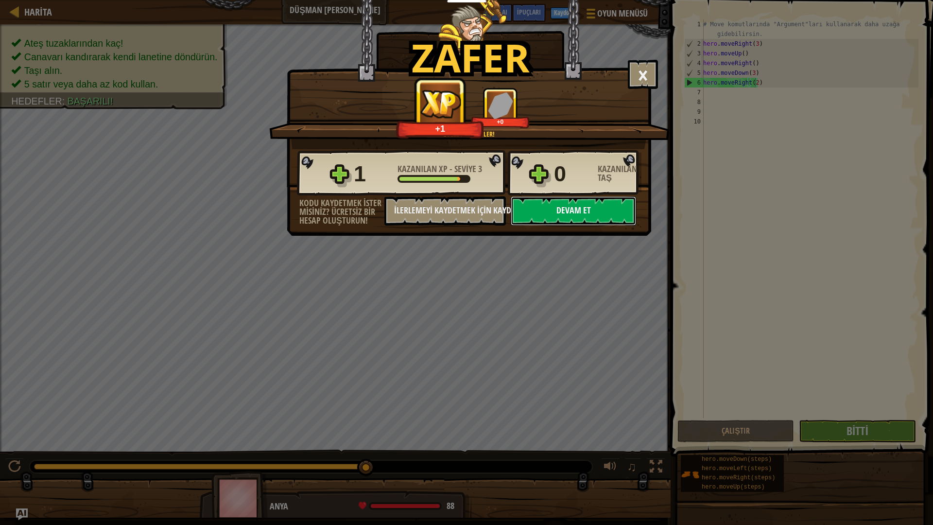
click at [543, 213] on button "Devam et" at bounding box center [573, 210] width 125 height 29
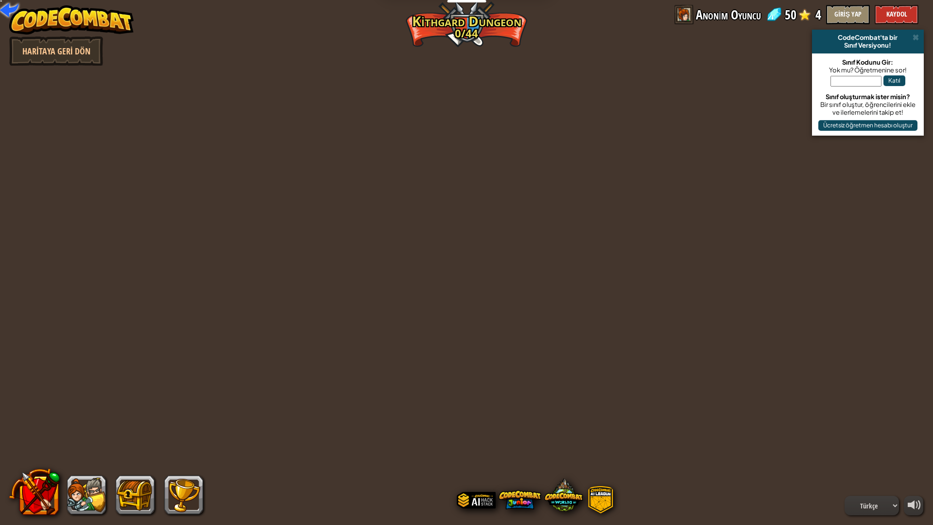
select select "tr"
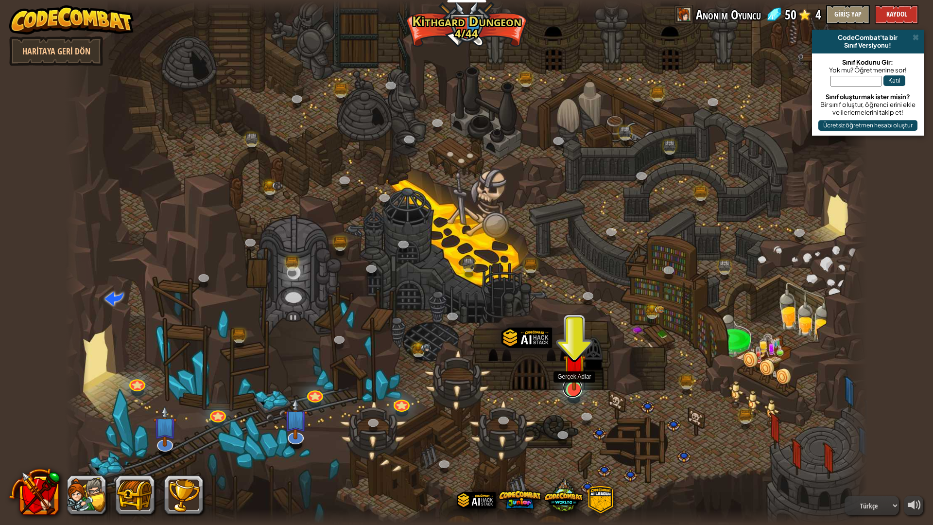
click at [567, 392] on link at bounding box center [572, 387] width 19 height 19
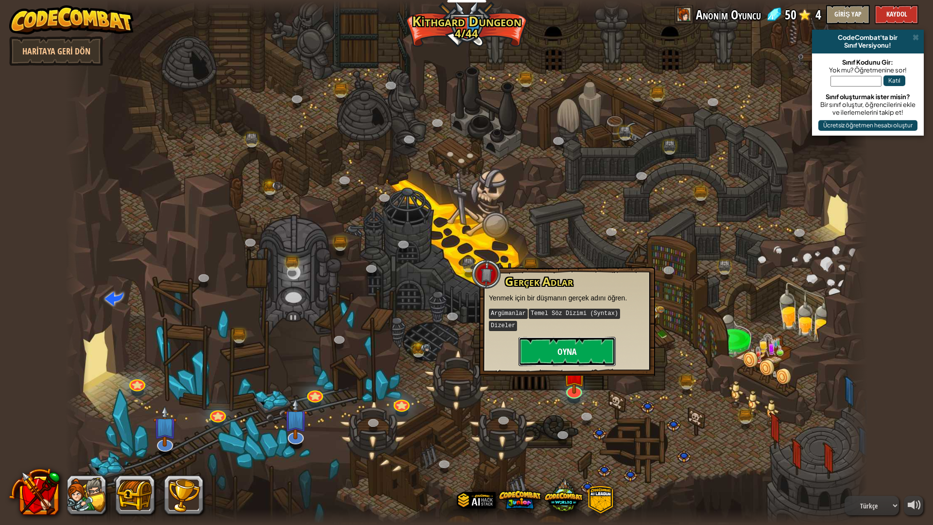
click at [558, 347] on button "Oyna" at bounding box center [567, 351] width 97 height 29
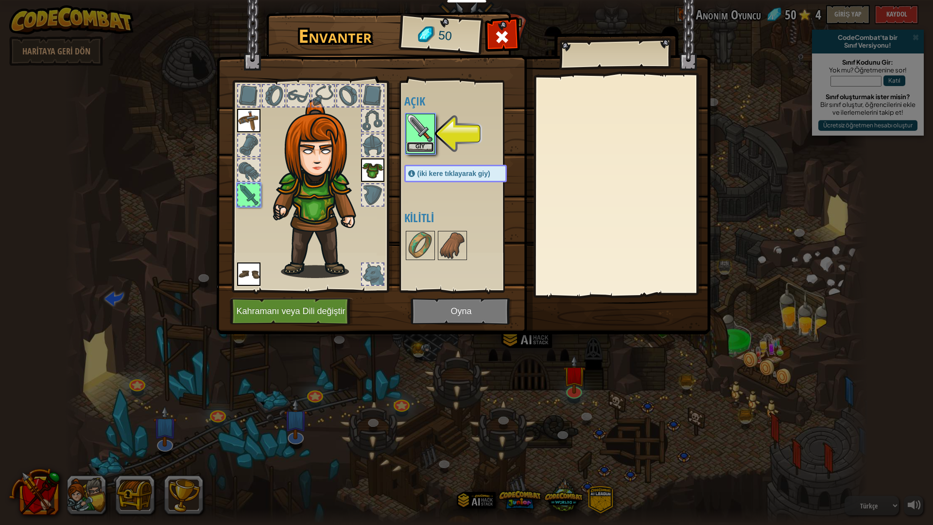
click at [418, 144] on button "Giy" at bounding box center [420, 147] width 27 height 10
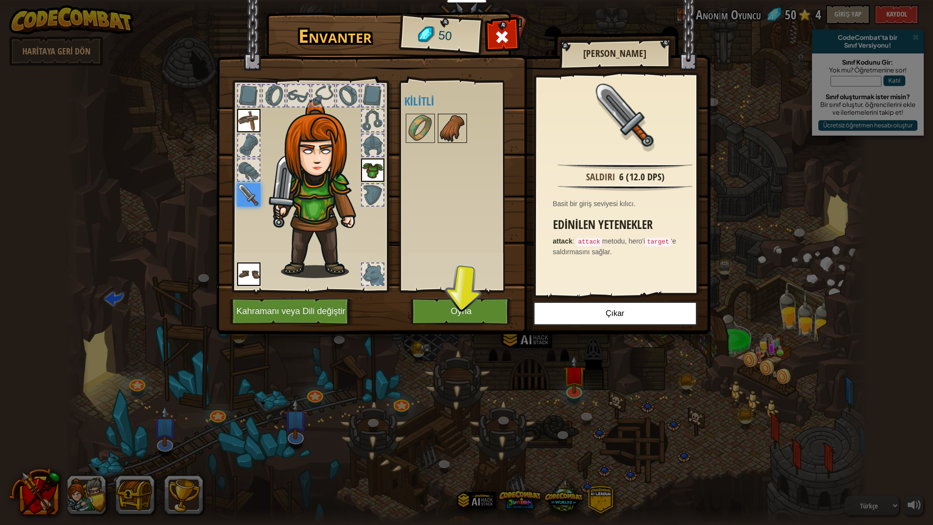
click at [439, 131] on img at bounding box center [452, 128] width 27 height 27
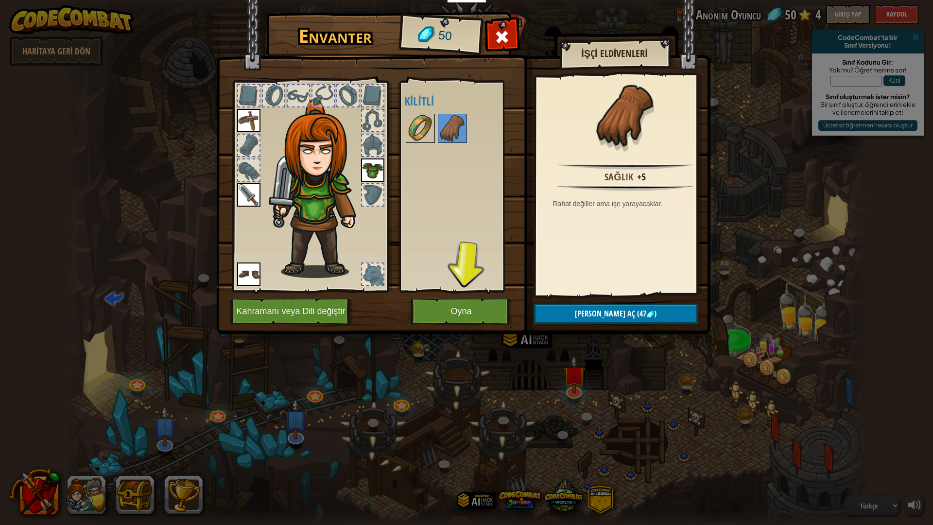
click at [419, 126] on img at bounding box center [420, 128] width 27 height 27
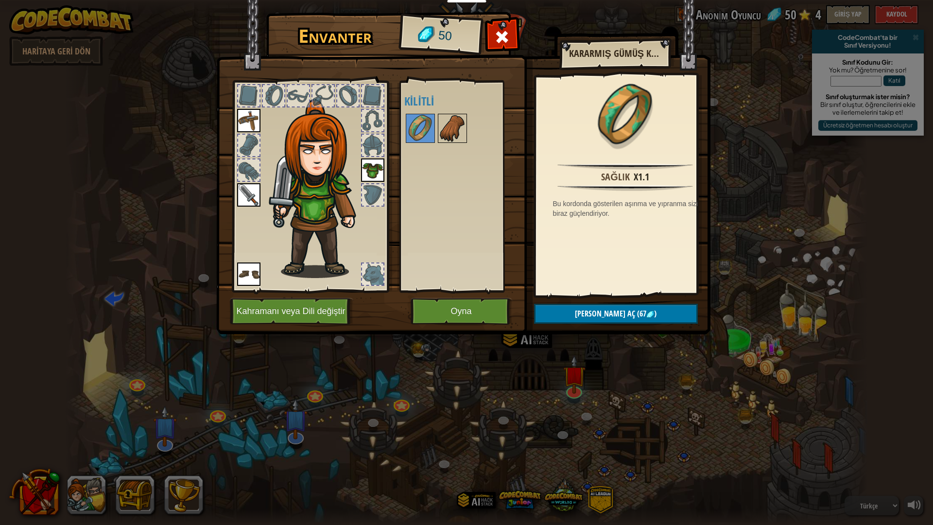
click at [455, 115] on img at bounding box center [452, 128] width 27 height 27
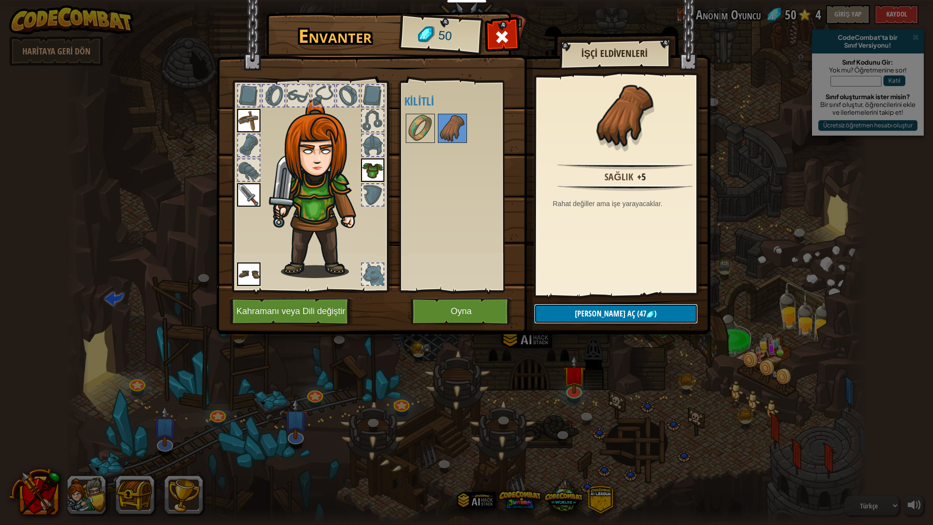
click at [603, 316] on span "[PERSON_NAME] aç" at bounding box center [605, 313] width 60 height 11
click at [597, 309] on button "Devam et" at bounding box center [616, 314] width 164 height 20
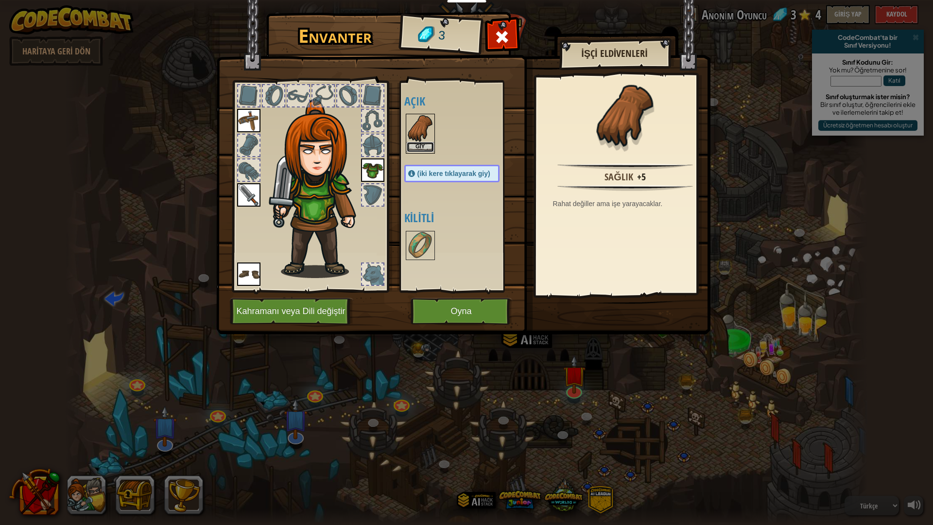
click at [420, 152] on button "Giy" at bounding box center [420, 147] width 27 height 10
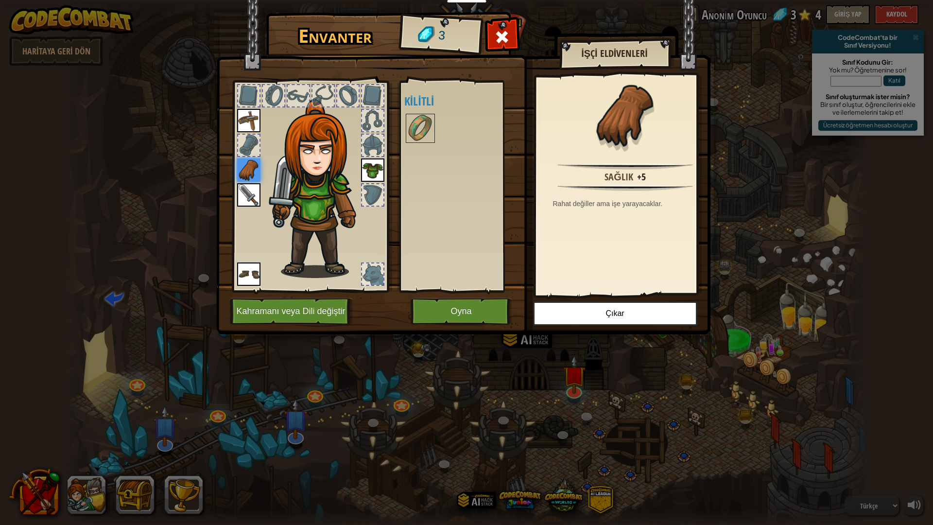
click at [369, 126] on div at bounding box center [372, 120] width 21 height 21
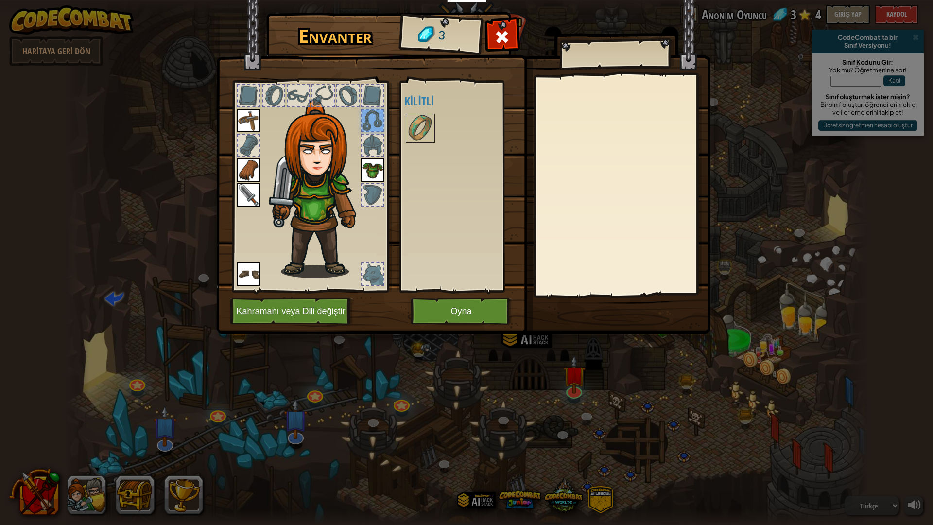
click at [372, 141] on div at bounding box center [372, 145] width 21 height 21
click at [350, 103] on div at bounding box center [347, 95] width 21 height 21
click at [332, 98] on div at bounding box center [322, 95] width 21 height 21
click at [292, 92] on div at bounding box center [298, 95] width 21 height 21
click at [279, 94] on div at bounding box center [273, 95] width 21 height 21
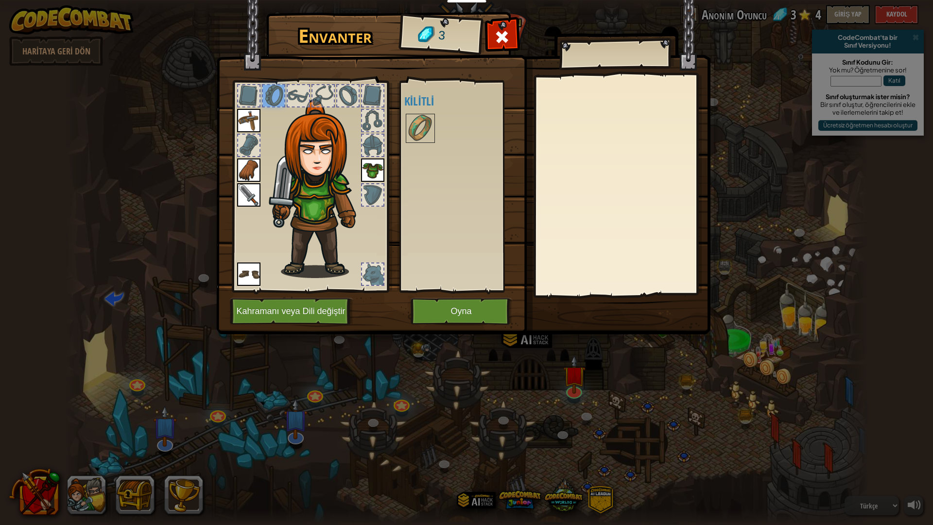
click at [248, 96] on div at bounding box center [248, 95] width 21 height 21
click at [250, 116] on img at bounding box center [248, 120] width 23 height 23
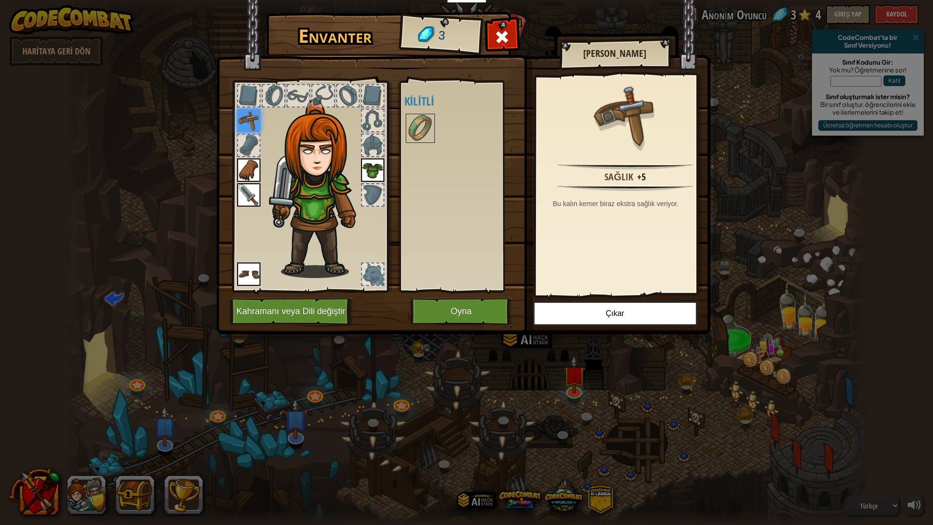
click at [243, 169] on img at bounding box center [248, 169] width 23 height 23
click at [250, 189] on img at bounding box center [248, 194] width 23 height 23
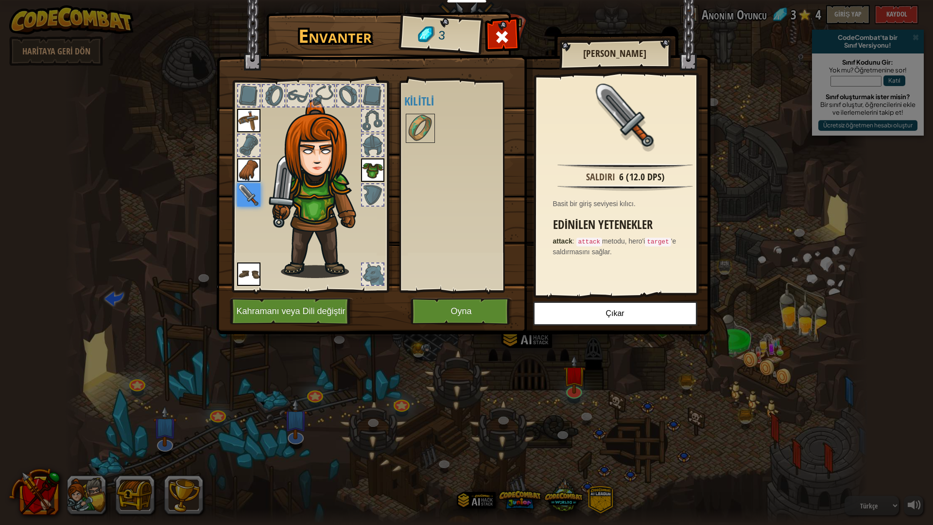
click at [366, 169] on img at bounding box center [372, 169] width 23 height 23
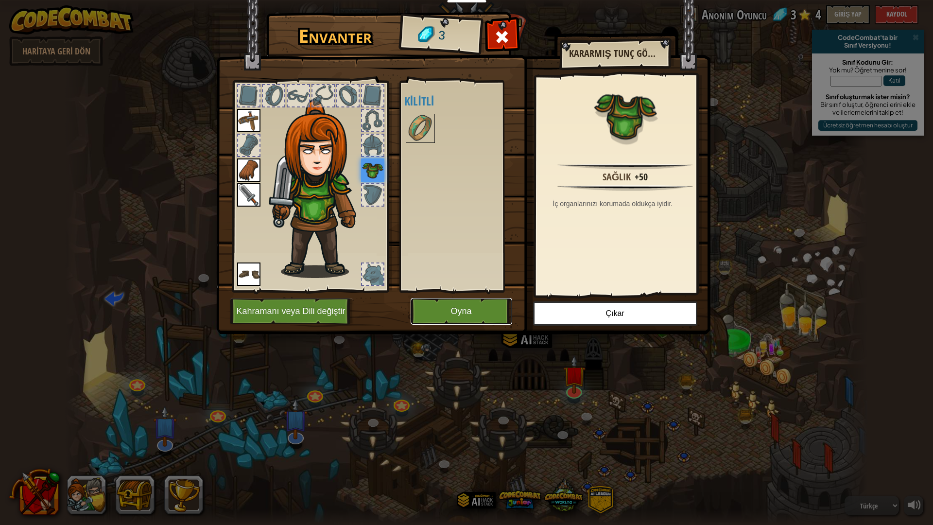
click at [447, 317] on button "Oyna" at bounding box center [462, 311] width 102 height 27
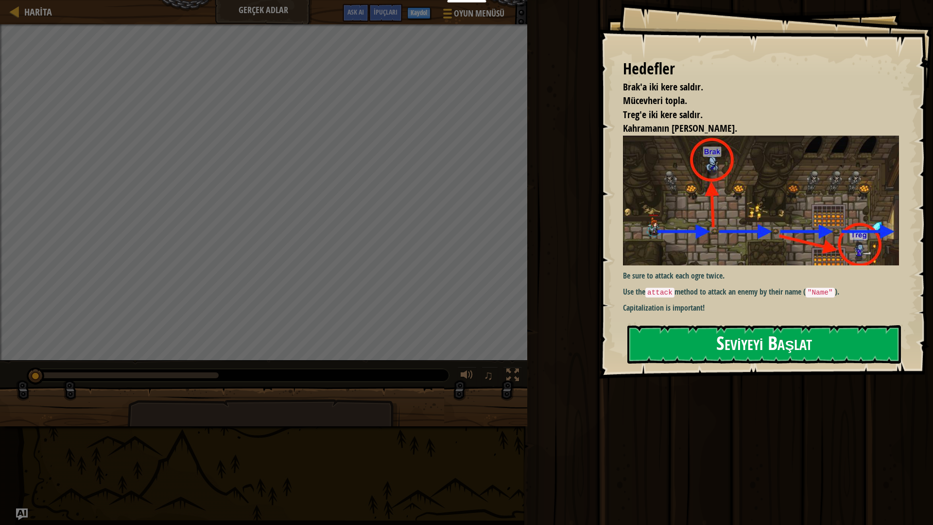
click at [793, 351] on button "Seviyeyi Başlat" at bounding box center [764, 344] width 274 height 38
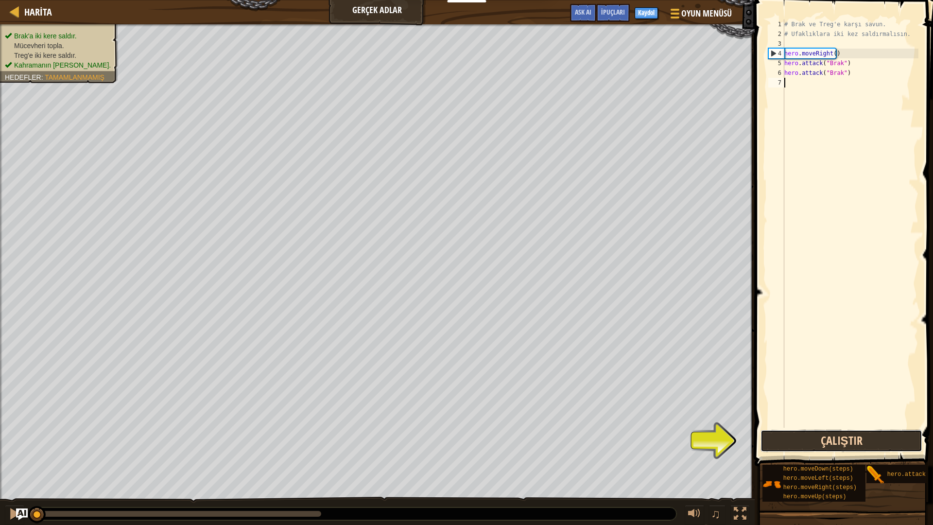
click at [814, 441] on button "Çalıştır" at bounding box center [842, 441] width 162 height 22
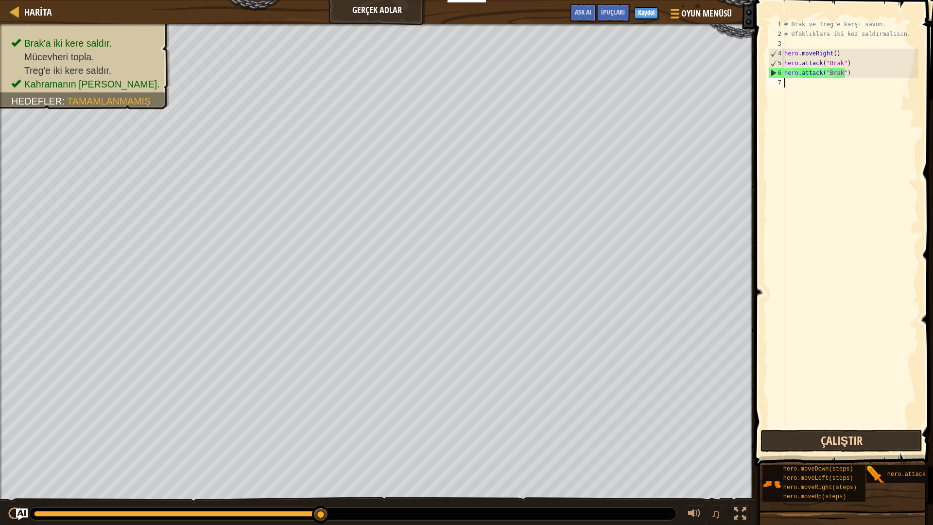
type textarea "m"
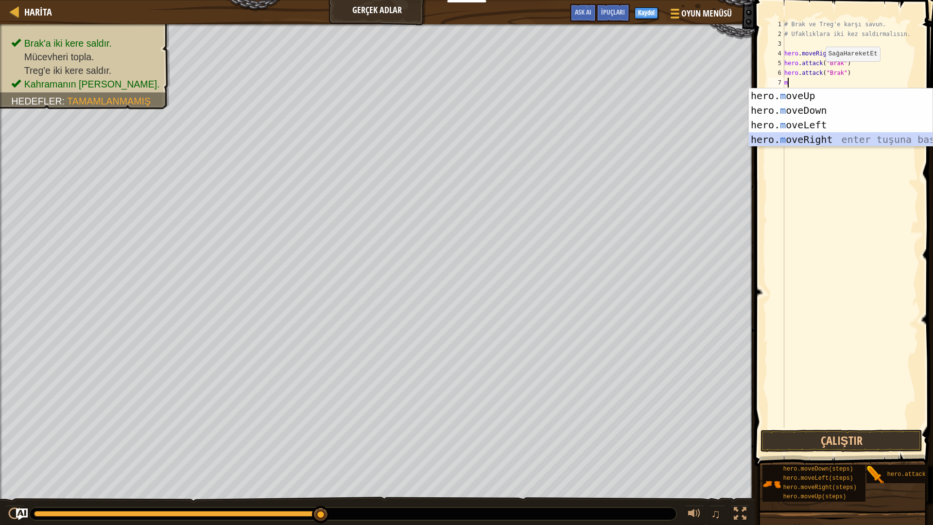
click at [782, 136] on div "hero. m oveUp enter tuşuna bas hero. m oveDown enter tuşuna bas hero. [PERSON_N…" at bounding box center [841, 131] width 184 height 87
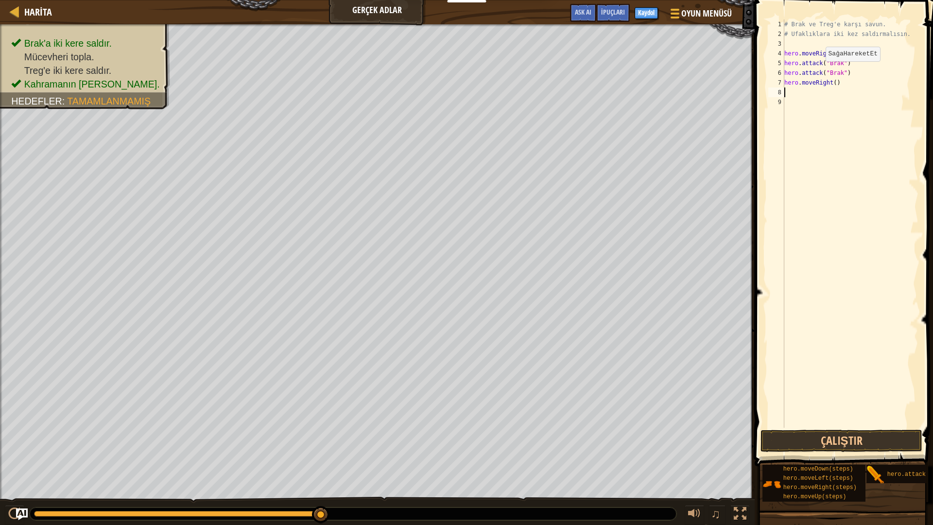
type textarea "m"
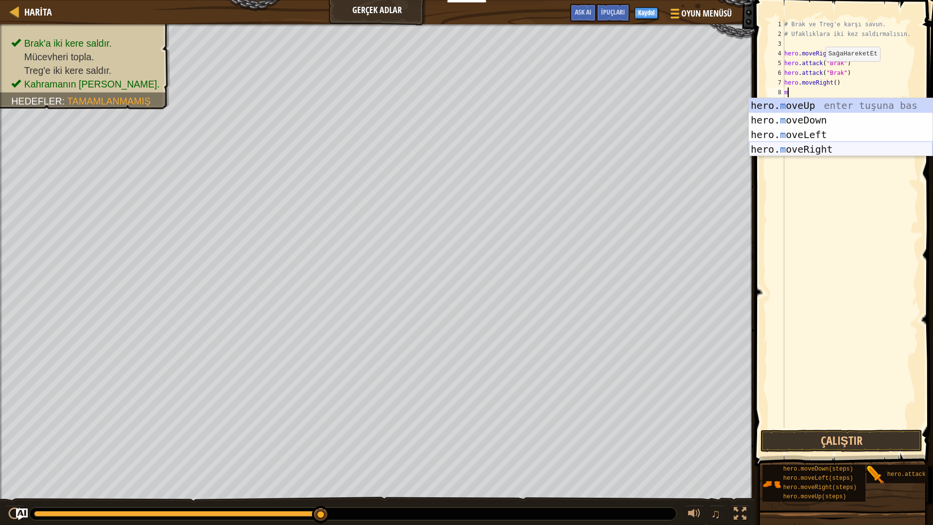
click at [787, 149] on div "hero. m oveUp enter tuşuna bas hero. m oveDown enter tuşuna bas hero. [PERSON_N…" at bounding box center [841, 141] width 184 height 87
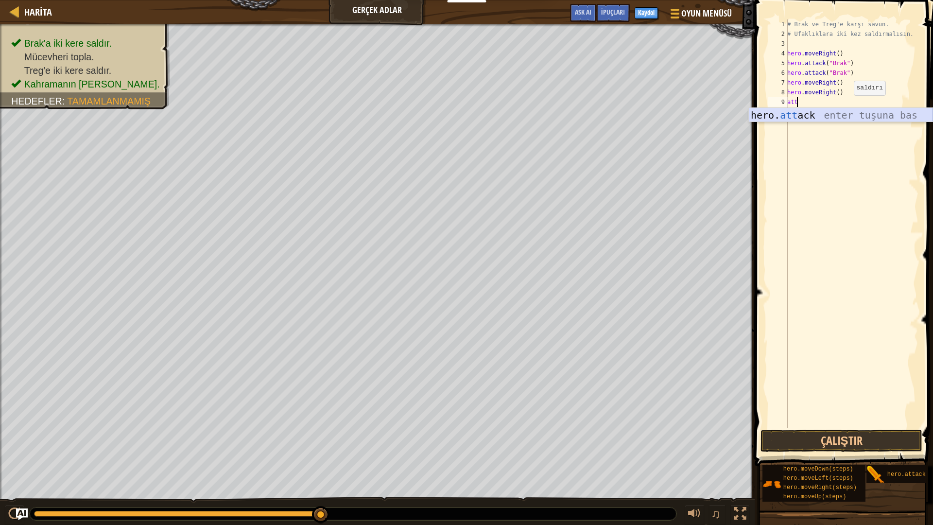
click at [786, 113] on div "hero. att ack enter tuşuna bas" at bounding box center [841, 130] width 184 height 44
type textarea "hero.attack("treg")"
click at [793, 117] on div "# Brak ve Treg'e karşı savun. # Ufaklıklara iki kez saldırmalısın. hero . moveR…" at bounding box center [851, 233] width 133 height 428
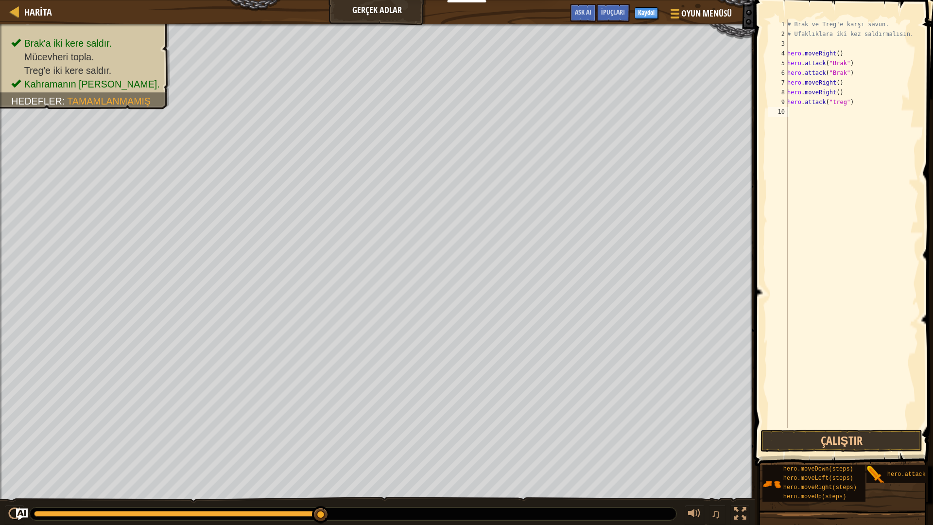
scroll to position [4, 0]
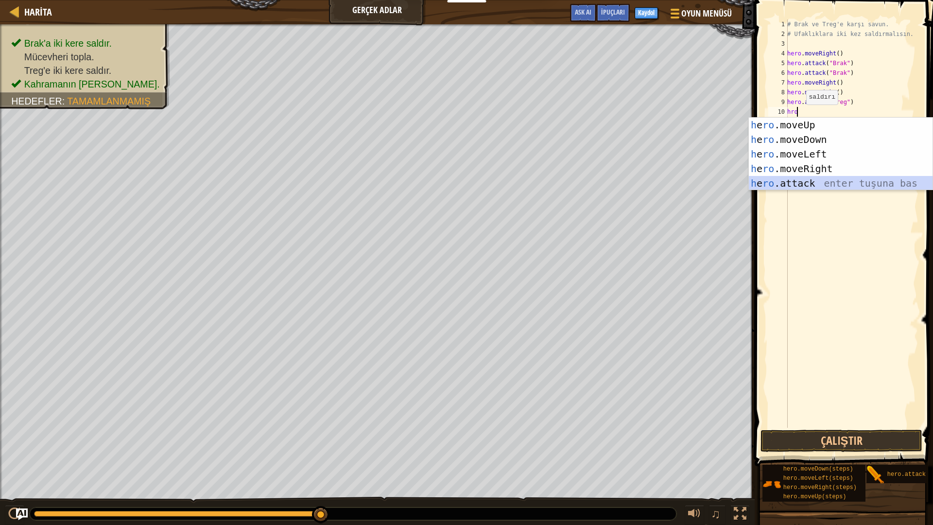
click at [777, 186] on div "h e ro .moveUp enter tuşuna bas h e ro .moveDown enter tuşuna bas h e ro .moveL…" at bounding box center [841, 169] width 184 height 102
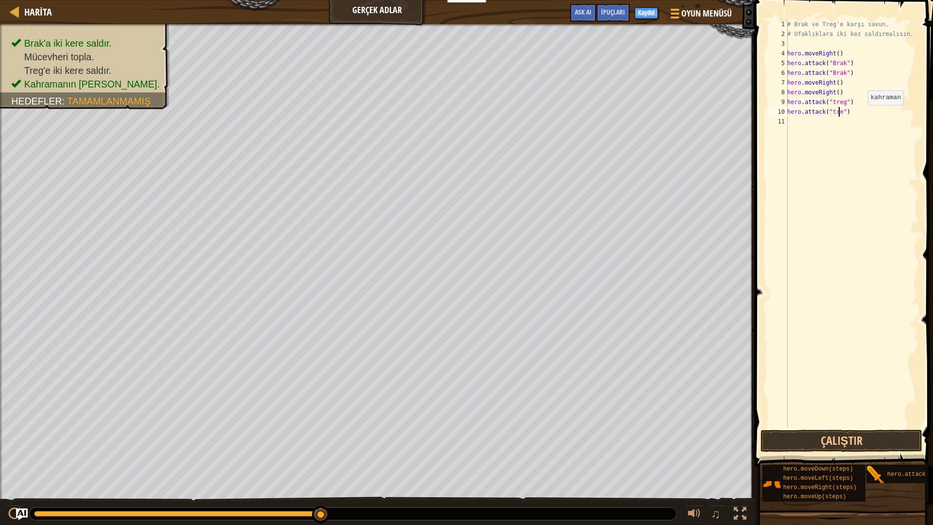
scroll to position [4, 4]
click at [831, 435] on button "Çalıştır" at bounding box center [842, 441] width 162 height 22
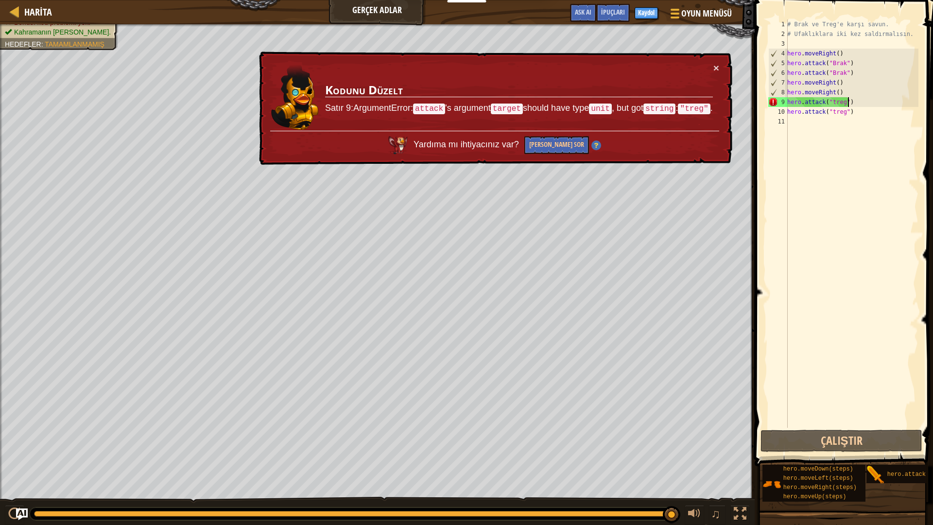
click at [849, 103] on div "# Brak ve Treg'e karşı savun. # Ufaklıklara iki kez saldırmalısın. hero . moveR…" at bounding box center [851, 233] width 133 height 428
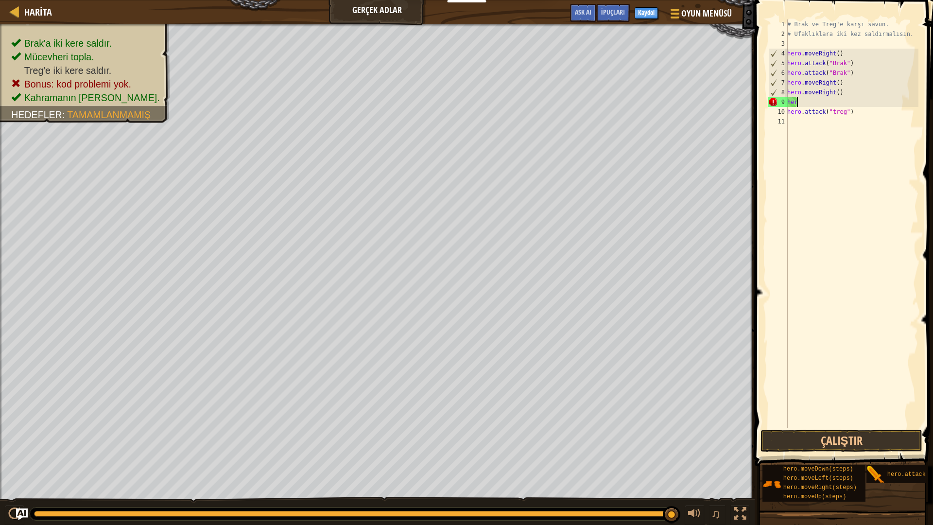
scroll to position [4, 0]
type textarea "h"
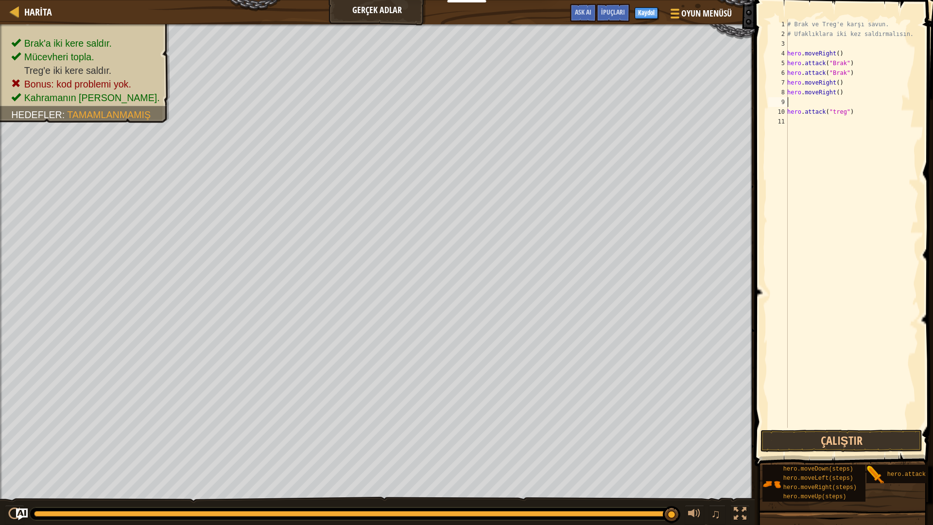
type textarea "a"
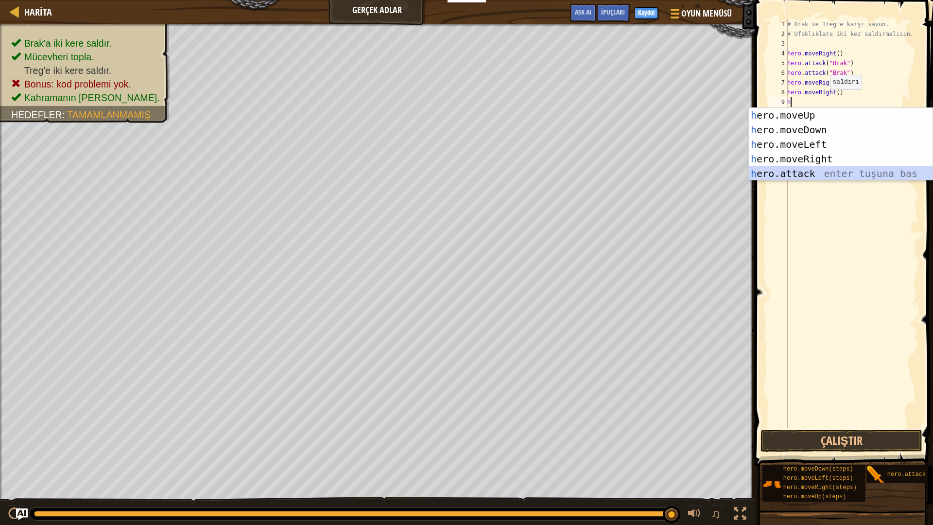
click at [784, 172] on div "h ero.moveUp enter tuşuna bas h ero.moveDown enter tuşuna bas h ero.moveLeft en…" at bounding box center [841, 159] width 184 height 102
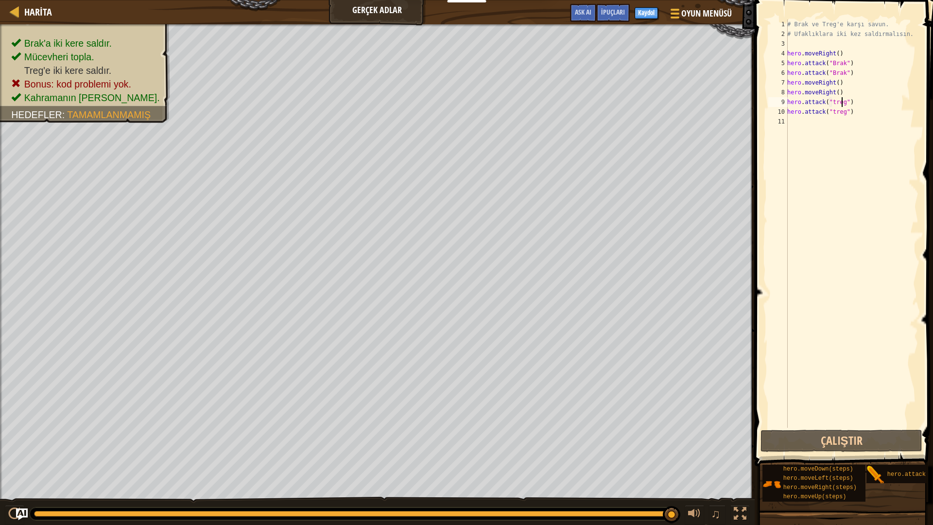
scroll to position [4, 4]
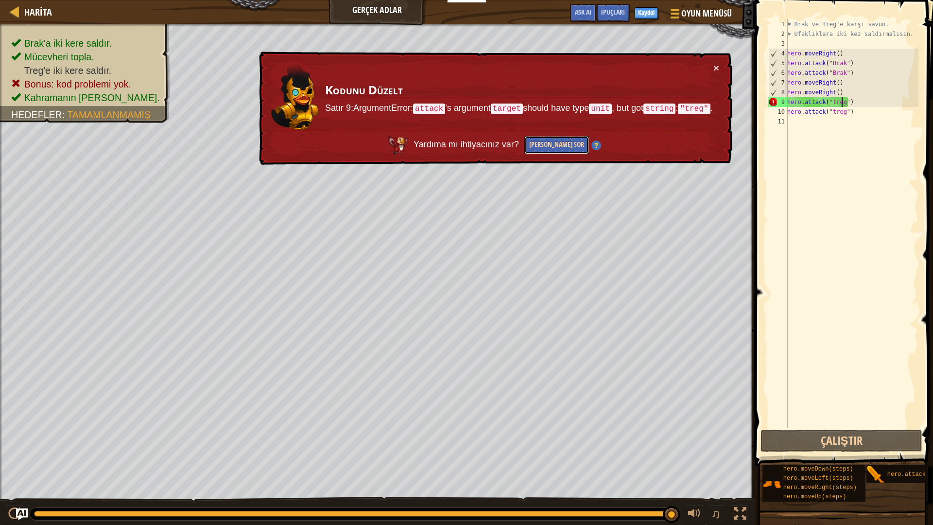
click at [539, 144] on button "[PERSON_NAME] Sor" at bounding box center [556, 145] width 65 height 18
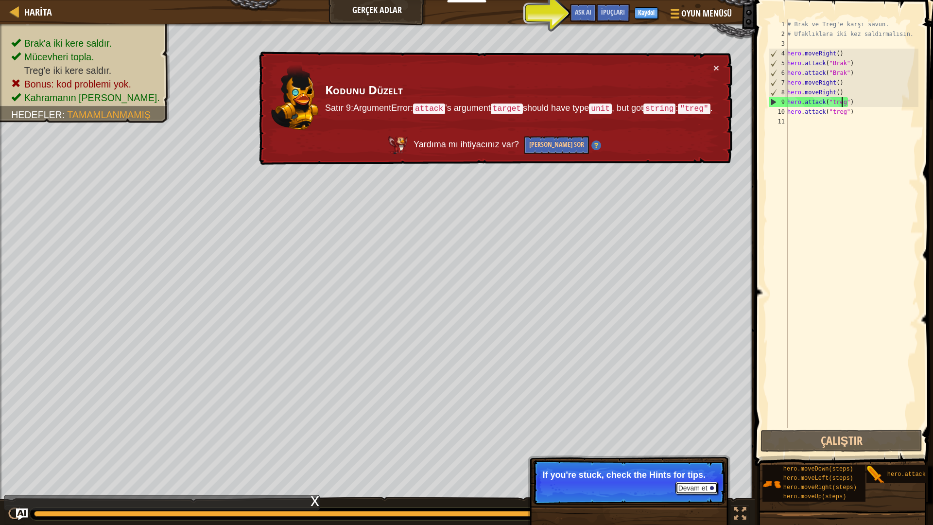
click at [692, 446] on button "Devam et" at bounding box center [696, 488] width 42 height 13
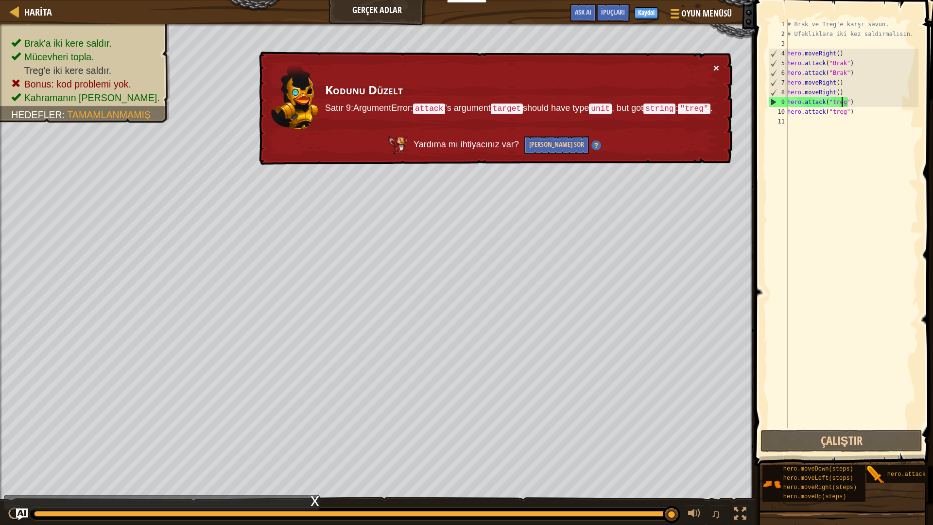
click at [715, 69] on button "×" at bounding box center [716, 68] width 6 height 10
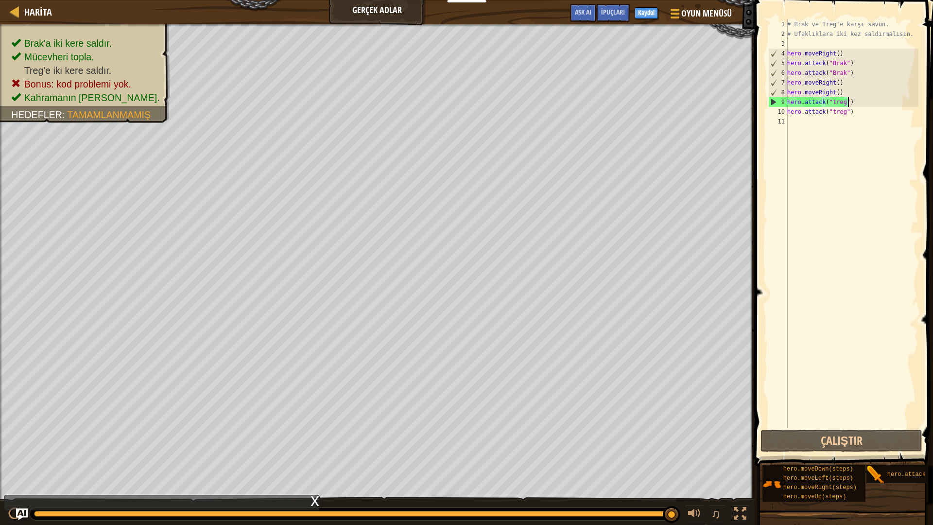
drag, startPoint x: 855, startPoint y: 102, endPoint x: 878, endPoint y: 107, distance: 23.4
click at [878, 107] on div "# Brak ve Treg'e karşı savun. # Ufaklıklara iki kez saldırmalısın. hero . moveR…" at bounding box center [851, 233] width 133 height 428
click at [867, 102] on div "# Brak ve Treg'e karşı savun. # Ufaklıklara iki kez saldırmalısın. hero . moveR…" at bounding box center [851, 223] width 133 height 408
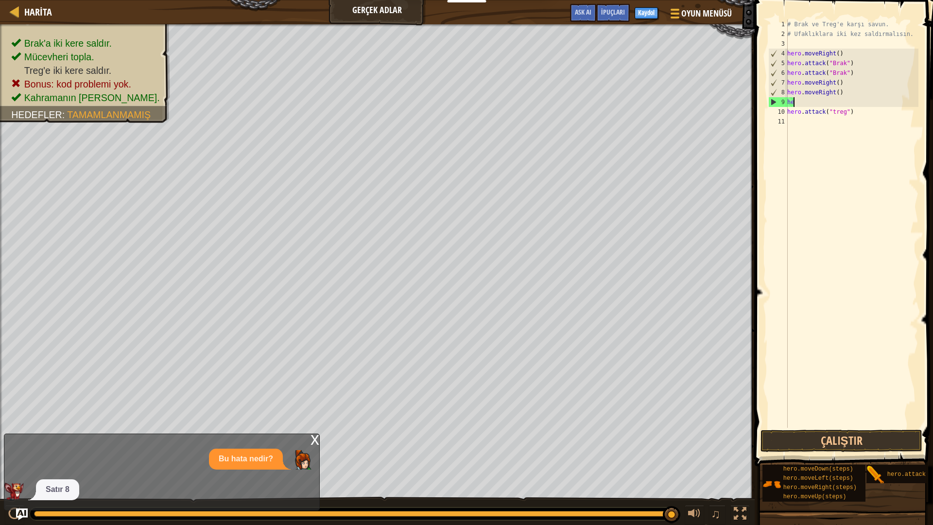
scroll to position [4, 0]
type textarea "h"
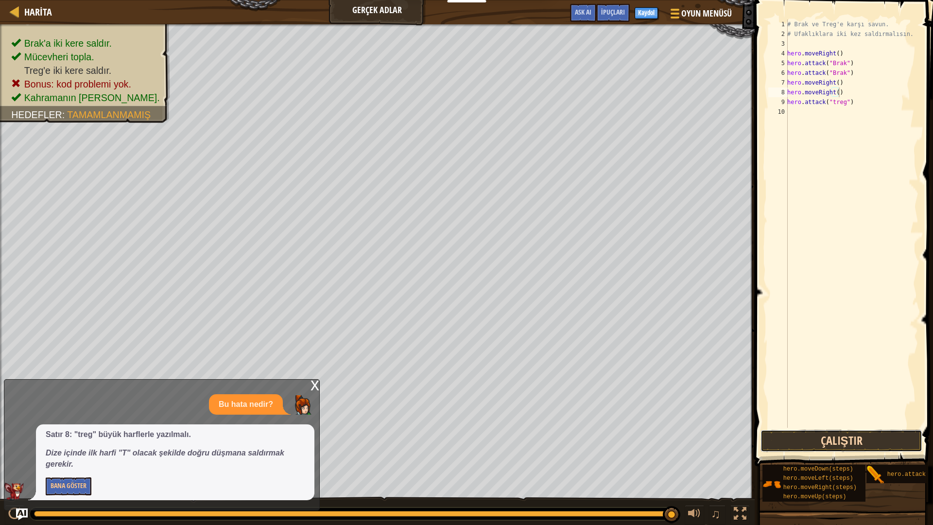
click at [793, 444] on button "Çalıştır" at bounding box center [842, 441] width 162 height 22
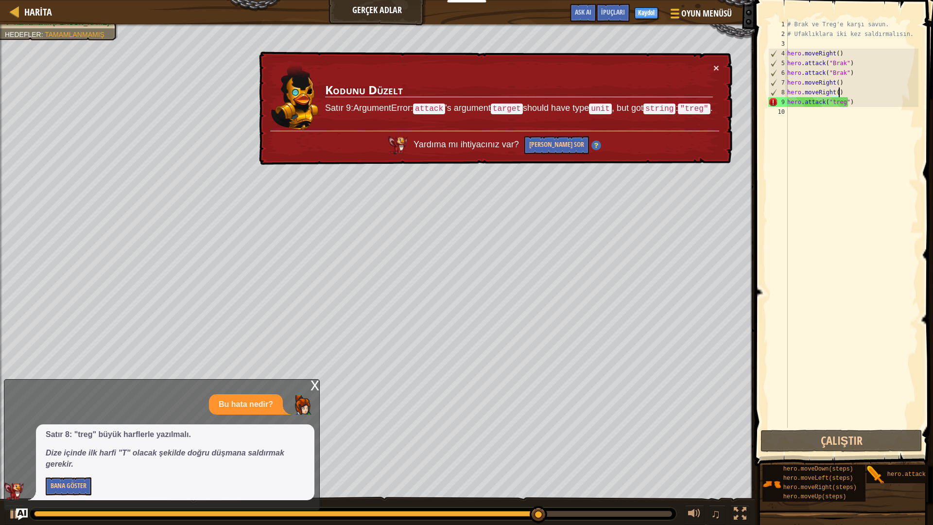
click at [849, 102] on div "# Brak ve Treg'e karşı savun. # Ufaklıklara iki kez saldırmalısın. hero . moveR…" at bounding box center [851, 233] width 133 height 428
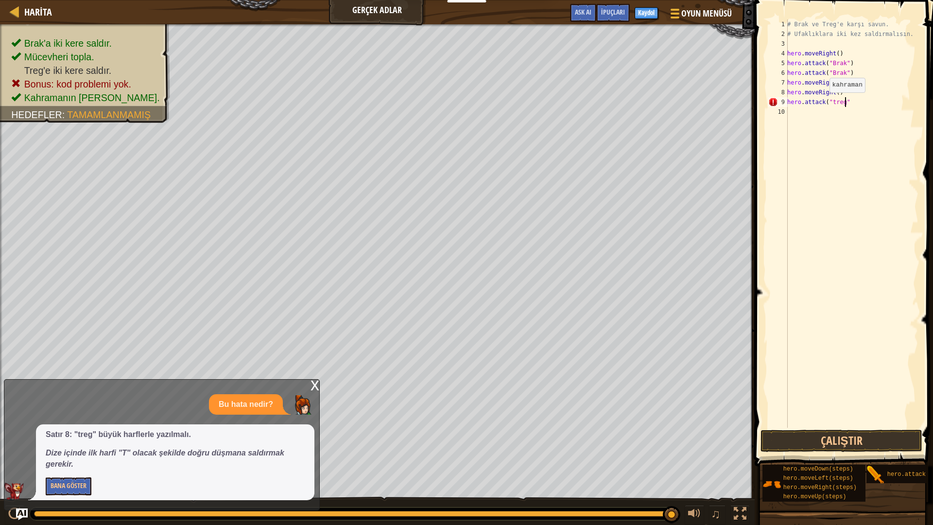
click at [824, 102] on div "# Brak ve Treg'e karşı savun. # Ufaklıklara iki kez saldırmalısın. hero . moveR…" at bounding box center [851, 233] width 133 height 428
click at [840, 105] on div "# Brak ve Treg'e karşı savun. # Ufaklıklara iki kez saldırmalısın. hero . moveR…" at bounding box center [851, 233] width 133 height 428
type textarea "h"
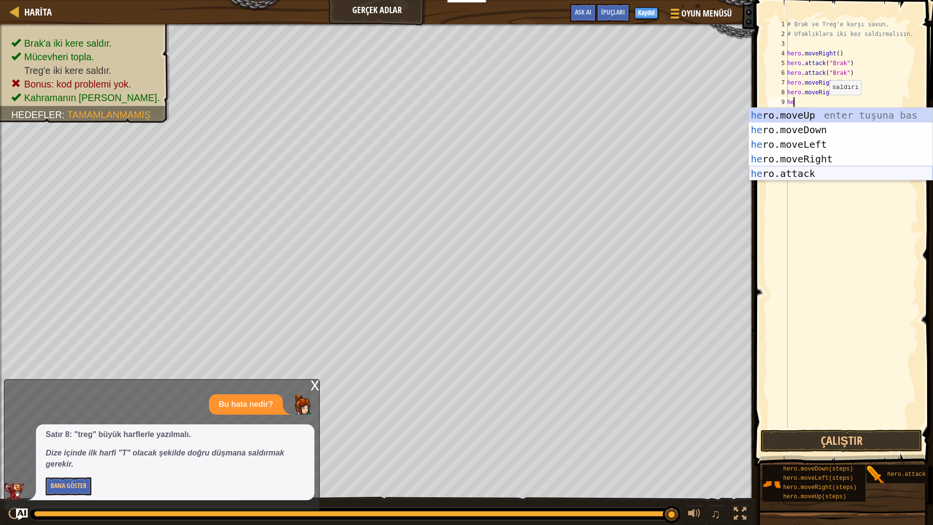
click at [784, 173] on div "he ro.moveUp enter tuşuna bas he ro.moveDown enter tuşuna bas he ro.moveLeft en…" at bounding box center [841, 159] width 184 height 102
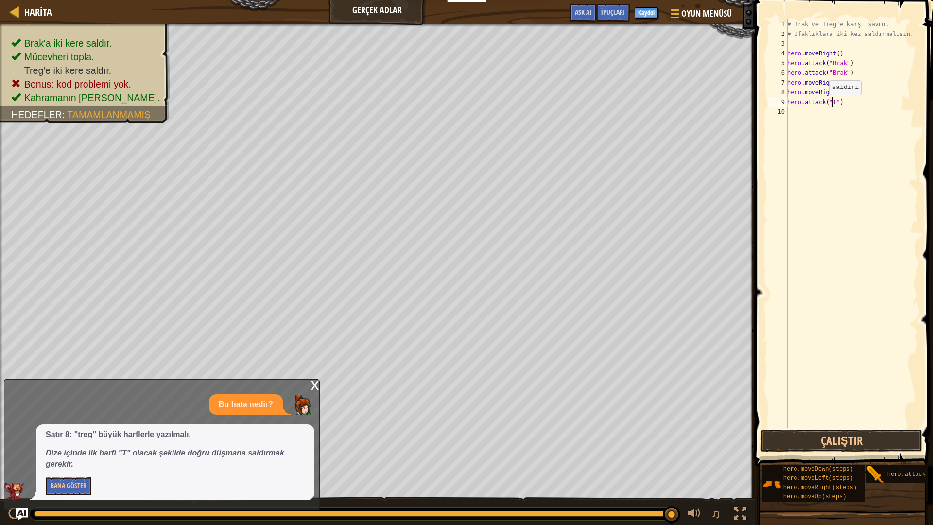
scroll to position [4, 3]
type textarea "hero.attack("Treg")"
click at [791, 105] on div "# Brak ve Treg'e karşı savun. # Ufaklıklara iki kez saldırmalısın. hero . moveR…" at bounding box center [851, 233] width 133 height 428
click at [791, 112] on div "# Brak ve Treg'e karşı savun. # Ufaklıklara iki kez saldırmalısın. hero . moveR…" at bounding box center [851, 233] width 133 height 428
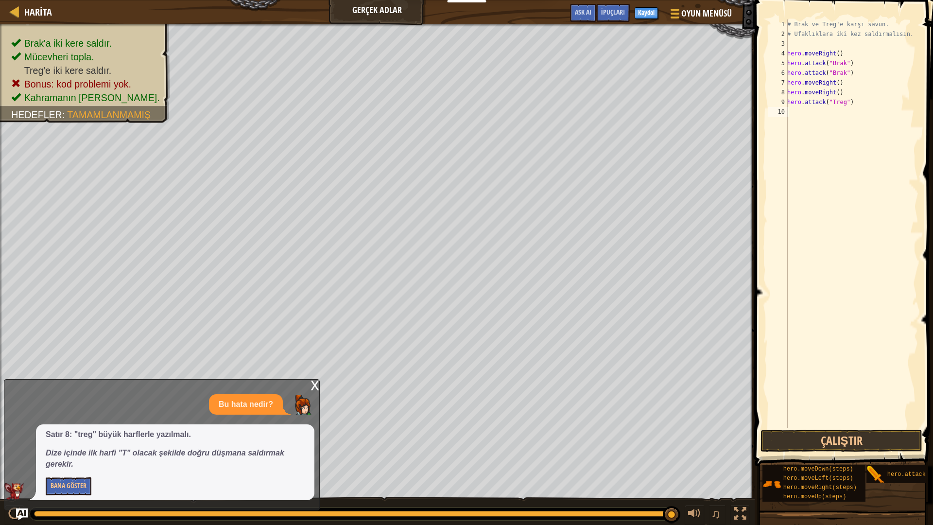
scroll to position [4, 0]
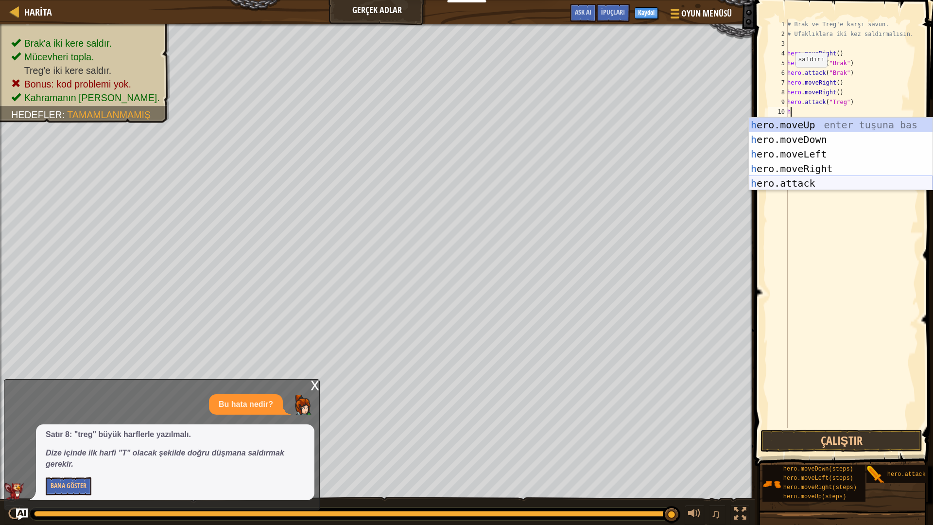
click at [787, 179] on div "h ero.moveUp enter tuşuna bas h ero.moveDown enter tuşuna bas h ero.moveLeft en…" at bounding box center [841, 169] width 184 height 102
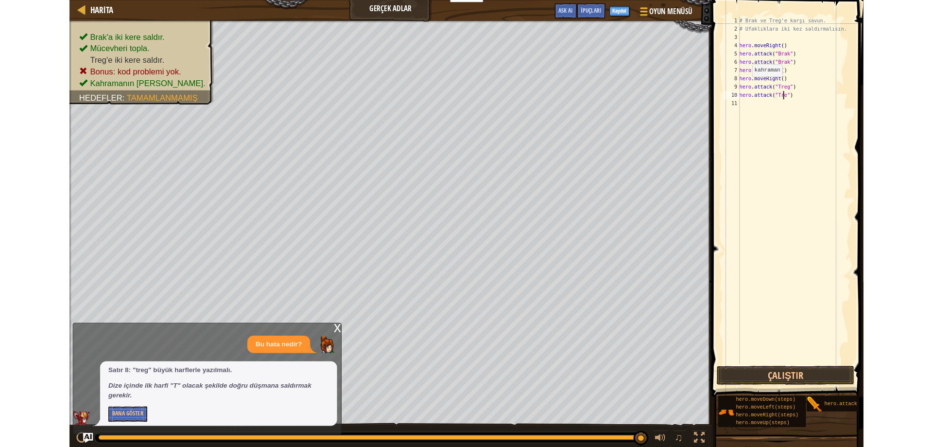
scroll to position [4, 4]
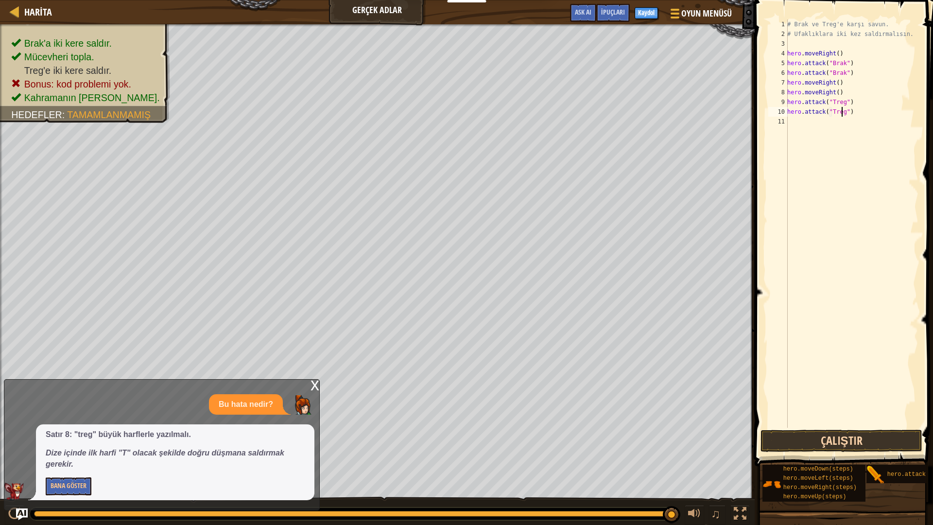
type textarea "hero.attack("Treg")"
click at [832, 441] on button "Çalıştır" at bounding box center [842, 441] width 162 height 22
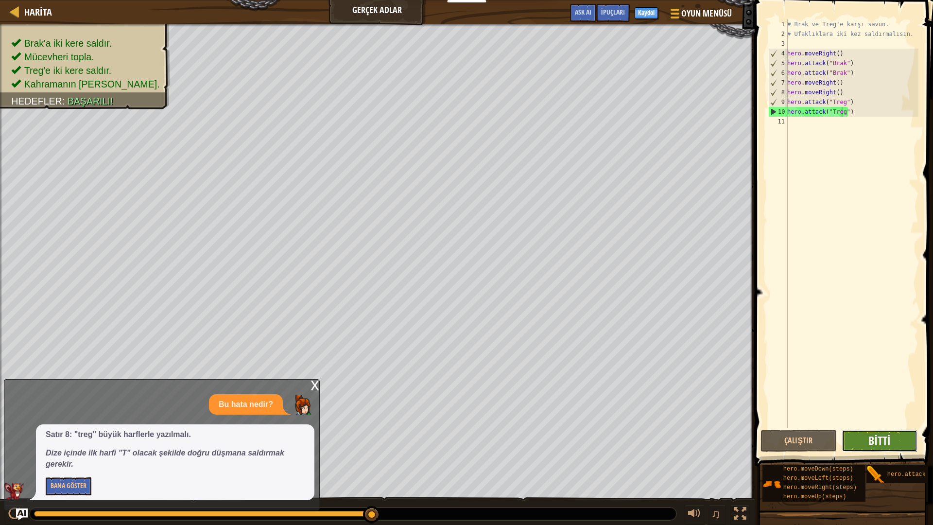
click at [873, 442] on span "Bitti" at bounding box center [879, 441] width 22 height 16
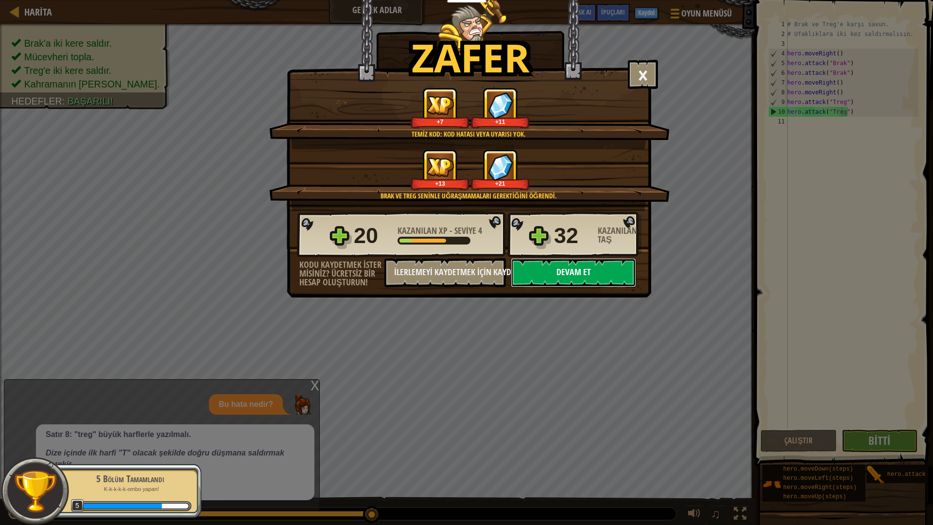
click at [538, 266] on button "Devam et" at bounding box center [573, 272] width 125 height 29
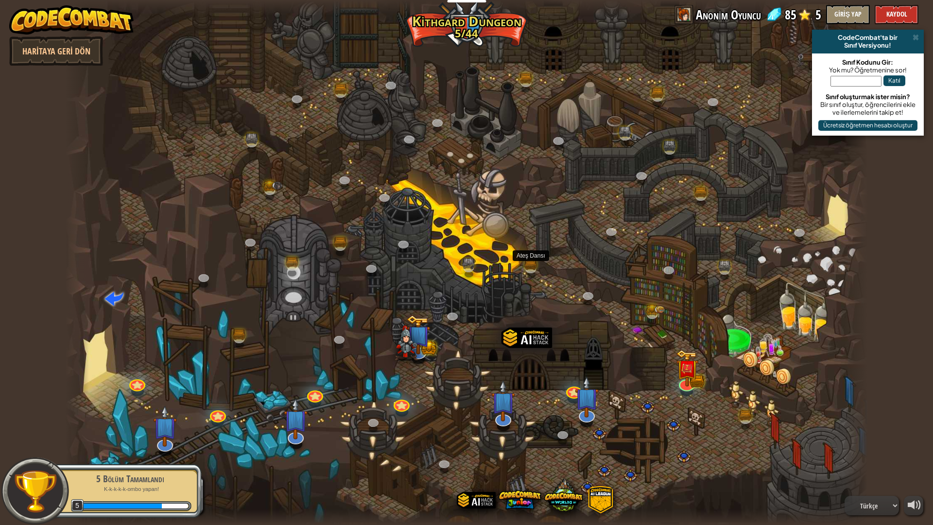
select select "tr"
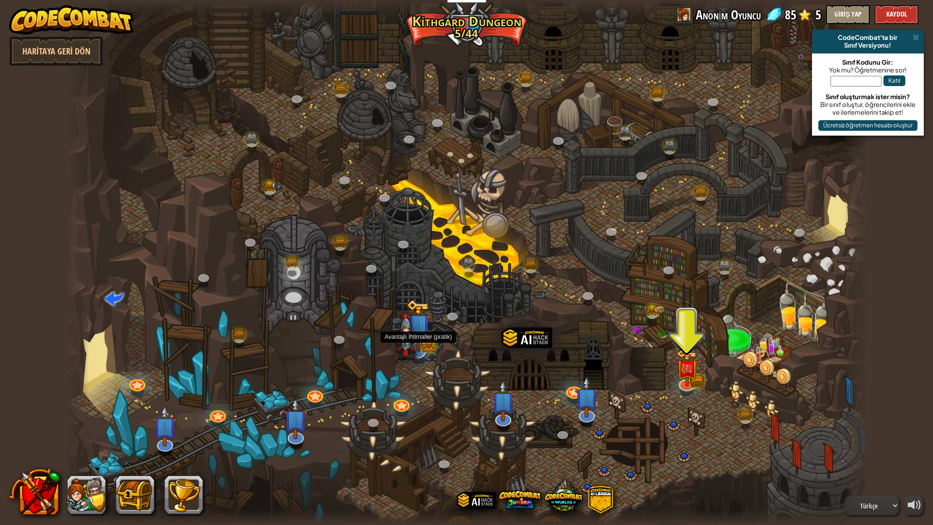
click at [416, 356] on img at bounding box center [407, 336] width 24 height 47
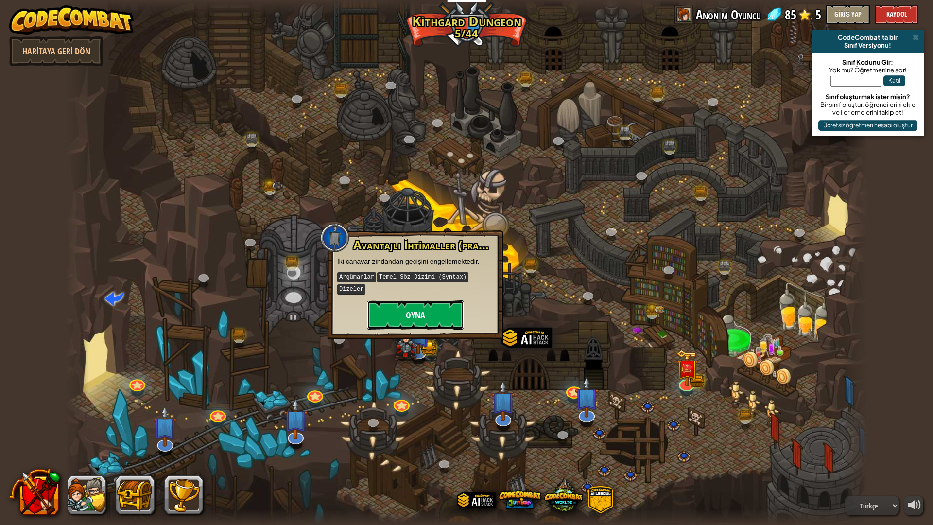
click at [424, 300] on button "Oyna" at bounding box center [415, 314] width 97 height 29
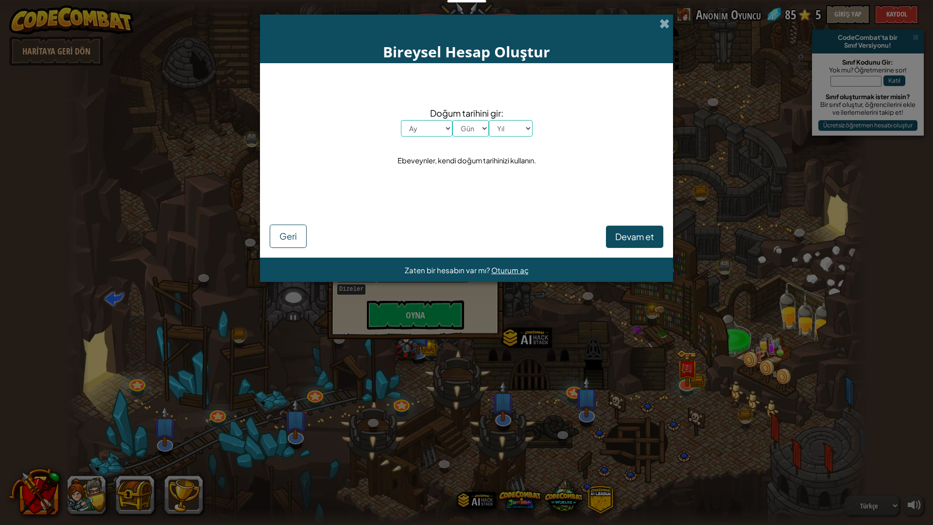
click at [422, 127] on select "Ay [PERSON_NAME] Şubat Mart Nisan Mayıs Haziran Temmuz Ağustos Eylül [PERSON_NA…" at bounding box center [427, 128] width 52 height 17
select select "6"
click at [401, 120] on select "Ay [PERSON_NAME] Şubat Mart Nisan Mayıs Haziran Temmuz Ağustos Eylül [PERSON_NA…" at bounding box center [427, 128] width 52 height 17
click at [469, 126] on select "Gün 1 2 3 4 5 6 7 8 9 10 11 12 13 14 15 16 17 18 19 20 21 22 23 24 25 26 27 28 …" at bounding box center [470, 128] width 36 height 17
select select "30"
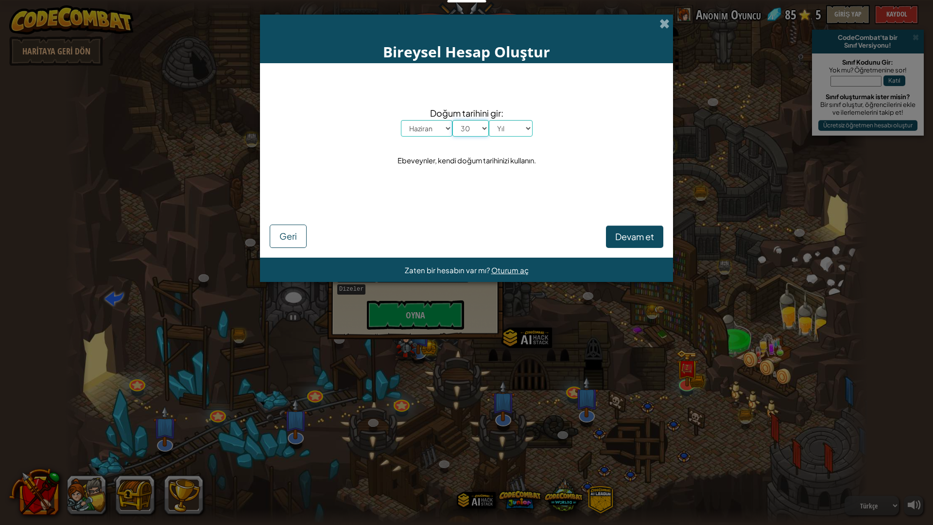
click at [452, 120] on select "Gün 1 2 3 4 5 6 7 8 9 10 11 12 13 14 15 16 17 18 19 20 21 22 23 24 25 26 27 28 …" at bounding box center [470, 128] width 36 height 17
click at [506, 133] on select "Yıl 2025 2024 2023 2022 2021 2020 2019 2018 2017 2016 2015 2014 2013 2012 2011 …" at bounding box center [511, 128] width 44 height 17
select select "2001"
click at [489, 120] on select "Yıl 2025 2024 2023 2022 2021 2020 2019 2018 2017 2016 2015 2014 2013 2012 2011 …" at bounding box center [511, 128] width 44 height 17
click at [640, 240] on span "Devam et" at bounding box center [634, 236] width 39 height 11
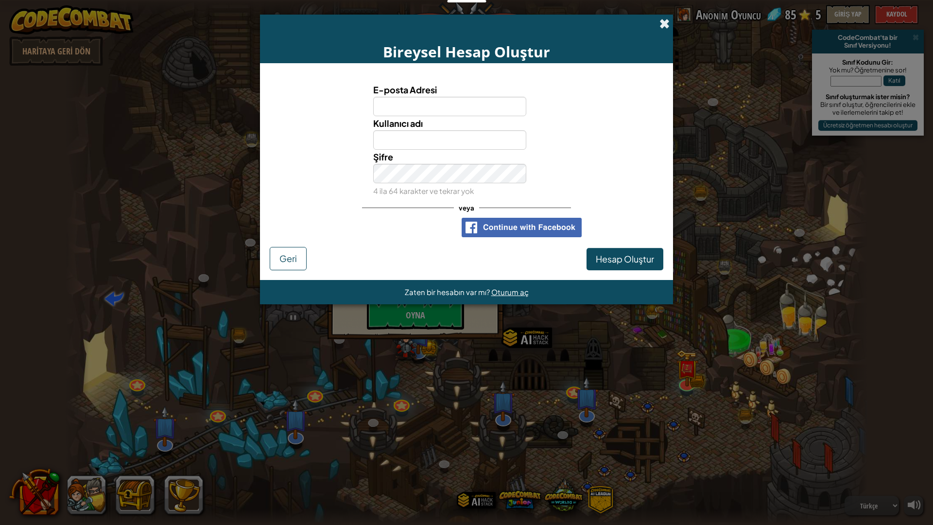
click at [664, 22] on span at bounding box center [664, 23] width 10 height 10
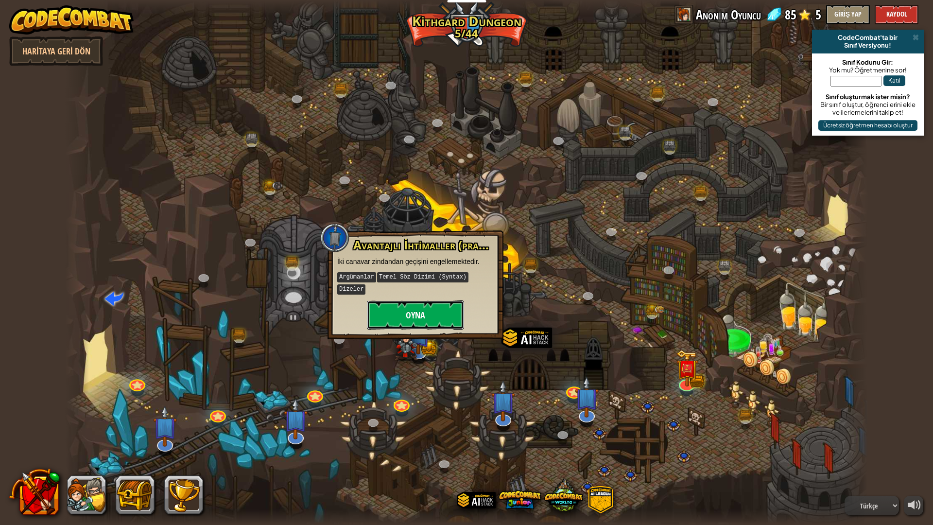
click at [428, 312] on button "Oyna" at bounding box center [415, 314] width 97 height 29
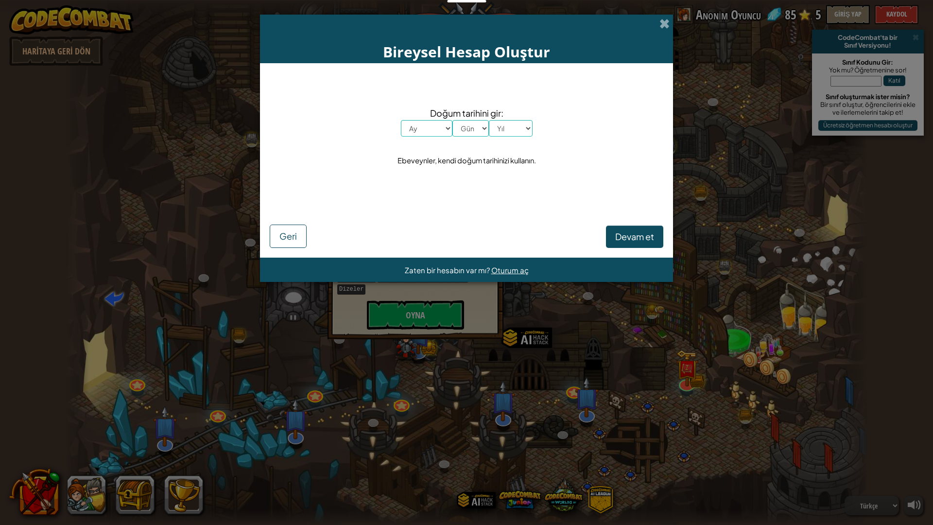
click at [269, 241] on form "Doğum tarihini gir: Ay [PERSON_NAME] Şubat Mart Nisan Mayıs Haziran Temmuz Ağus…" at bounding box center [466, 160] width 413 height 194
click at [288, 241] on span "Geri" at bounding box center [287, 235] width 17 height 11
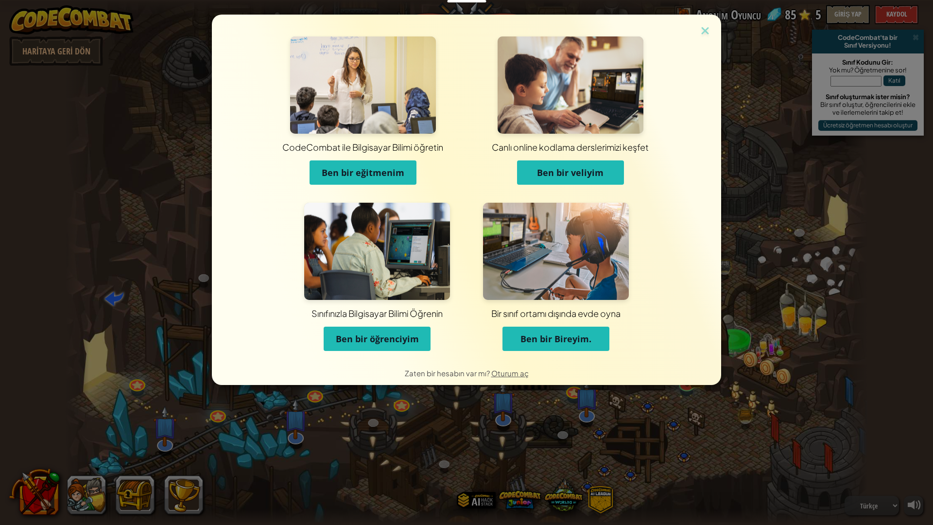
click at [403, 332] on button "Ben bir öğrenciyim" at bounding box center [377, 339] width 107 height 24
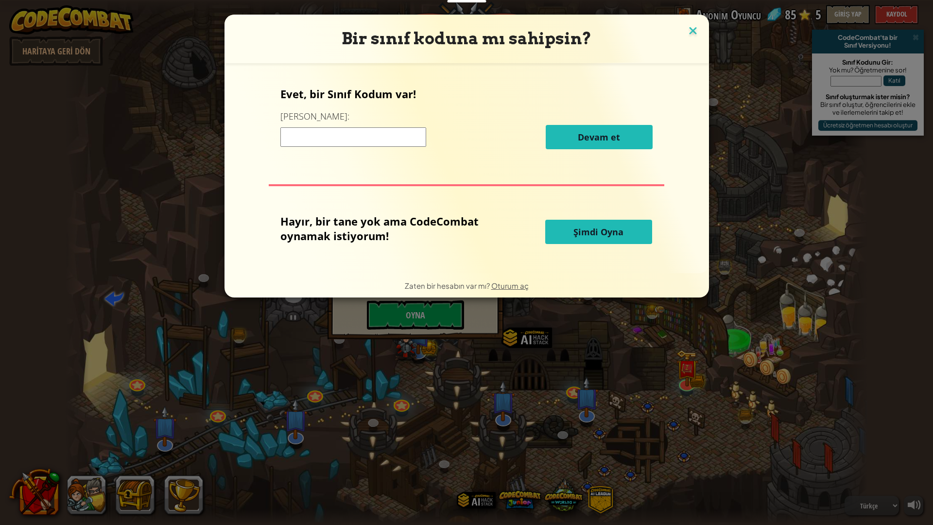
click at [690, 25] on img at bounding box center [693, 31] width 13 height 15
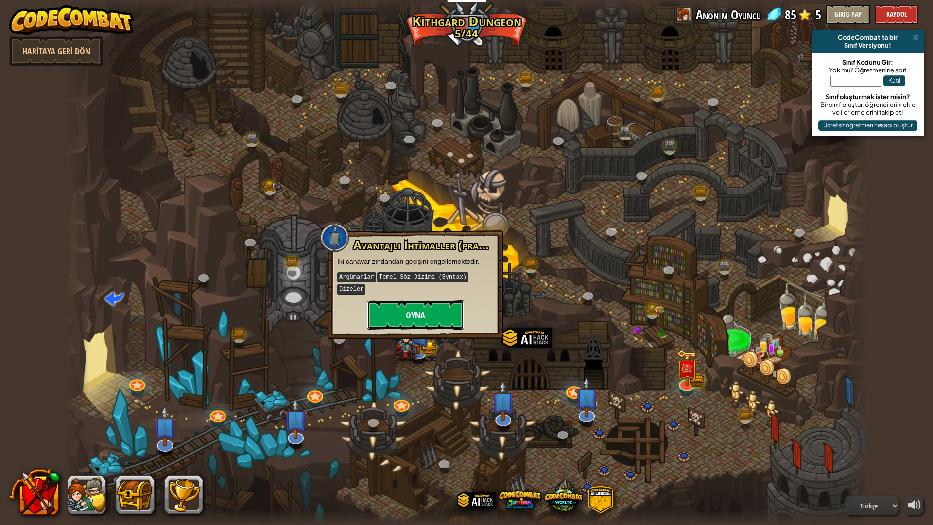
click at [415, 307] on button "Oyna" at bounding box center [415, 314] width 97 height 29
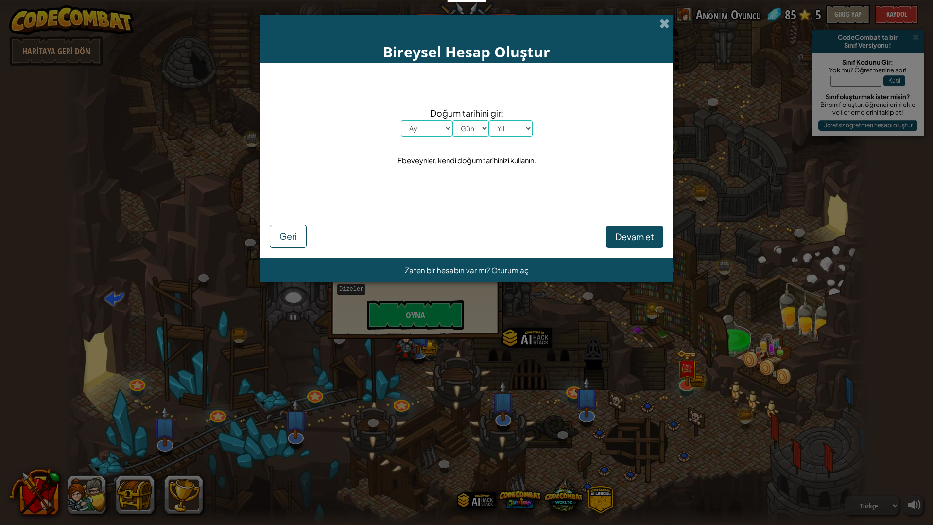
drag, startPoint x: 660, startPoint y: 23, endPoint x: 618, endPoint y: 39, distance: 44.9
click at [659, 24] on div "Bireysel Hesap Oluştur" at bounding box center [466, 39] width 413 height 49
